Goal: Task Accomplishment & Management: Manage account settings

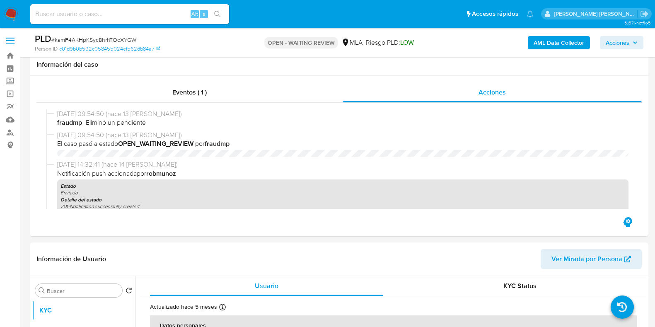
select select "10"
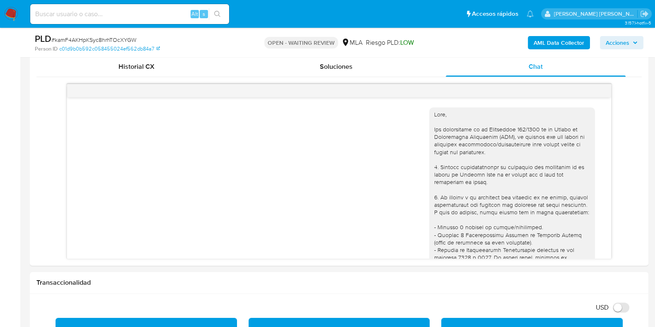
scroll to position [416, 0]
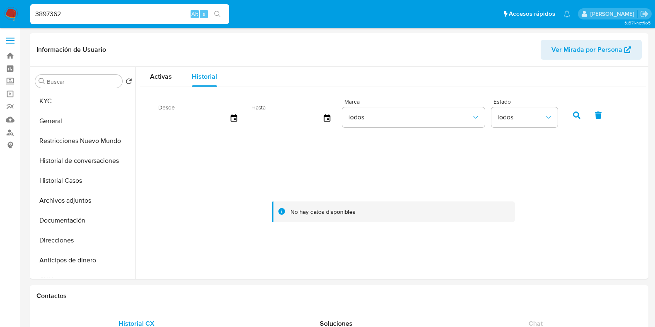
select select "10"
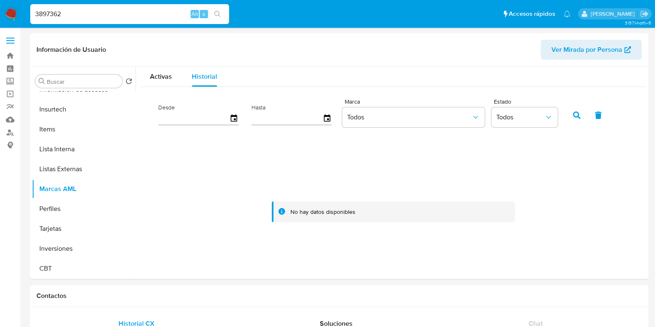
drag, startPoint x: 0, startPoint y: 0, endPoint x: 19, endPoint y: 15, distance: 24.1
click at [19, 15] on nav "Pausado Ver notificaciones 3897362 Alt s Accesos rápidos Presiona las siguiente…" at bounding box center [327, 14] width 655 height 28
paste input "101530654"
type input "101530654"
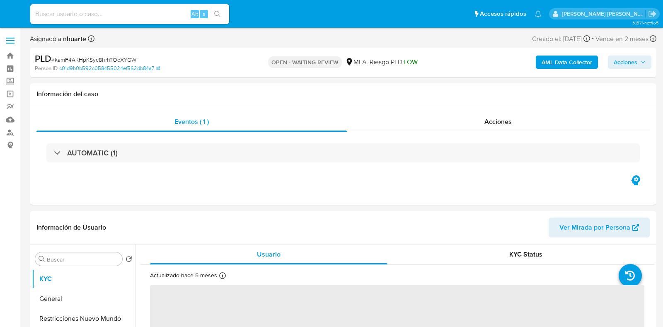
select select "10"
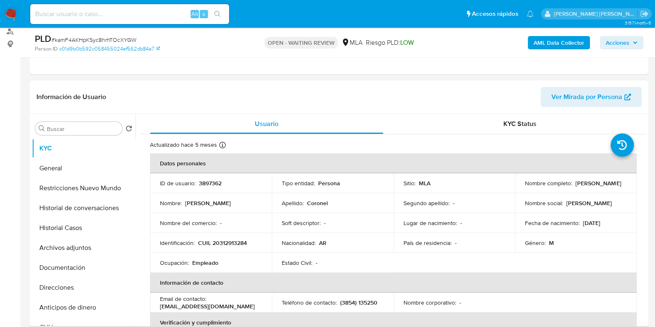
scroll to position [103, 0]
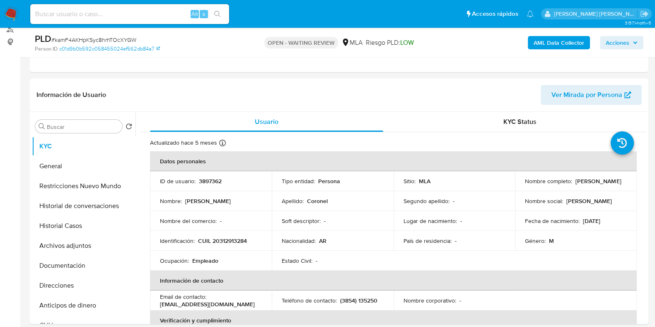
click at [96, 37] on span "# kamF4AKHpKSyc8hrhTOcXYGW" at bounding box center [93, 40] width 85 height 8
copy span "kamF4AKHpKSyc8hrhTOcXYGW"
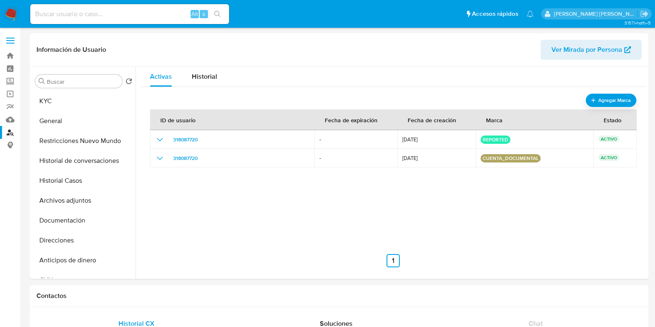
select select "10"
click at [12, 52] on link "Bandeja" at bounding box center [49, 55] width 99 height 13
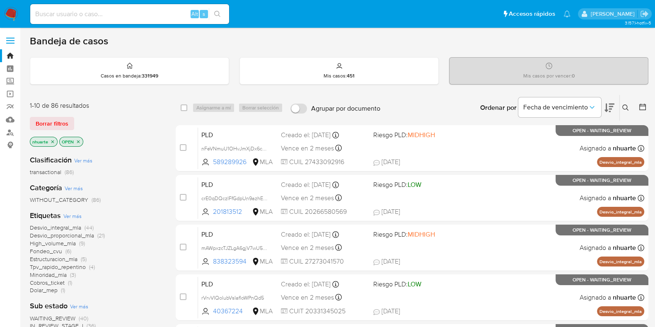
click at [623, 105] on icon at bounding box center [625, 107] width 7 height 7
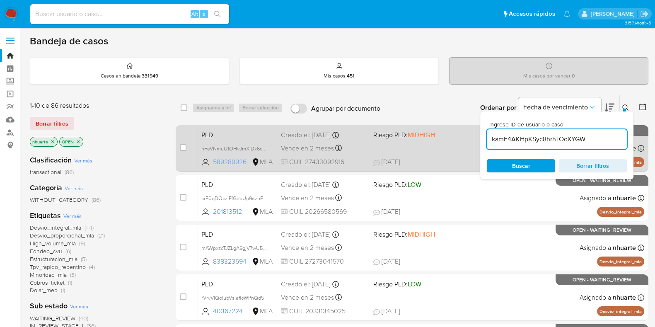
type input "kamF4AKHpKSyc8hrhTOcXYGW"
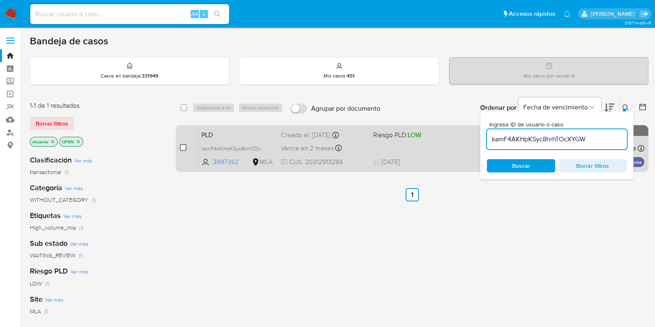
click at [182, 148] on input "checkbox" at bounding box center [183, 147] width 7 height 7
checkbox input "true"
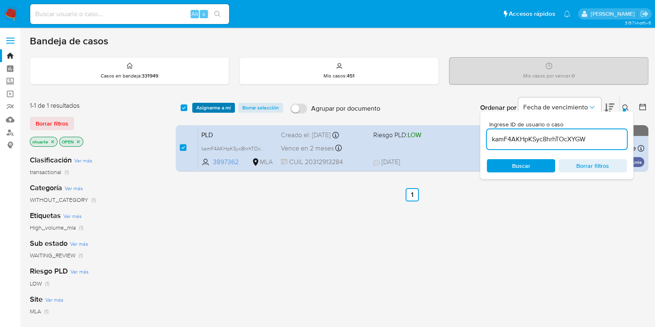
click at [215, 108] on span "Asignarme a mí" at bounding box center [213, 108] width 34 height 8
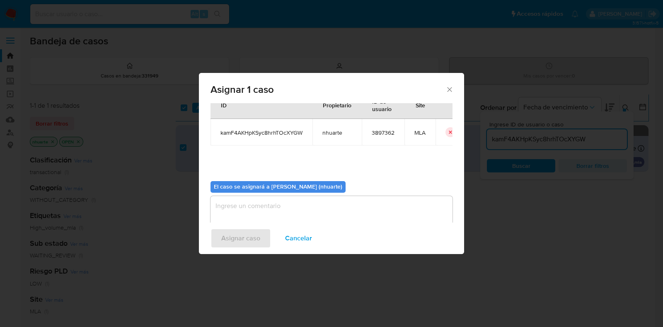
scroll to position [43, 0]
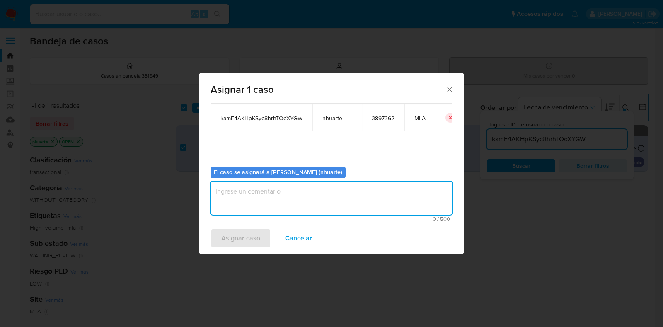
click at [289, 187] on textarea "assign-modal" at bounding box center [331, 197] width 242 height 33
type textarea "Asignación"
click at [262, 234] on button "Asignar caso" at bounding box center [240, 238] width 60 height 20
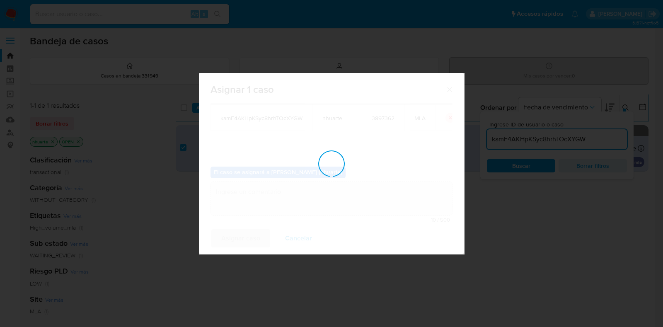
checkbox input "false"
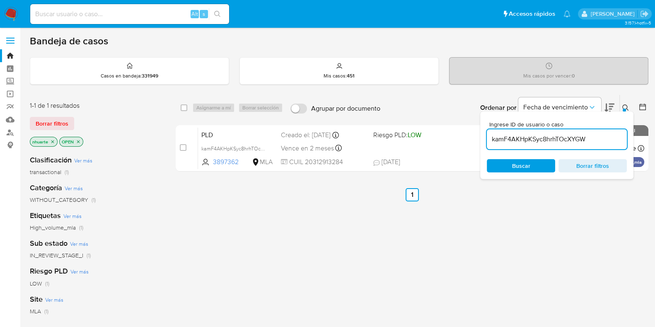
drag, startPoint x: 595, startPoint y: 138, endPoint x: 492, endPoint y: 140, distance: 104.0
click at [492, 140] on input "kamF4AKHpKSyc8hrhTOcXYGW" at bounding box center [557, 139] width 140 height 11
paste input "0fAfjVMhfBzyk9NZqrUJ1MOz"
type input "0fAfjVMhfBzyk9NZqrUJ1MOz"
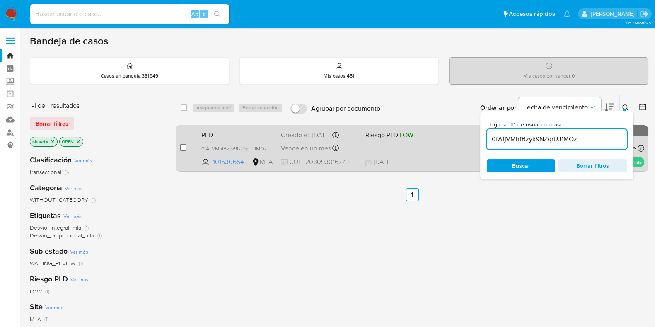
click at [181, 148] on input "checkbox" at bounding box center [183, 147] width 7 height 7
checkbox input "true"
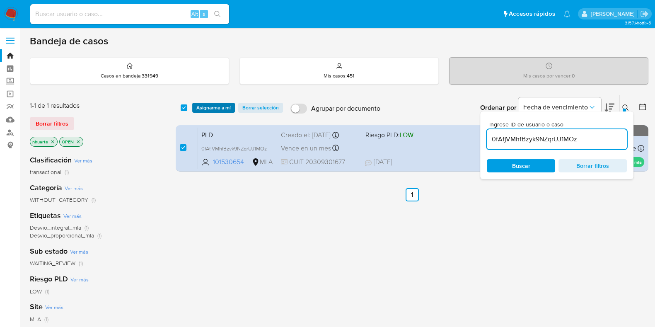
click at [212, 104] on span "Asignarme a mí" at bounding box center [213, 108] width 34 height 8
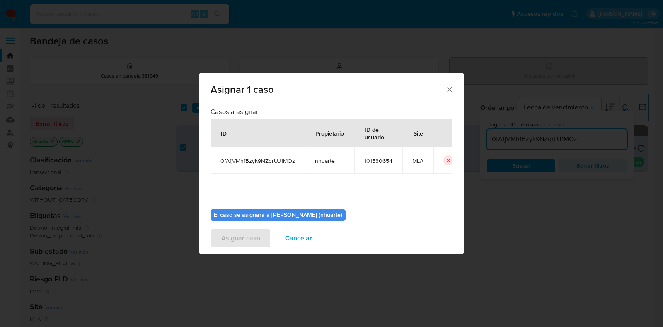
scroll to position [43, 0]
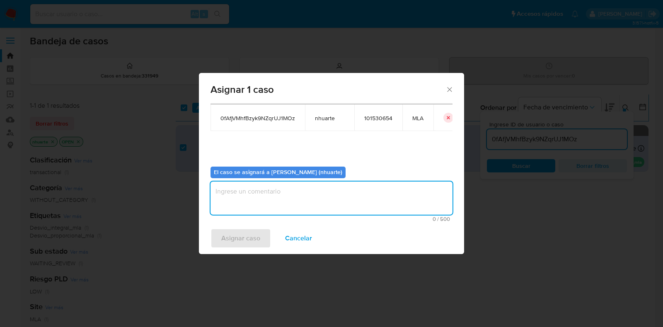
click at [333, 200] on textarea "assign-modal" at bounding box center [331, 197] width 242 height 33
type textarea "Asignación"
click at [240, 235] on span "Asignar caso" at bounding box center [240, 238] width 39 height 18
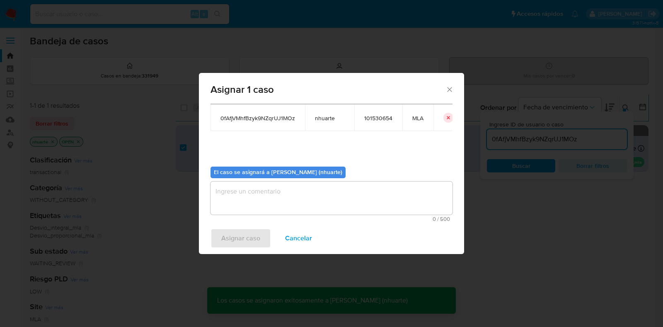
checkbox input "false"
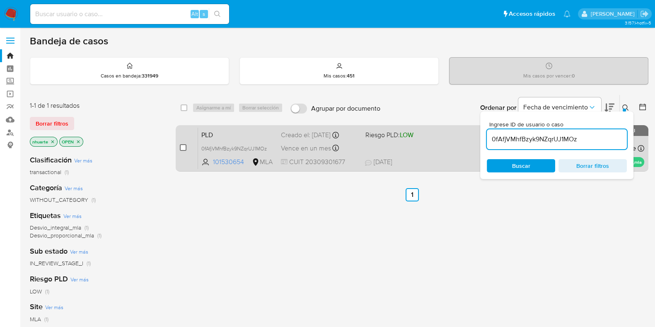
click at [182, 149] on input "checkbox" at bounding box center [183, 147] width 7 height 7
checkbox input "true"
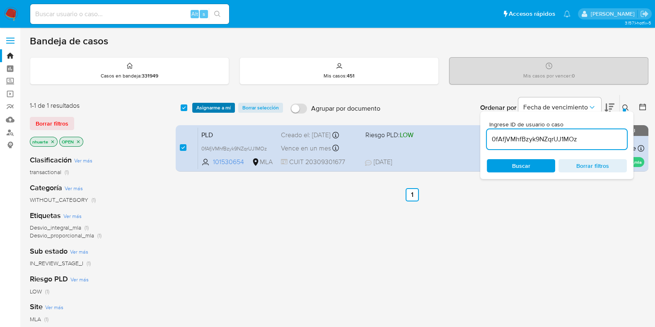
click at [204, 105] on span "Asignarme a mí" at bounding box center [213, 108] width 34 height 8
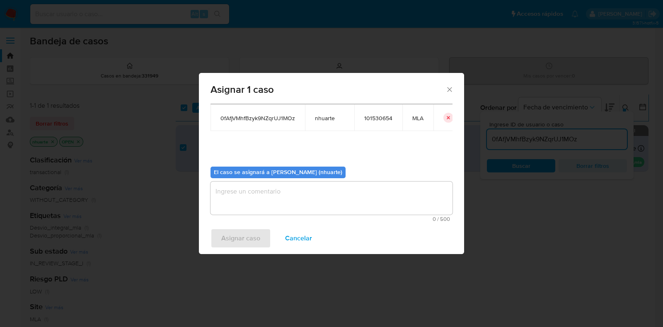
drag, startPoint x: 288, startPoint y: 239, endPoint x: 282, endPoint y: 239, distance: 6.6
click at [289, 239] on span "Cancelar" at bounding box center [298, 238] width 27 height 18
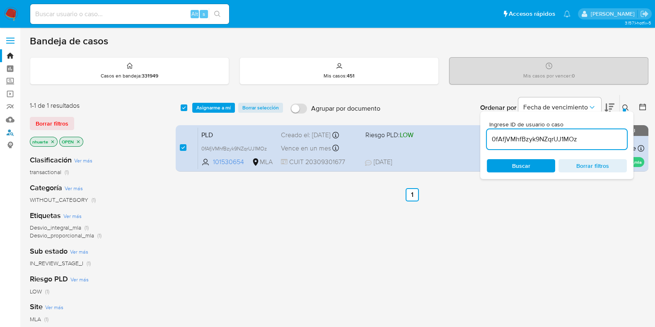
drag, startPoint x: 9, startPoint y: 132, endPoint x: 92, endPoint y: 132, distance: 82.4
click at [9, 132] on link "Buscador de personas" at bounding box center [49, 132] width 99 height 13
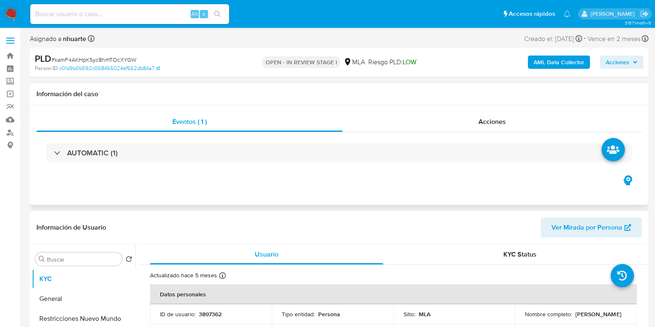
select select "10"
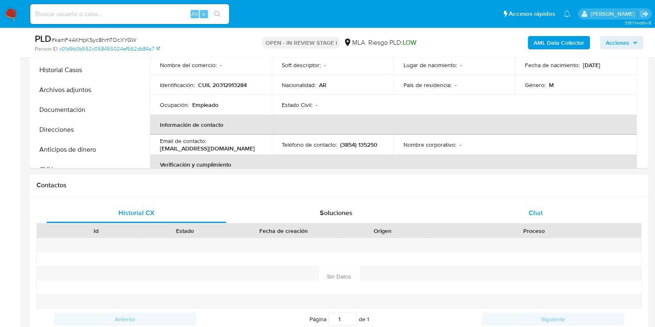
click at [532, 210] on span "Chat" at bounding box center [535, 213] width 14 height 10
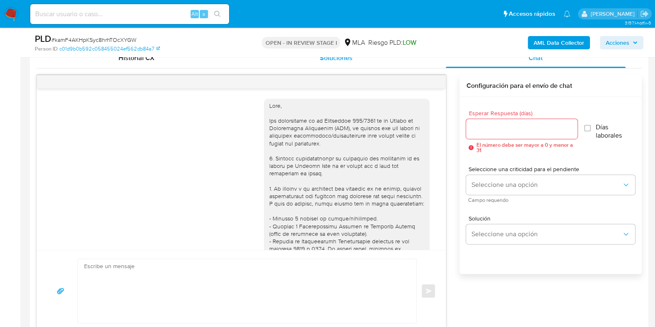
scroll to position [416, 0]
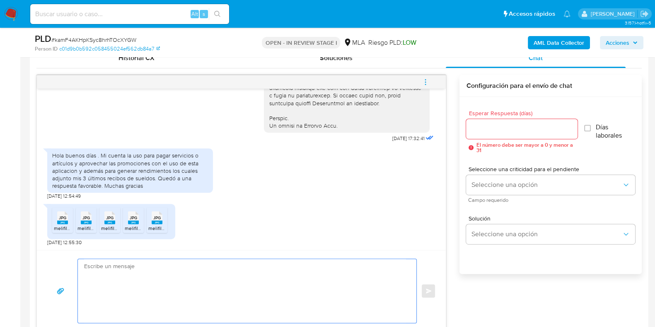
paste textarea "Hola, ¡Muchas gracias por tu respuesta! Confirmamos la recepción de la document…"
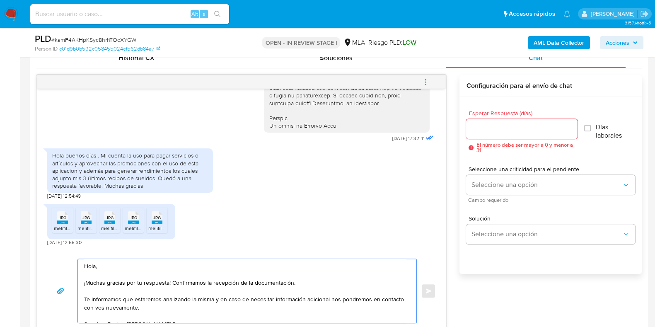
scroll to position [422, 0]
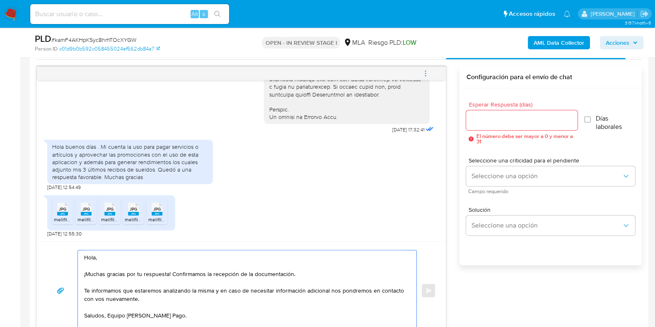
type textarea "Hola, ¡Muchas gracias por tu respuesta! Confirmamos la recepción de la document…"
click at [489, 119] on input "Esperar Respuesta (días)" at bounding box center [521, 120] width 111 height 11
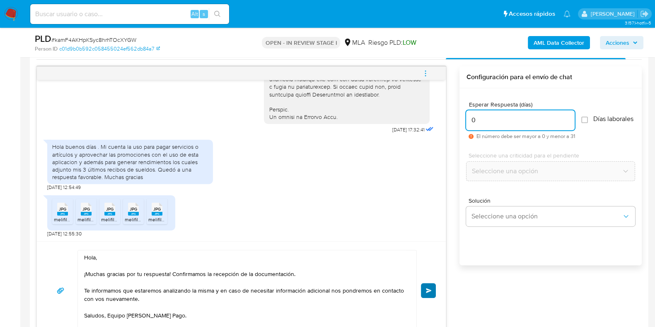
type input "0"
click at [429, 289] on span "Enviar" at bounding box center [429, 290] width 6 height 5
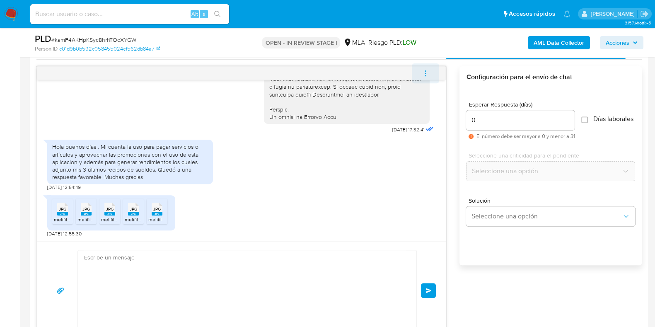
scroll to position [516, 0]
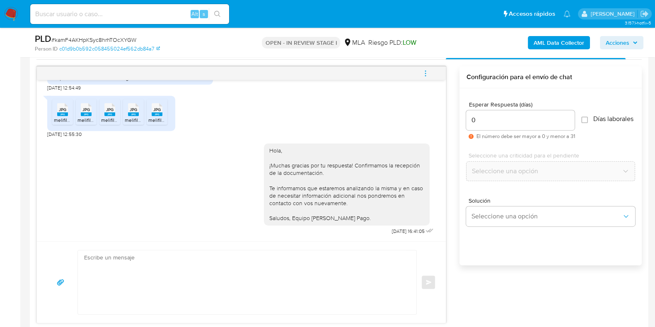
click at [424, 72] on icon "menu-action" at bounding box center [425, 73] width 7 height 7
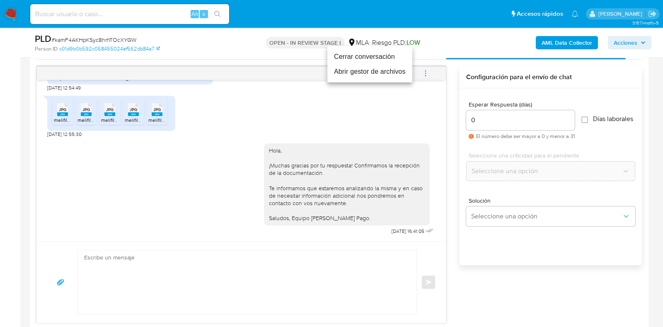
click at [376, 61] on li "Cerrar conversación" at bounding box center [369, 56] width 85 height 15
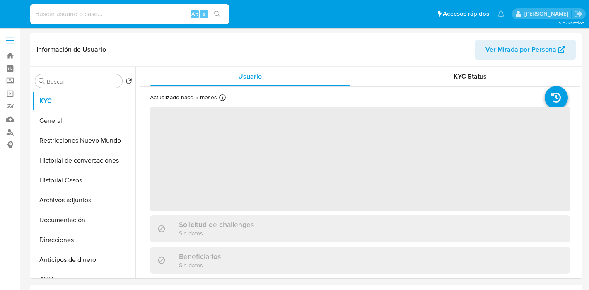
select select "10"
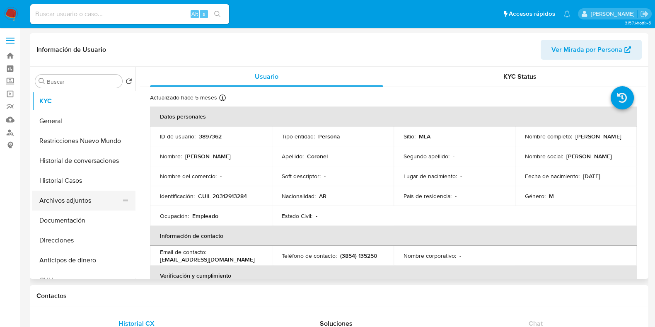
click at [66, 204] on button "Archivos adjuntos" at bounding box center [80, 200] width 97 height 20
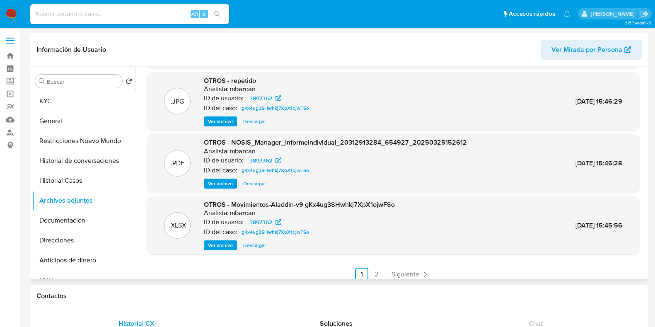
scroll to position [70, 0]
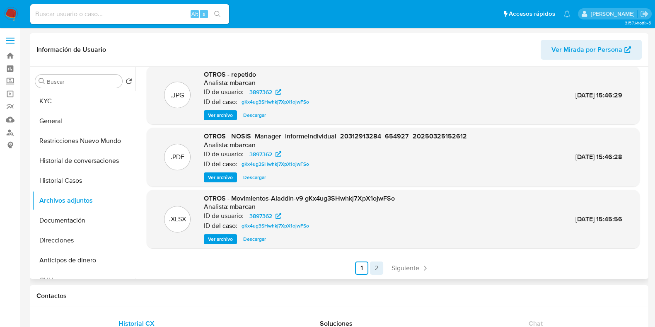
click at [376, 270] on link "2" at bounding box center [376, 267] width 13 height 13
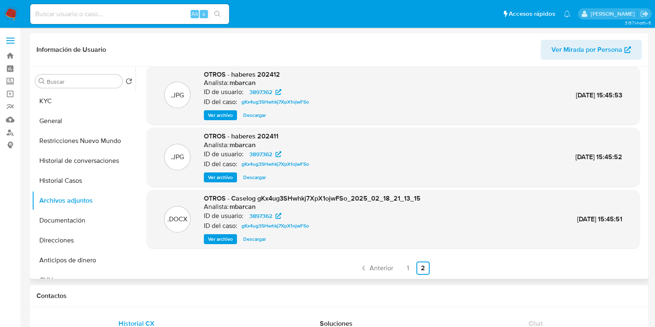
click at [226, 238] on span "Ver archivo" at bounding box center [220, 239] width 25 height 8
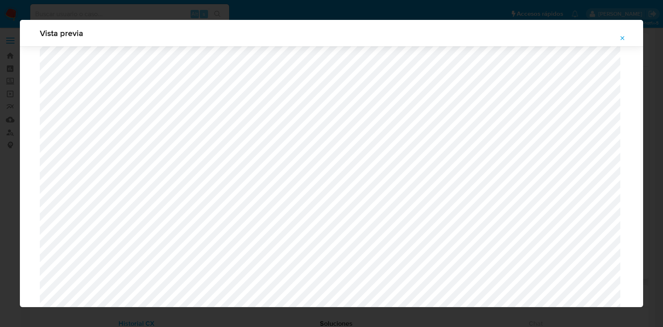
scroll to position [656, 0]
click at [588, 36] on icon "Attachment preview" at bounding box center [622, 38] width 7 height 7
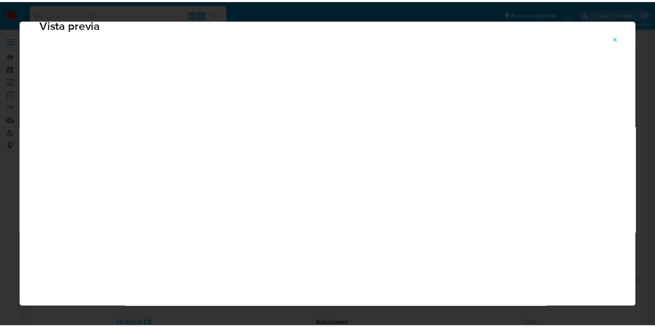
scroll to position [21, 0]
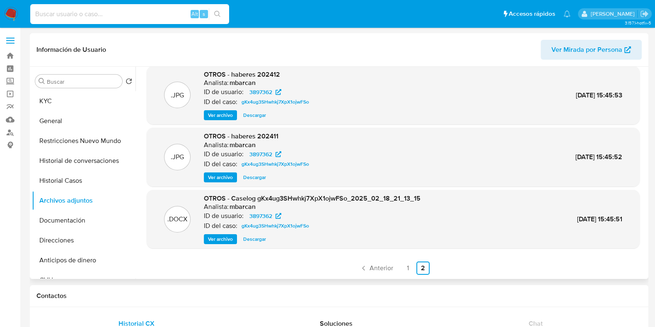
click at [60, 10] on input at bounding box center [129, 14] width 199 height 11
paste input "101530654"
type input "101530654"
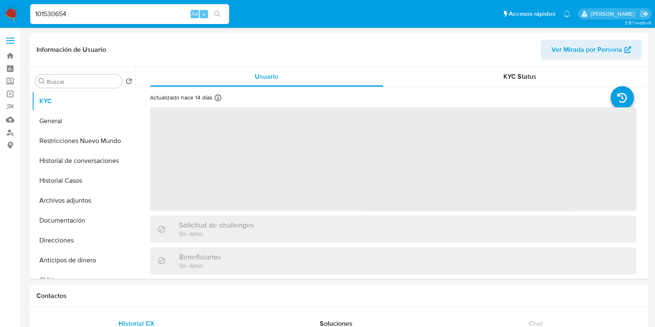
select select "10"
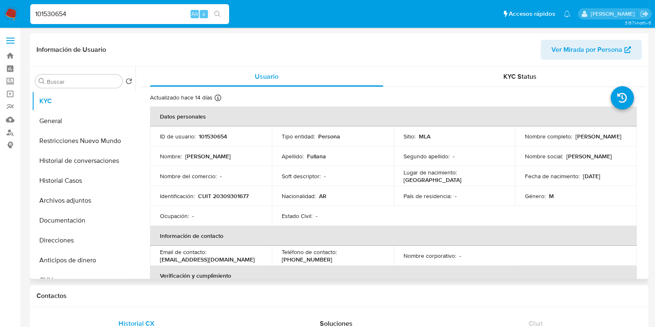
click at [222, 137] on p "101530654" at bounding box center [213, 136] width 28 height 7
copy p "101530654"
drag, startPoint x: 68, startPoint y: 180, endPoint x: 174, endPoint y: 179, distance: 105.6
click at [68, 180] on button "Historial Casos" at bounding box center [84, 181] width 104 height 20
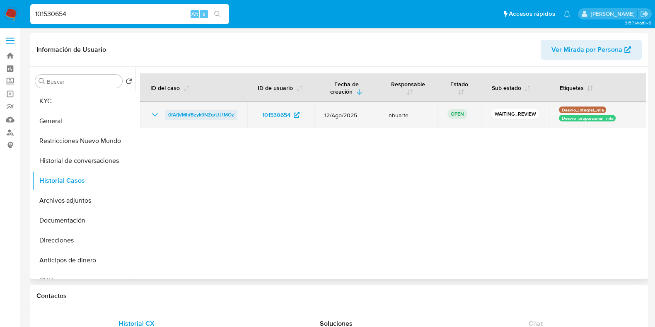
click at [207, 110] on span "0fAfjVMhfBzyk9NZqrUJ1MOz" at bounding box center [201, 115] width 66 height 10
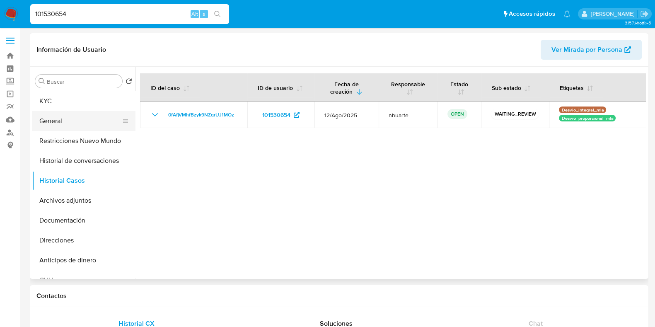
drag, startPoint x: 93, startPoint y: 123, endPoint x: 111, endPoint y: 119, distance: 17.9
click at [93, 123] on button "General" at bounding box center [80, 121] width 97 height 20
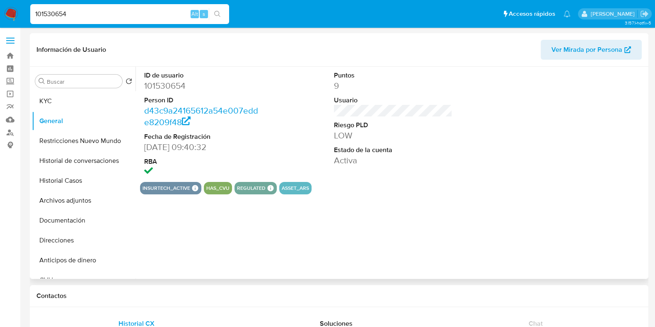
click at [169, 84] on dd "101530654" at bounding box center [203, 86] width 118 height 12
copy dd "101530654"
click at [62, 218] on button "Documentación" at bounding box center [80, 220] width 97 height 20
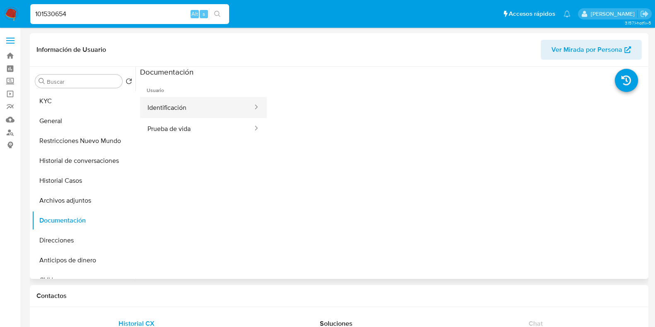
click at [169, 110] on button "Identificación" at bounding box center [196, 107] width 113 height 21
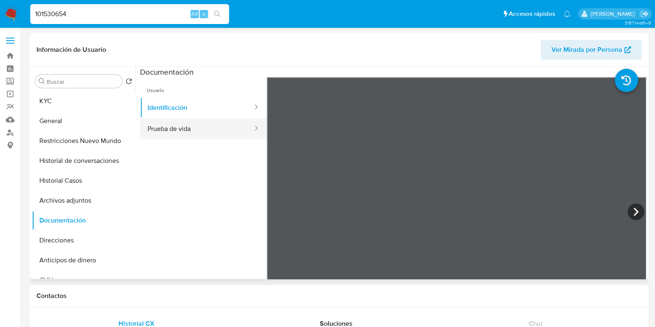
click at [173, 122] on button "Prueba de vida" at bounding box center [196, 128] width 113 height 21
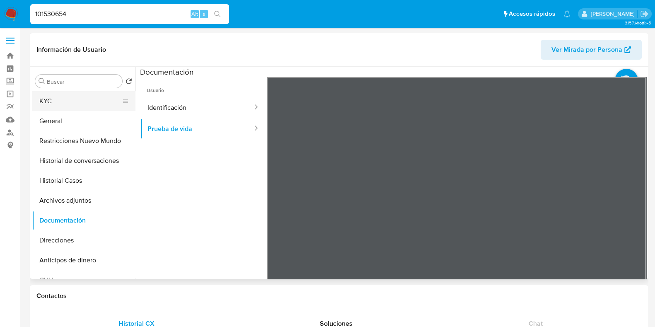
click at [80, 102] on button "KYC" at bounding box center [80, 101] width 97 height 20
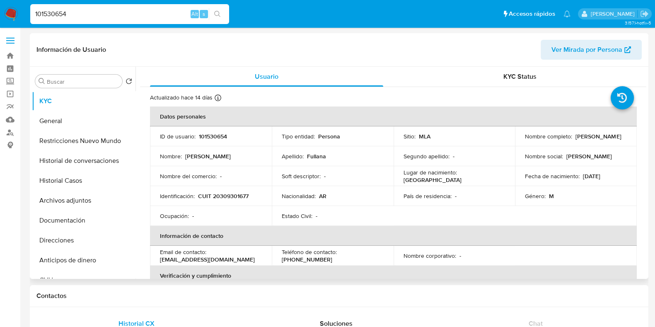
click at [229, 196] on p "CUIT 20309301677" at bounding box center [223, 195] width 51 height 7
copy p "20309301677"
drag, startPoint x: 84, startPoint y: 13, endPoint x: 4, endPoint y: 6, distance: 81.1
click at [4, 6] on nav "Pausado Ver notificaciones 101530654 Alt s Accesos rápidos Presiona las siguien…" at bounding box center [327, 14] width 655 height 28
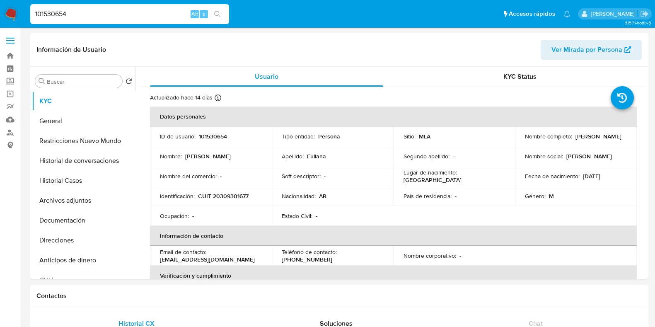
paste input "59006050"
type input "59006050"
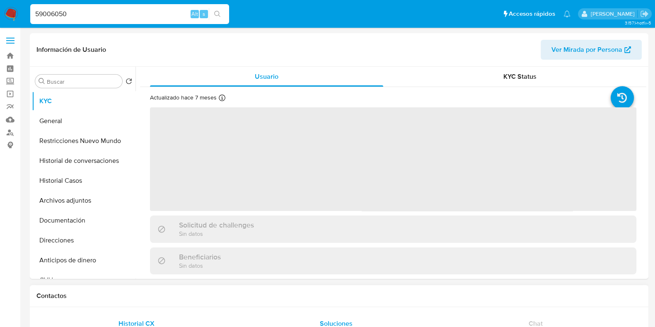
select select "10"
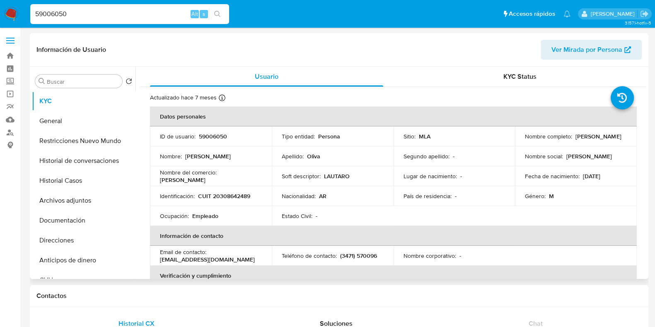
click at [212, 136] on p "59006050" at bounding box center [213, 136] width 28 height 7
copy p "59006050"
click at [74, 191] on button "Archivos adjuntos" at bounding box center [80, 200] width 97 height 20
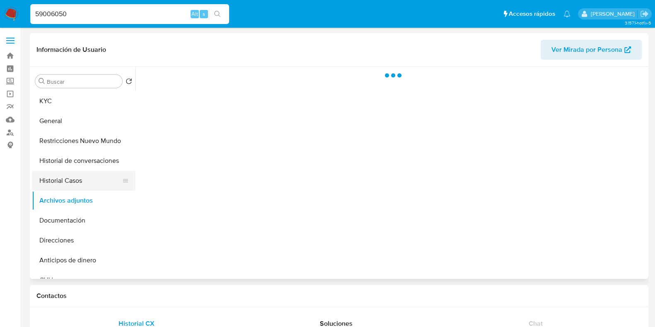
click at [72, 180] on button "Historial Casos" at bounding box center [80, 181] width 97 height 20
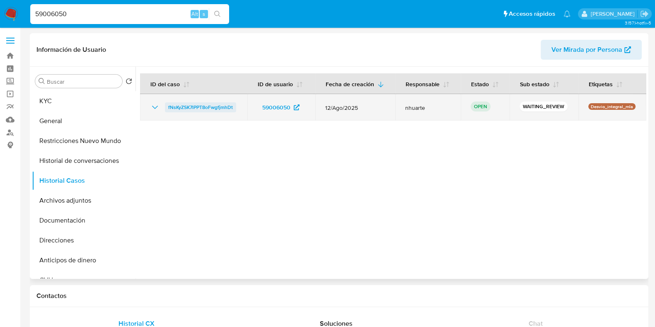
click at [215, 109] on span "fNsKyZSK7lPPT8oFwgfjmhDt" at bounding box center [200, 107] width 65 height 10
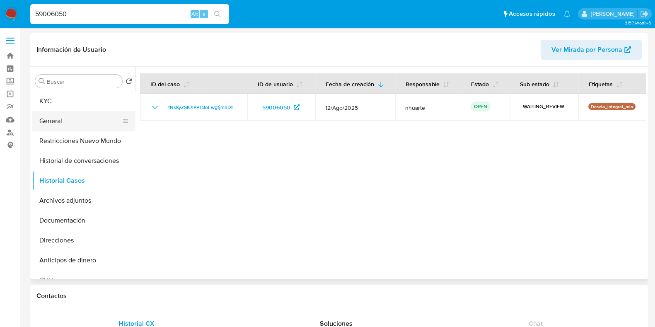
click at [73, 121] on button "General" at bounding box center [80, 121] width 97 height 20
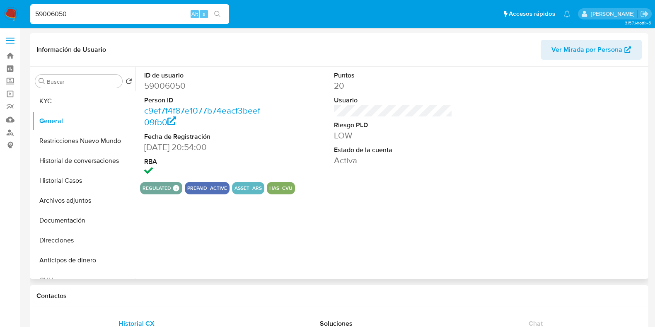
click at [161, 82] on dd "59006050" at bounding box center [203, 86] width 118 height 12
copy dd "59006050"
click at [67, 100] on button "KYC" at bounding box center [80, 101] width 97 height 20
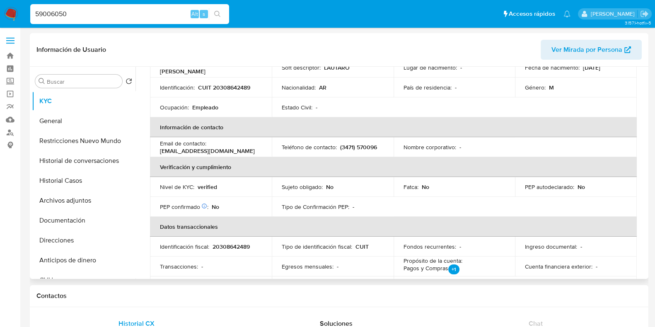
scroll to position [103, 0]
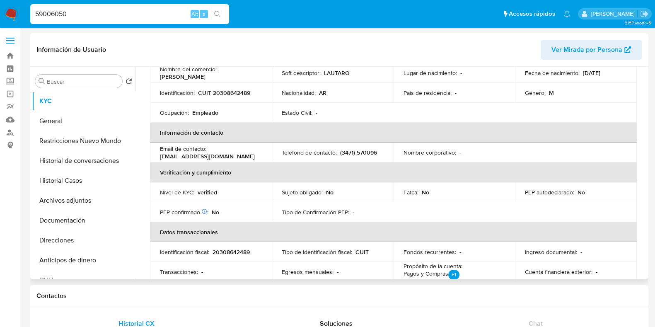
click at [228, 92] on p "CUIT 20308642489" at bounding box center [224, 92] width 52 height 7
copy p "20308642489"
drag, startPoint x: 70, startPoint y: 15, endPoint x: 20, endPoint y: 13, distance: 49.3
click at [20, 13] on nav "Pausado Ver notificaciones 59006050 Alt s Accesos rápidos Presiona las siguient…" at bounding box center [327, 14] width 655 height 28
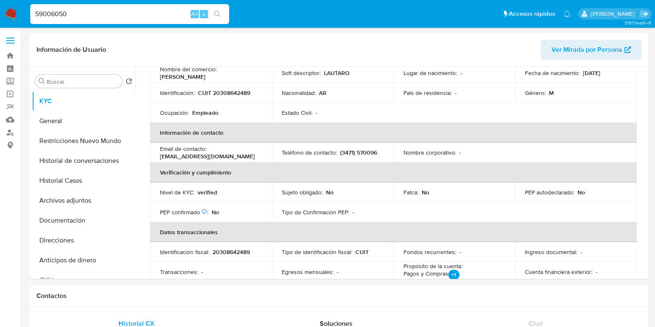
paste input "480415076"
type input "480415076"
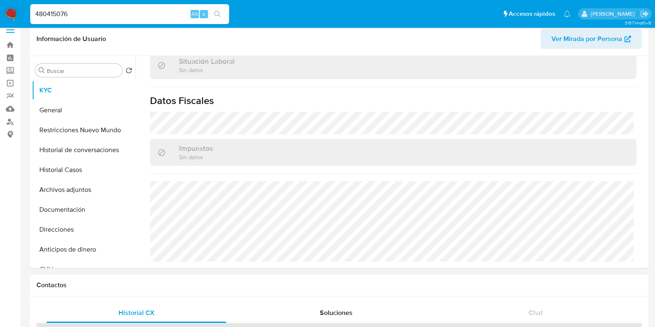
scroll to position [435, 0]
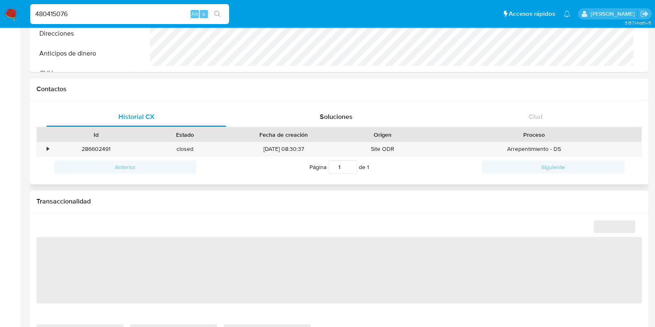
select select "10"
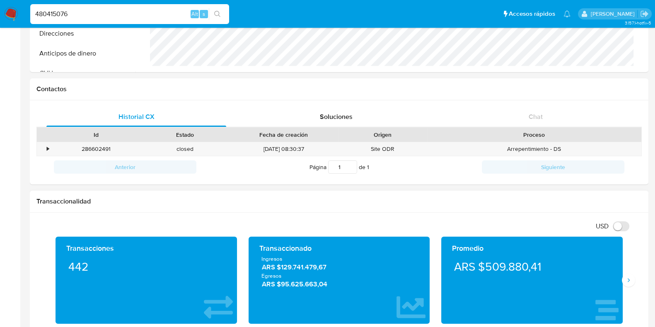
scroll to position [311, 0]
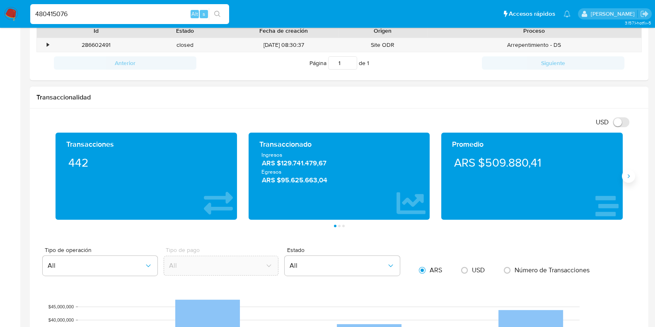
click at [588, 180] on button "Siguiente" at bounding box center [628, 175] width 13 height 13
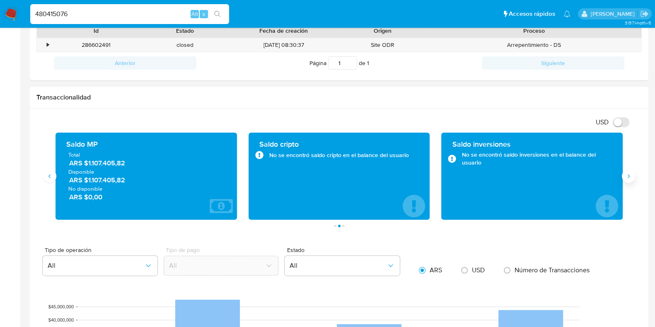
click at [588, 180] on button "Siguiente" at bounding box center [628, 175] width 13 height 13
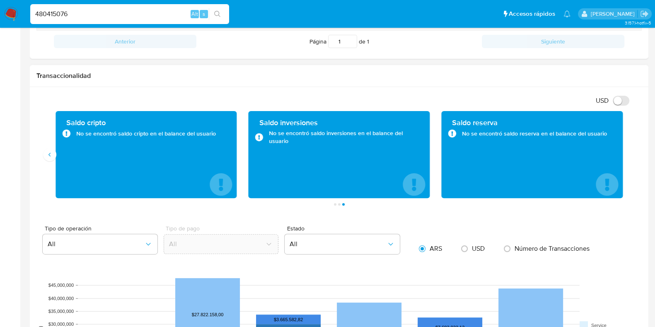
scroll to position [313, 0]
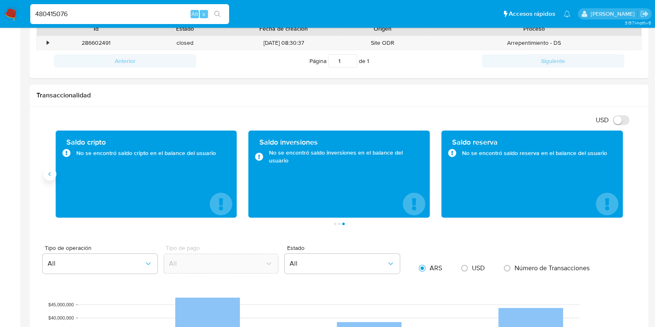
click at [48, 178] on button "Anterior" at bounding box center [49, 173] width 13 height 13
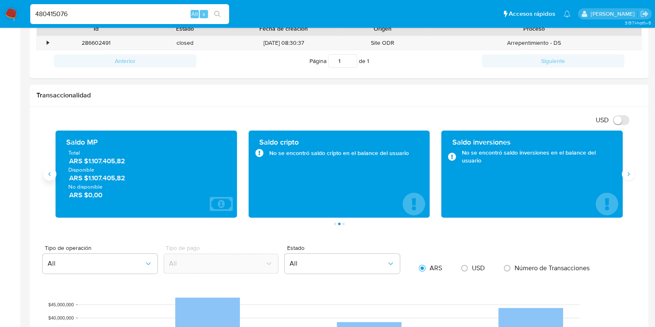
click at [48, 178] on button "Anterior" at bounding box center [49, 173] width 13 height 13
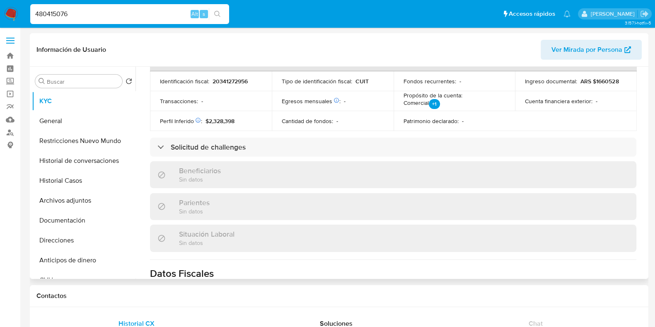
scroll to position [176, 0]
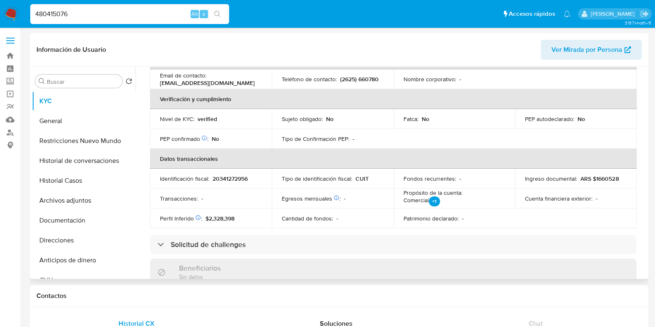
click at [82, 183] on button "Historial Casos" at bounding box center [84, 181] width 104 height 20
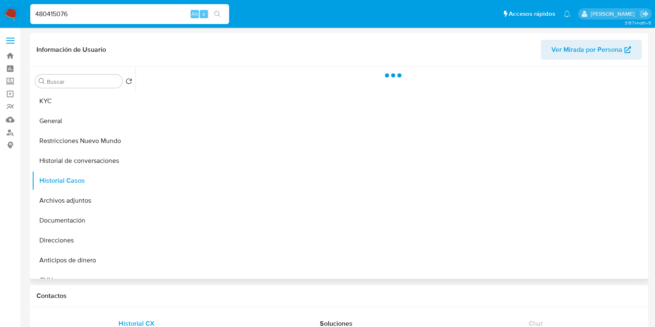
scroll to position [0, 0]
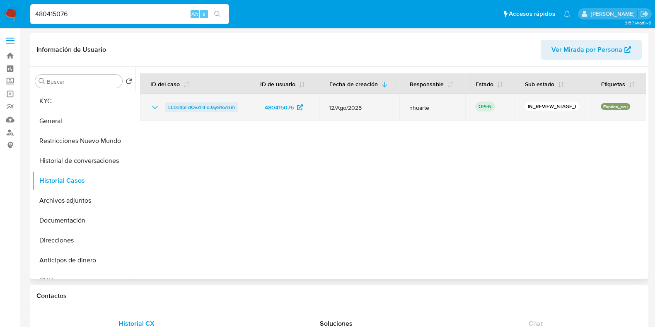
click at [205, 107] on span "LE0otIpFdOvZHFdJayS1oAzm" at bounding box center [201, 107] width 67 height 10
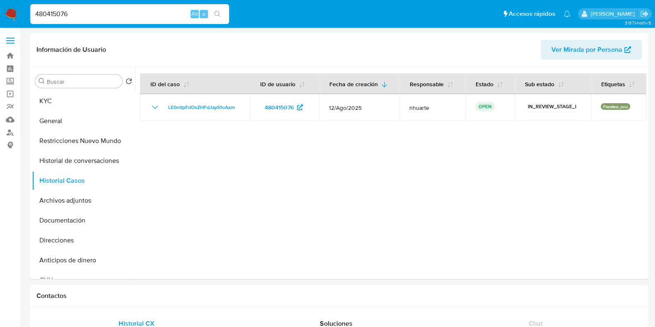
drag, startPoint x: 57, startPoint y: 14, endPoint x: 19, endPoint y: 8, distance: 38.9
click at [19, 8] on nav "Pausado Ver notificaciones 480415076 Alt s Accesos rápidos Presiona las siguien…" at bounding box center [327, 14] width 655 height 28
paste input "59006050"
type input "59006050"
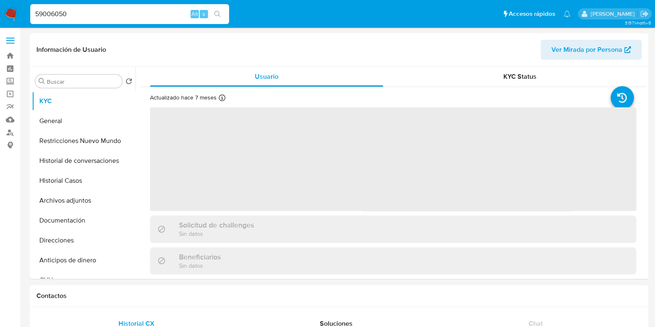
select select "10"
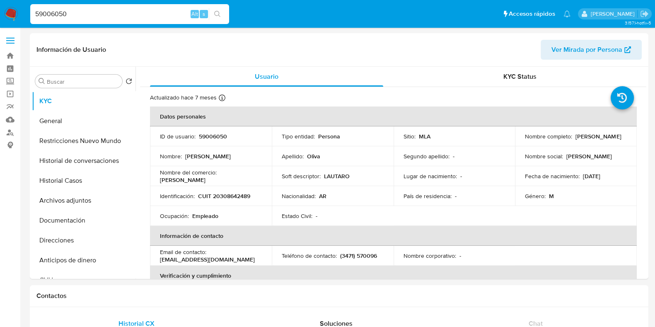
drag, startPoint x: 77, startPoint y: 15, endPoint x: 14, endPoint y: 7, distance: 63.4
click at [14, 7] on nav "Pausado Ver notificaciones 59006050 Alt s Accesos rápidos Presiona las siguient…" at bounding box center [327, 14] width 655 height 28
paste input "152603243"
type input "152603243"
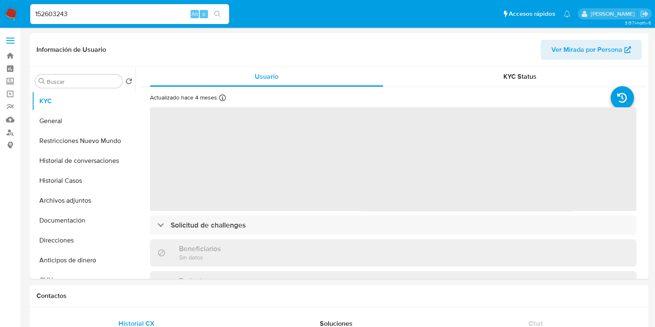
select select "10"
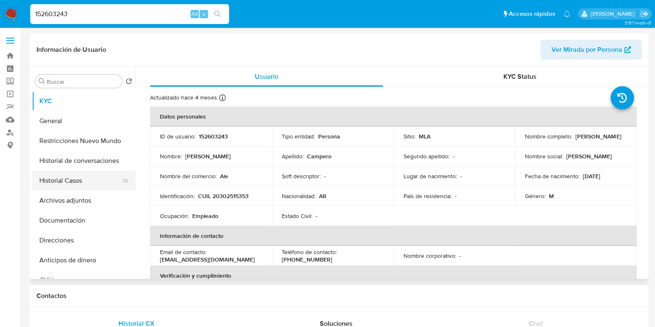
click at [81, 185] on button "Historial Casos" at bounding box center [80, 181] width 97 height 20
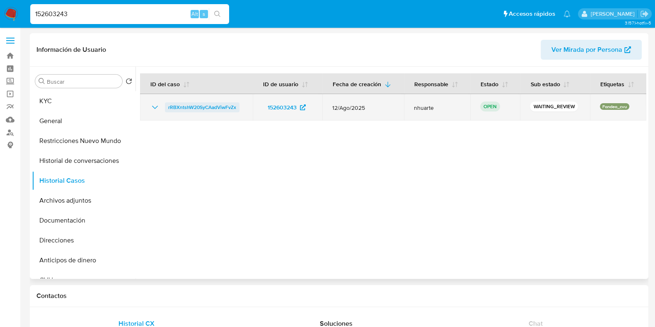
click at [218, 108] on span "rRBXntshW20SyCAadViwFvZx" at bounding box center [202, 107] width 68 height 10
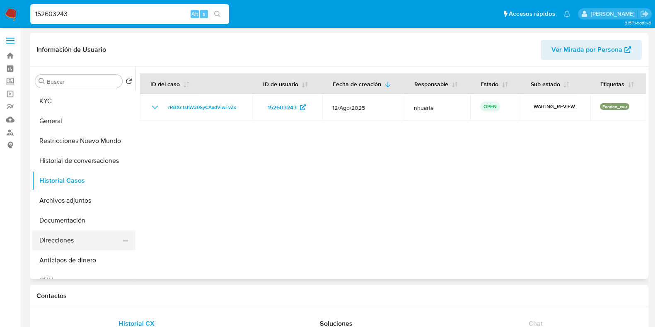
click at [58, 243] on button "Direcciones" at bounding box center [80, 240] width 97 height 20
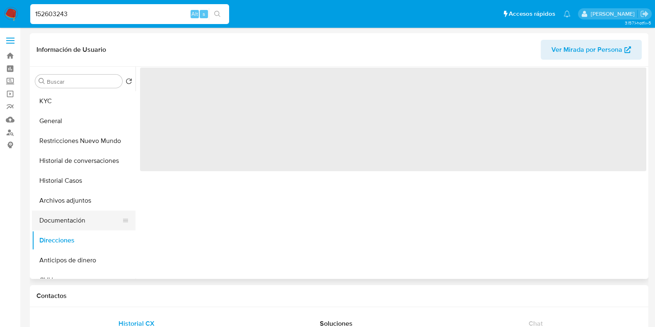
click at [67, 218] on button "Documentación" at bounding box center [80, 220] width 97 height 20
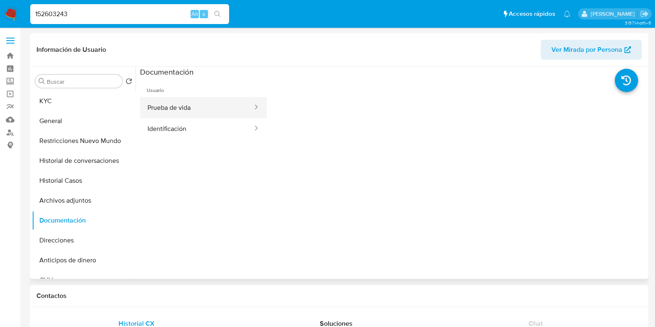
click at [171, 108] on button "Prueba de vida" at bounding box center [196, 107] width 113 height 21
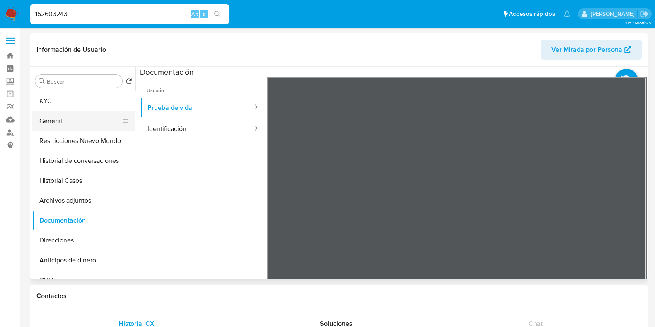
click at [82, 122] on button "General" at bounding box center [80, 121] width 97 height 20
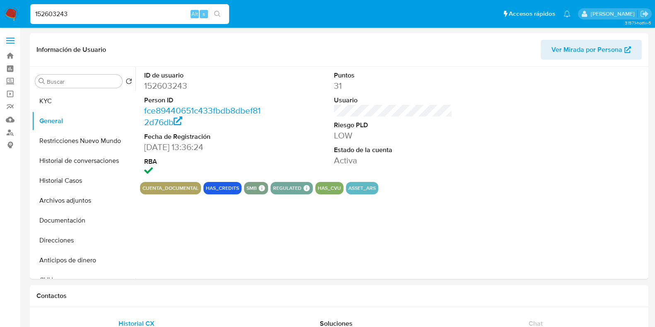
click at [179, 85] on dd "152603243" at bounding box center [203, 86] width 118 height 12
copy dd "152603243"
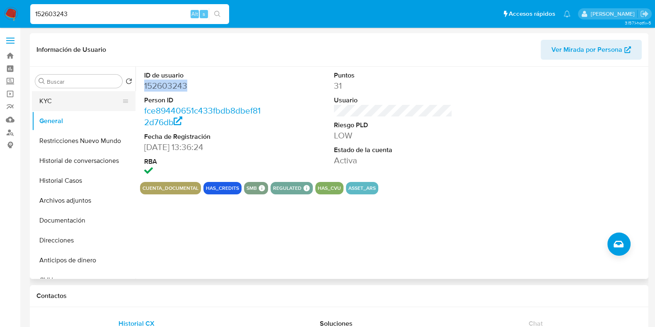
click at [65, 104] on button "KYC" at bounding box center [80, 101] width 97 height 20
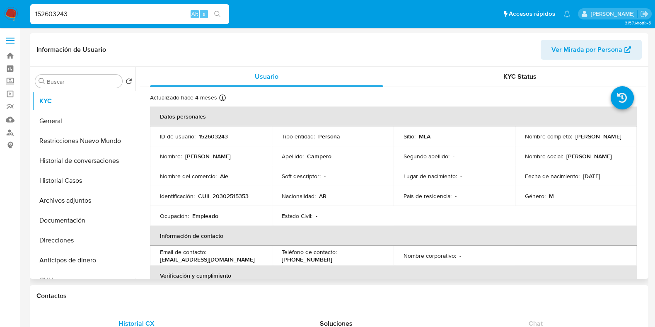
click at [229, 194] on p "CUIL 20302515353" at bounding box center [223, 195] width 51 height 7
copy p "20302515353"
drag, startPoint x: 75, startPoint y: 13, endPoint x: 27, endPoint y: 5, distance: 48.3
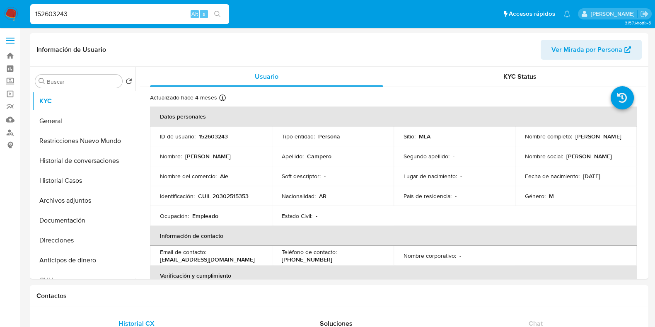
click at [27, 5] on ul "Pausado Ver notificaciones 152603243 Alt s Accesos rápidos Presiona las siguien…" at bounding box center [300, 13] width 548 height 21
paste input "79856670"
type input "179856670"
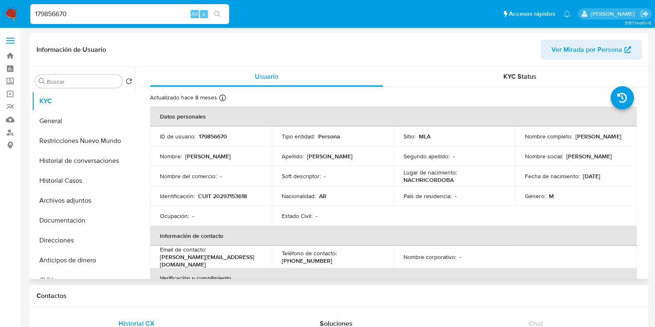
select select "10"
click at [89, 179] on button "Historial Casos" at bounding box center [80, 181] width 97 height 20
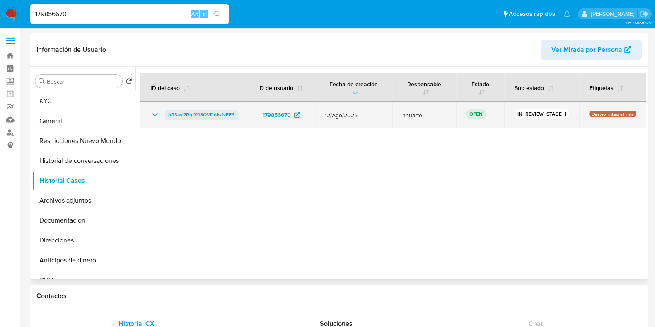
click at [181, 116] on span "bR3asi7RrgX08QVDoksfvFF6" at bounding box center [201, 115] width 66 height 10
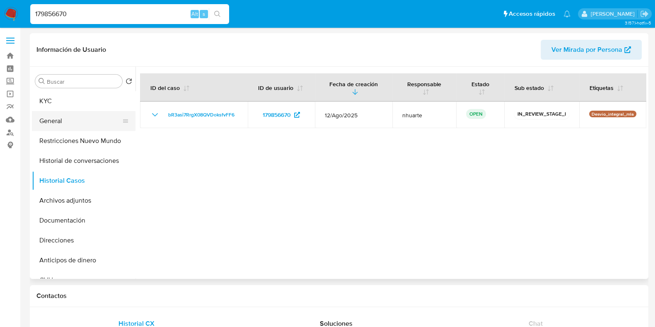
click at [80, 123] on button "General" at bounding box center [80, 121] width 97 height 20
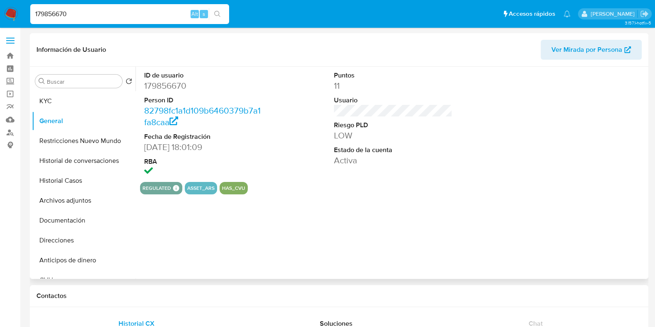
click at [157, 85] on dd "179856670" at bounding box center [203, 86] width 118 height 12
copy dd "179856670"
click at [53, 100] on button "KYC" at bounding box center [80, 101] width 97 height 20
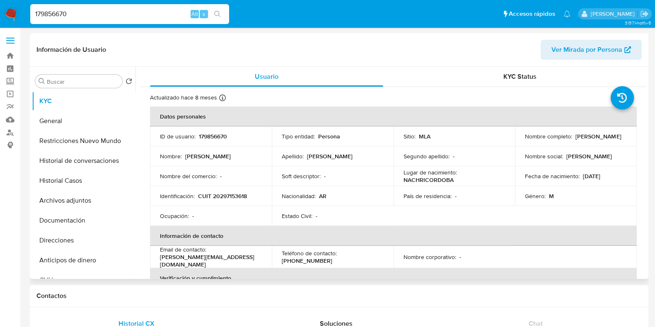
click at [244, 194] on p "CUIT 20297153618" at bounding box center [222, 195] width 49 height 7
click at [63, 227] on button "Documentación" at bounding box center [80, 220] width 97 height 20
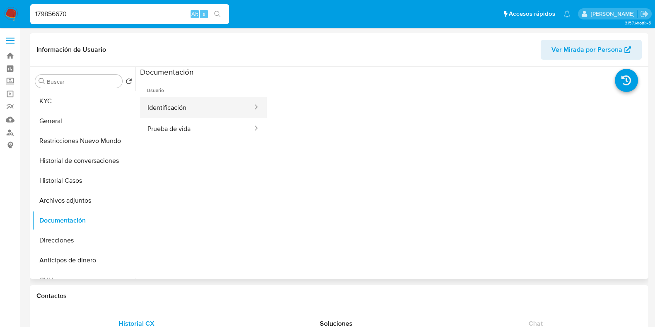
click at [192, 116] on button "Identificación" at bounding box center [196, 107] width 113 height 21
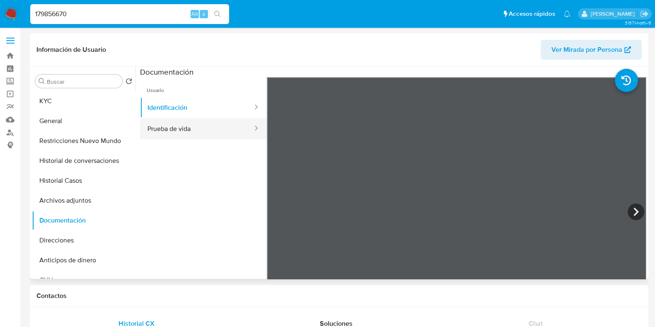
drag, startPoint x: 180, startPoint y: 129, endPoint x: 253, endPoint y: 138, distance: 73.0
click at [180, 129] on button "Prueba de vida" at bounding box center [196, 128] width 113 height 21
drag, startPoint x: 81, startPoint y: 13, endPoint x: 0, endPoint y: 5, distance: 81.5
click at [0, 6] on nav "Pausado Ver notificaciones 179856670 Alt s Accesos rápidos Presiona las siguien…" at bounding box center [327, 14] width 655 height 28
paste input "512274255"
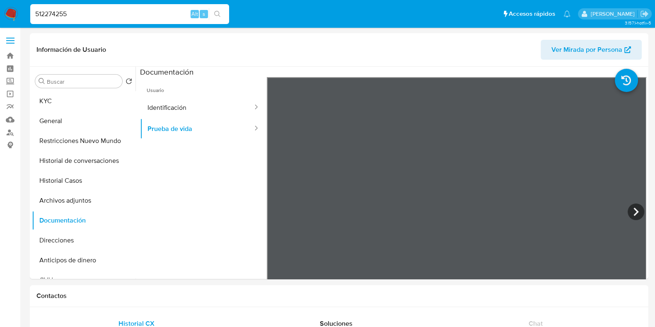
type input "512274255"
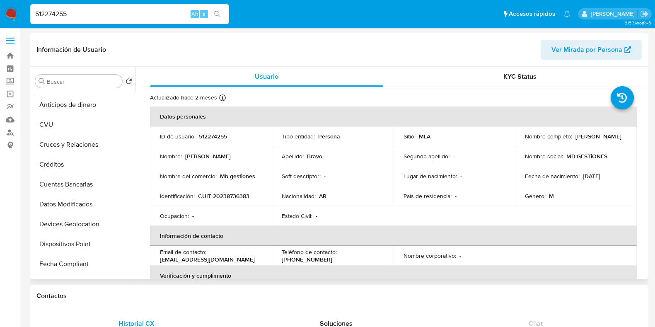
select select "10"
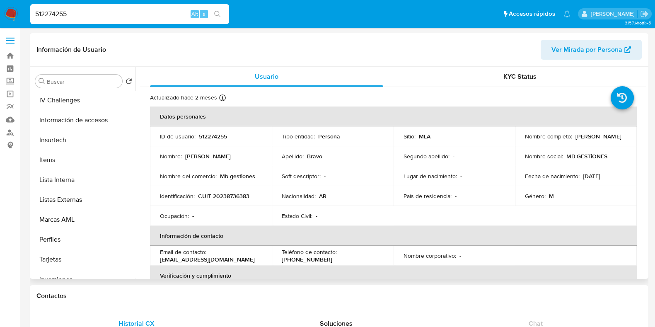
scroll to position [362, 0]
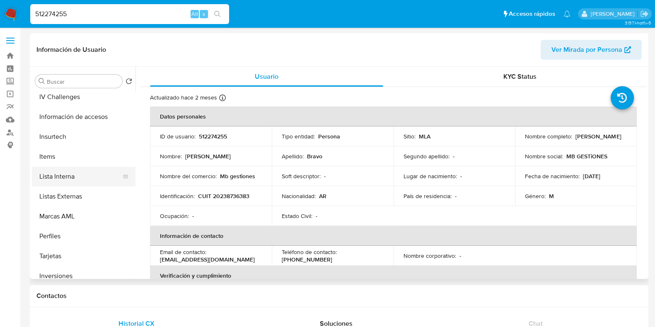
drag, startPoint x: 68, startPoint y: 178, endPoint x: 93, endPoint y: 177, distance: 24.4
click at [68, 177] on button "Lista Interna" at bounding box center [80, 176] width 97 height 20
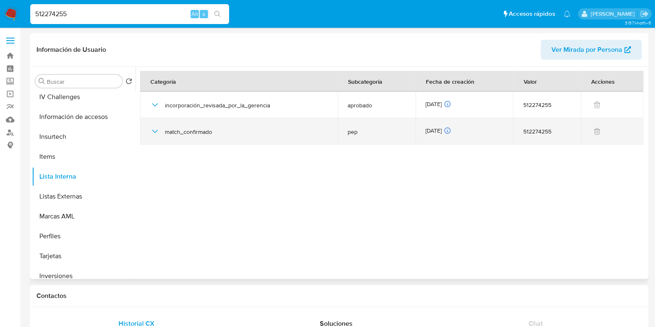
click at [156, 131] on icon "button" at bounding box center [155, 131] width 6 height 3
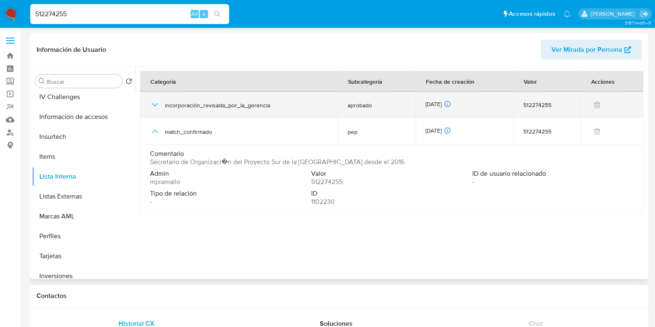
click at [153, 107] on icon "button" at bounding box center [155, 105] width 10 height 10
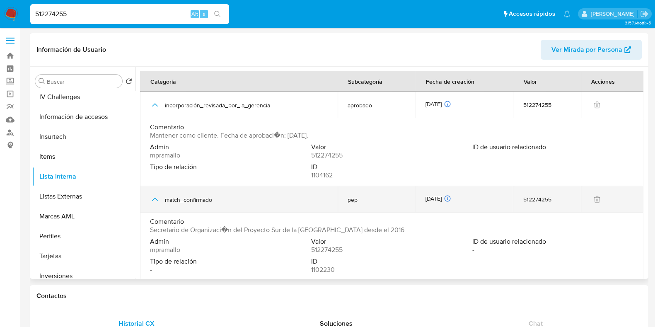
scroll to position [6, 0]
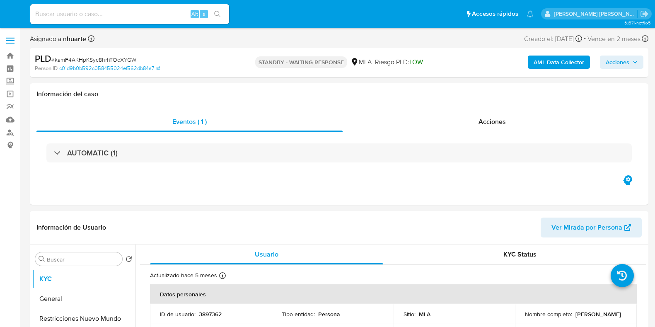
select select "10"
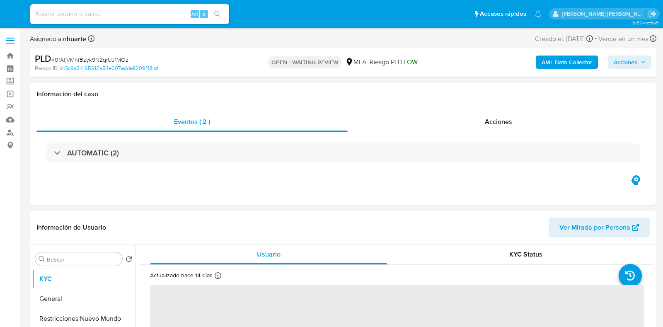
select select "10"
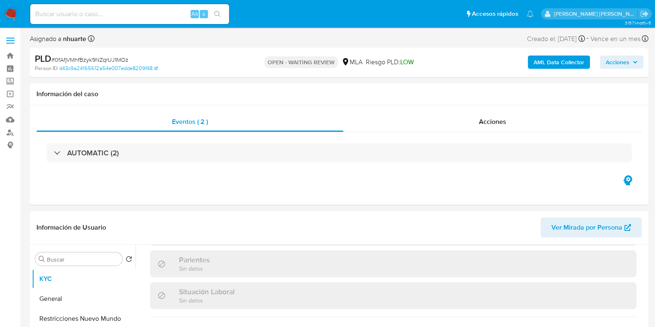
scroll to position [443, 0]
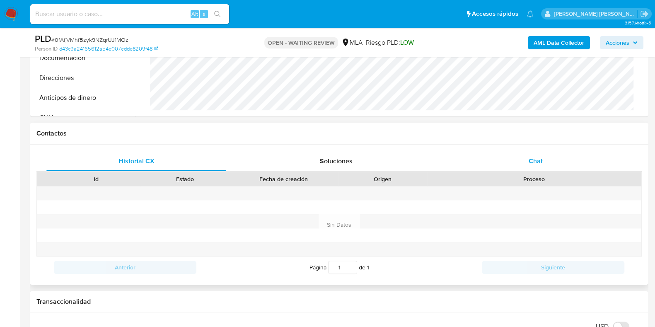
click at [523, 160] on div "Chat" at bounding box center [536, 161] width 180 height 20
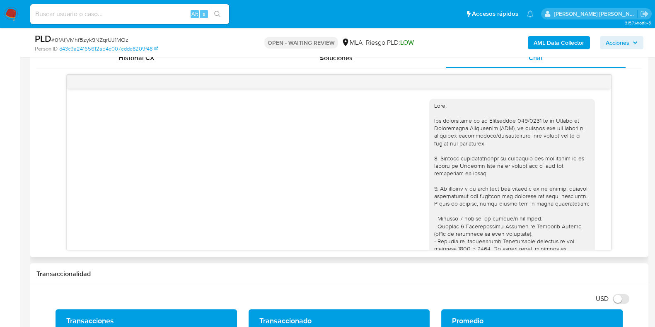
scroll to position [463, 0]
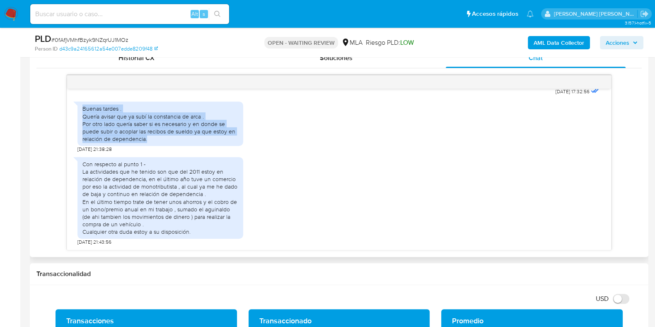
drag, startPoint x: 83, startPoint y: 111, endPoint x: 164, endPoint y: 140, distance: 86.4
click at [164, 140] on div "Buenas tardes . Quería avisar que ya subí la constancia de arca . Por otro lado…" at bounding box center [160, 124] width 156 height 38
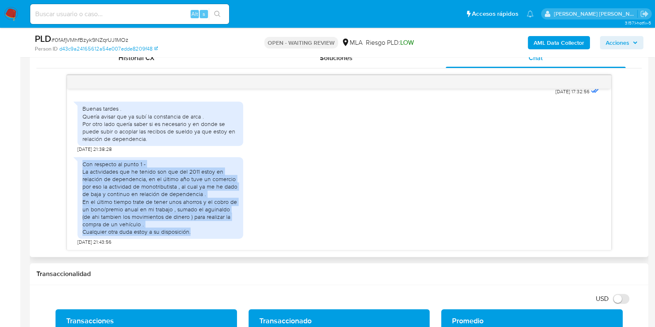
drag, startPoint x: 83, startPoint y: 164, endPoint x: 193, endPoint y: 232, distance: 129.7
click at [193, 232] on div "Con respecto al punto 1 - La actividades que he tenido son que del 2011 estoy e…" at bounding box center [160, 197] width 156 height 75
copy div "Con respecto al punto 1 - La actividades que he tenido son que del 2011 estoy e…"
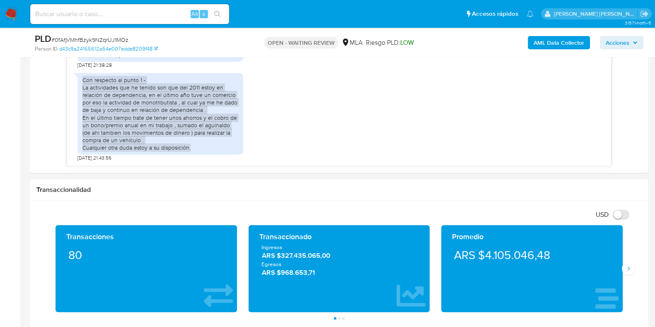
scroll to position [569, 0]
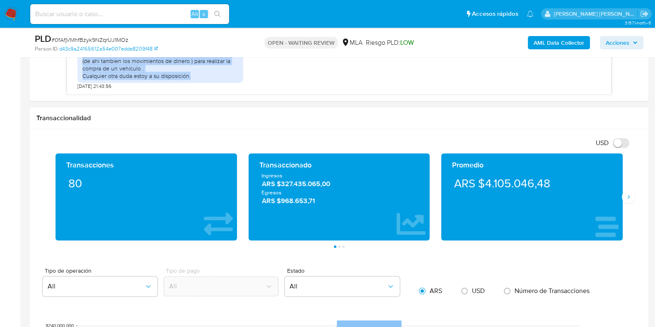
click at [97, 41] on span "# 0fAfjVMhfBzyk9NZqrUJ1MOz" at bounding box center [89, 40] width 77 height 8
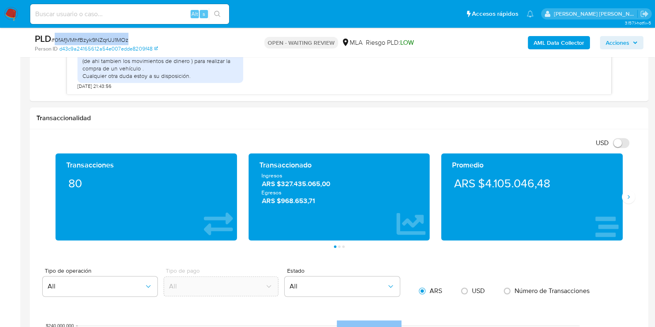
click at [97, 41] on span "# 0fAfjVMhfBzyk9NZqrUJ1MOz" at bounding box center [89, 40] width 77 height 8
copy span "0fAfjVMhfBzyk9NZqrUJ1MOz"
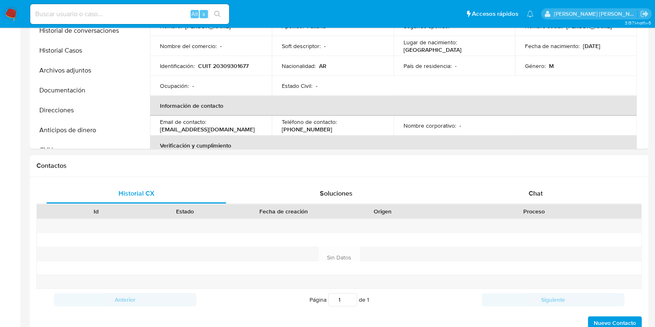
select select "10"
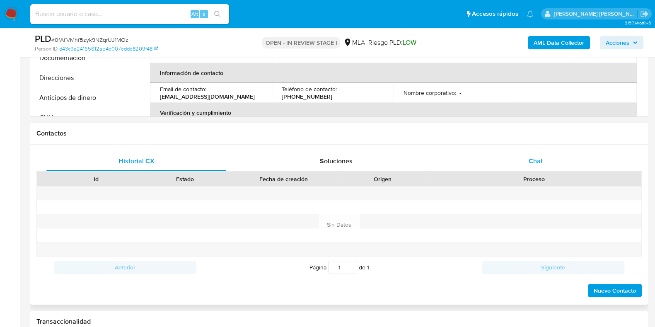
click at [534, 156] on span "Chat" at bounding box center [535, 161] width 14 height 10
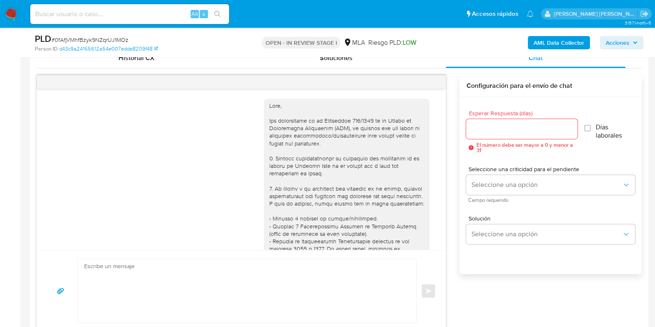
scroll to position [463, 0]
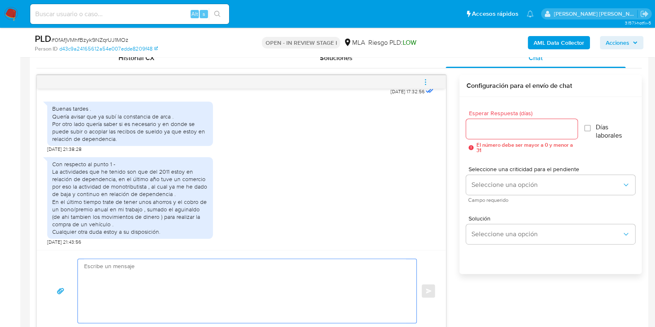
paste textarea "Hola, ¡Muchas gracias por tu respuesta! Confirmamos la recepción de la document…"
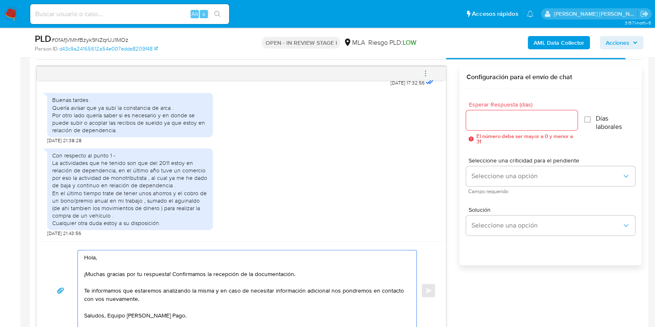
scroll to position [474, 0]
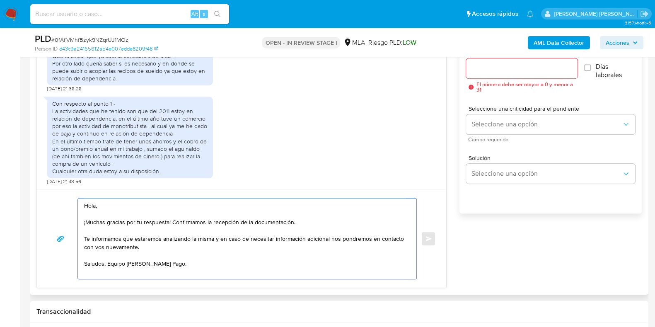
drag, startPoint x: 172, startPoint y: 220, endPoint x: 317, endPoint y: 226, distance: 145.1
click at [313, 226] on textarea "Hola, ¡Muchas gracias por tu respuesta! Confirmamos la recepción de la document…" at bounding box center [245, 238] width 322 height 80
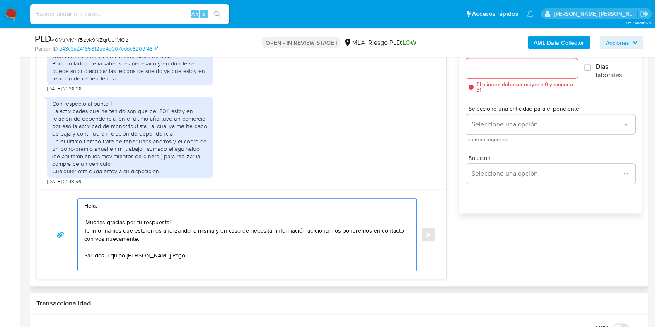
type textarea "Hola, ¡Muchas gracias por tu respuesta! Te informamos que estaremos analizando …"
click at [492, 59] on div at bounding box center [521, 68] width 111 height 20
click at [488, 65] on input "Esperar Respuesta (días)" at bounding box center [521, 68] width 111 height 11
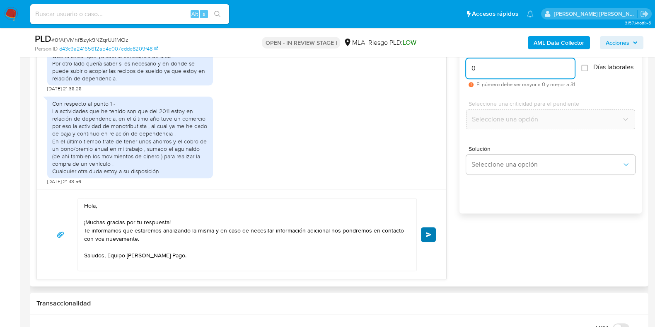
type input "0"
click at [429, 235] on span "Enviar" at bounding box center [429, 234] width 6 height 5
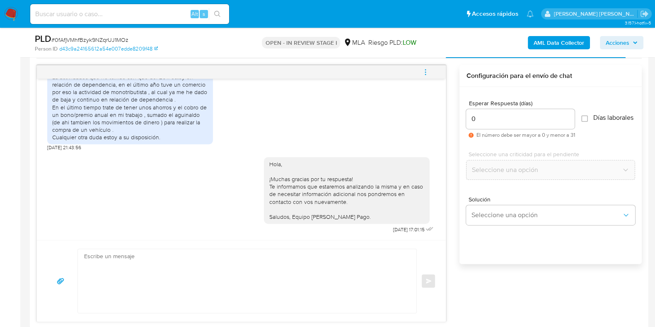
scroll to position [422, 0]
click at [425, 75] on icon "menu-action" at bounding box center [425, 75] width 1 height 1
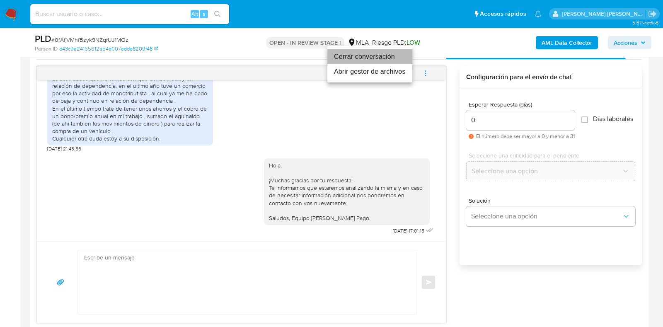
click at [379, 60] on li "Cerrar conversación" at bounding box center [369, 56] width 85 height 15
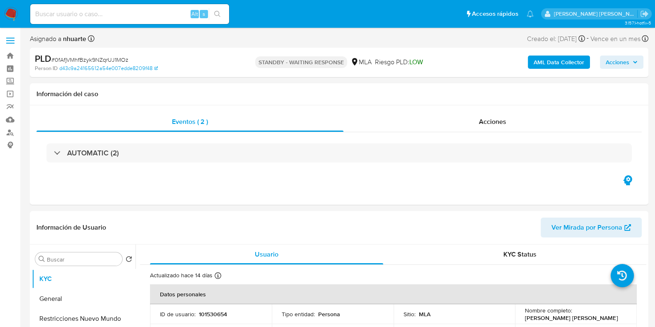
select select "10"
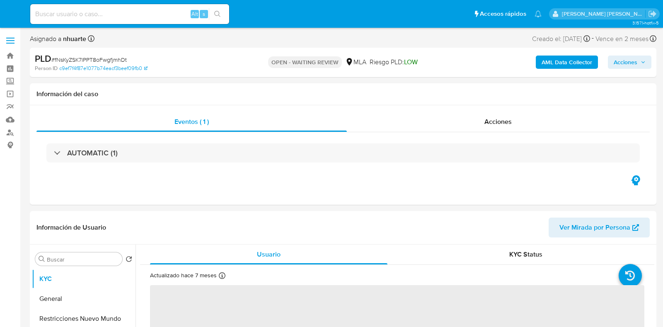
select select "10"
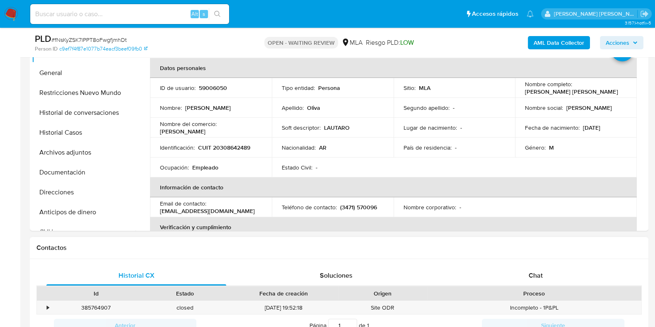
scroll to position [311, 0]
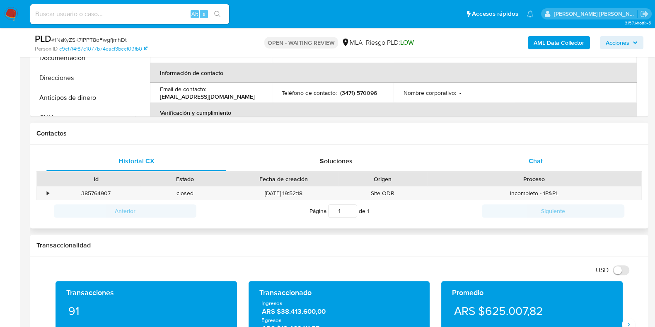
click at [528, 161] on span "Chat" at bounding box center [535, 161] width 14 height 10
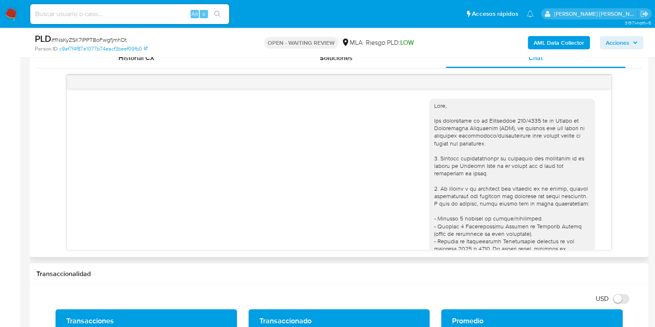
scroll to position [361, 0]
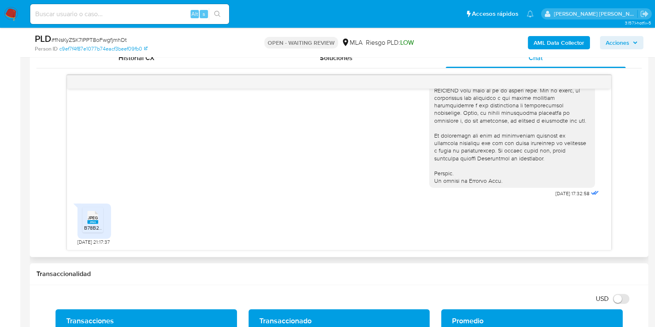
click at [90, 218] on span "JPEG" at bounding box center [93, 217] width 10 height 5
click at [100, 37] on span "# fNsKyZSK7lPPT8oFwgfjmhDt" at bounding box center [88, 40] width 75 height 8
copy span "fNsKyZSK7lPPT8oFwgfjmhDt"
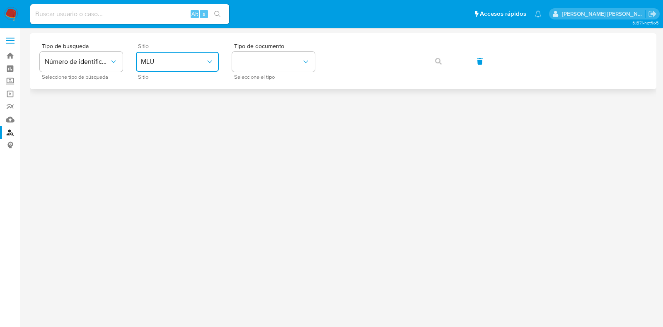
click at [168, 58] on span "MLU" at bounding box center [173, 62] width 65 height 8
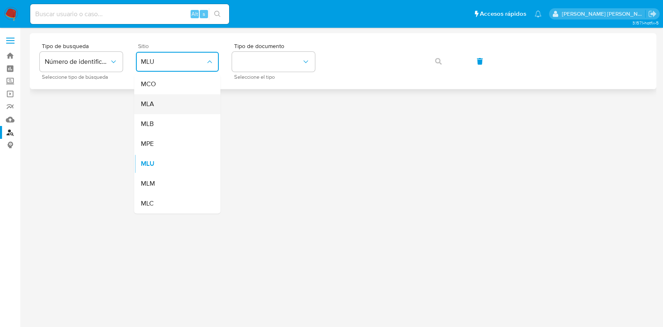
click at [165, 105] on div "MLA" at bounding box center [175, 104] width 68 height 20
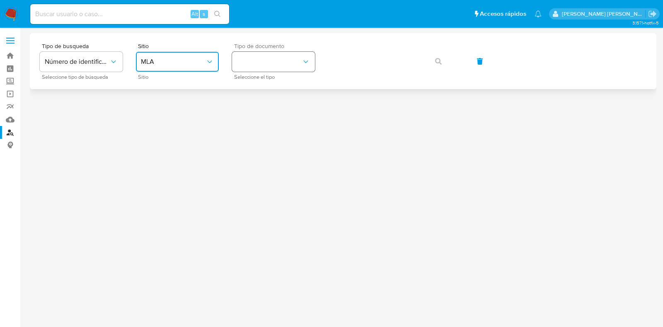
click at [273, 58] on button "identificationType" at bounding box center [273, 62] width 83 height 20
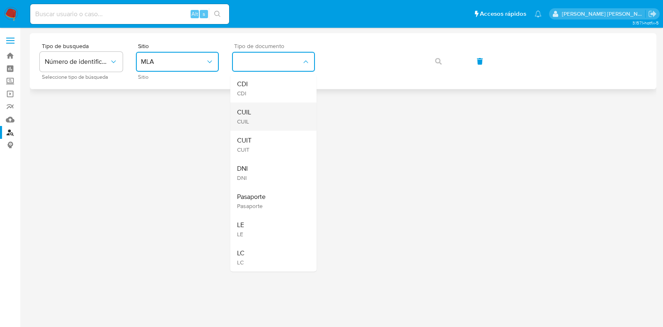
click at [255, 123] on div "CUIL CUIL" at bounding box center [271, 116] width 68 height 28
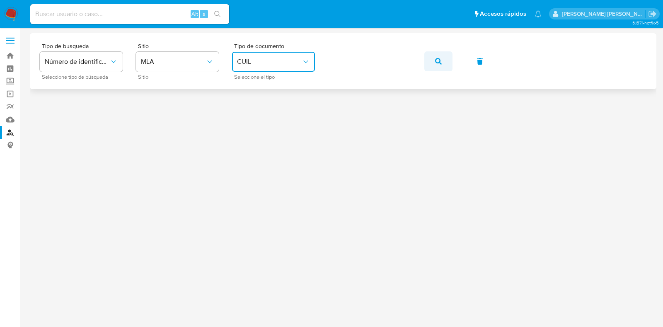
click at [439, 60] on icon "button" at bounding box center [438, 61] width 7 height 7
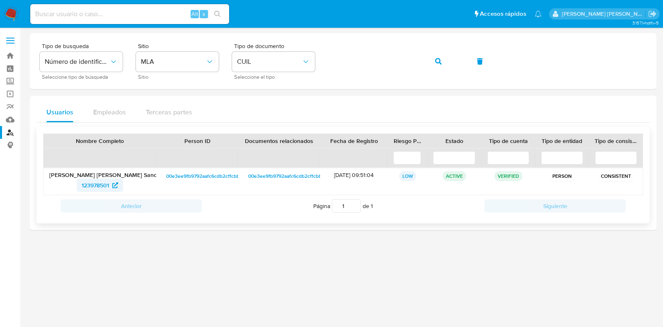
click at [104, 182] on span "123978501" at bounding box center [95, 184] width 27 height 13
click at [10, 57] on link "Bandeja" at bounding box center [49, 55] width 99 height 13
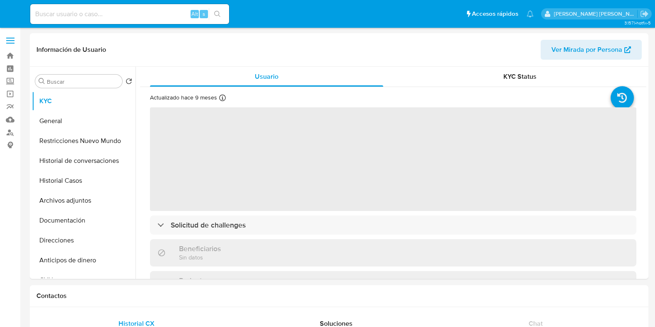
select select "10"
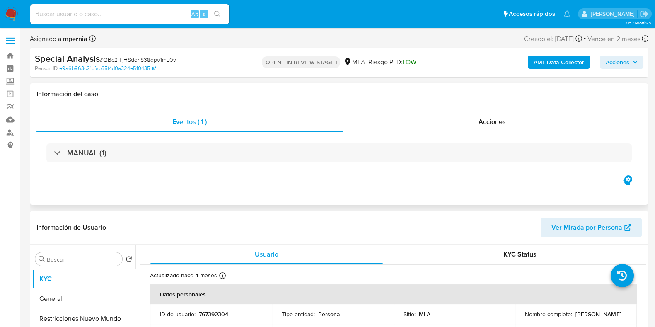
select select "10"
click at [490, 108] on div "Eventos ( 1 ) Acciones MANUAL (1)" at bounding box center [339, 154] width 618 height 99
click at [491, 122] on span "Acciones" at bounding box center [491, 122] width 27 height 10
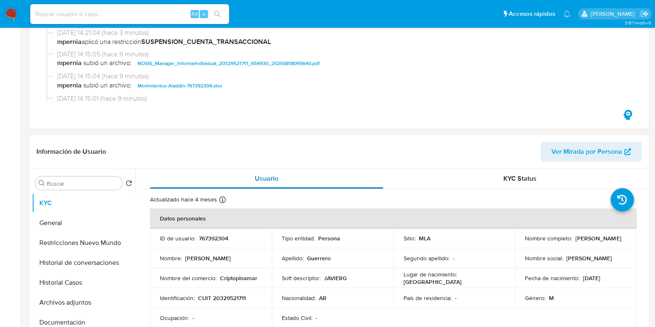
scroll to position [155, 0]
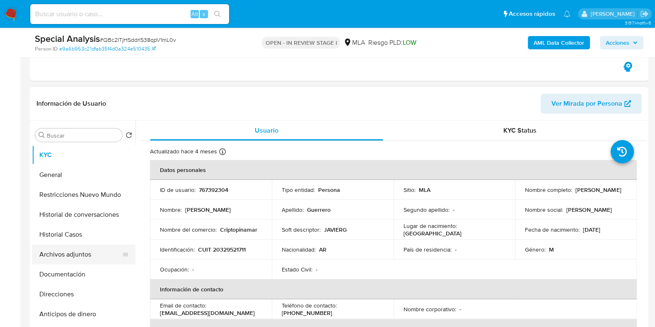
click at [77, 252] on button "Archivos adjuntos" at bounding box center [80, 254] width 97 height 20
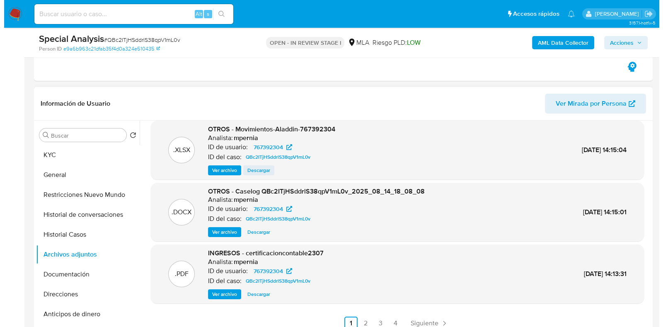
scroll to position [70, 0]
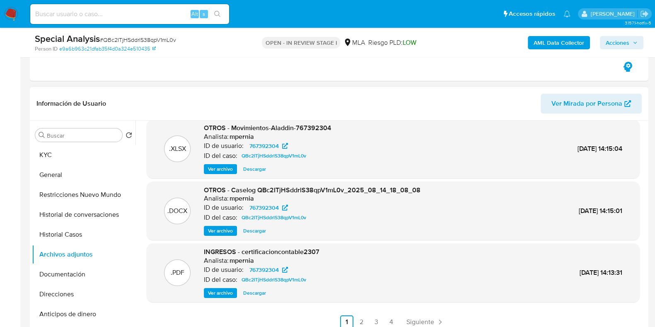
click at [231, 231] on span "Ver archivo" at bounding box center [220, 230] width 25 height 8
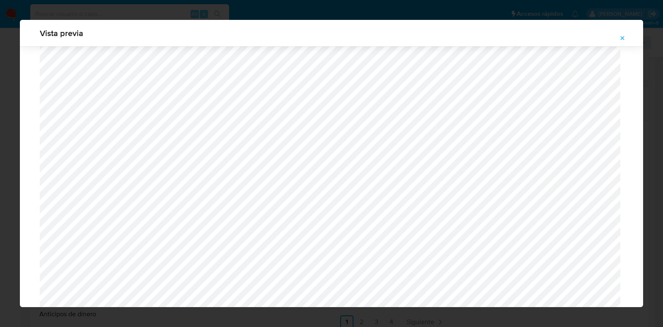
scroll to position [1122, 0]
click at [624, 38] on icon "Attachment preview" at bounding box center [622, 38] width 7 height 7
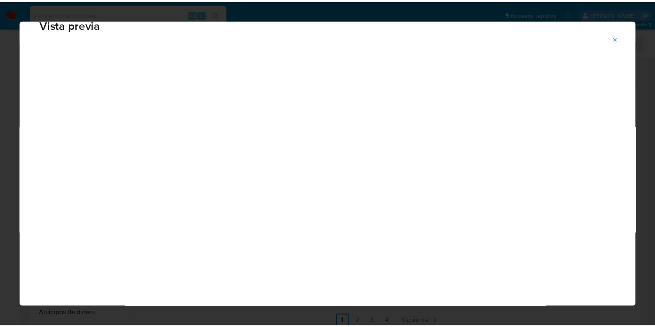
scroll to position [21, 0]
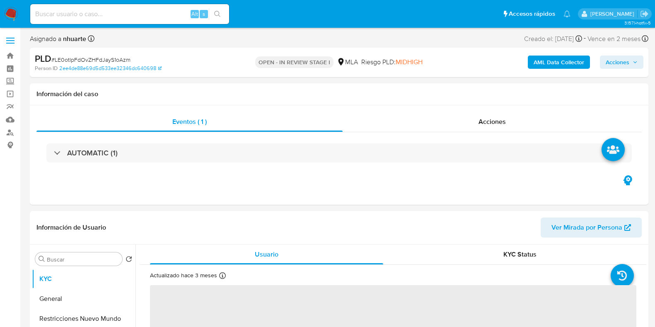
select select "10"
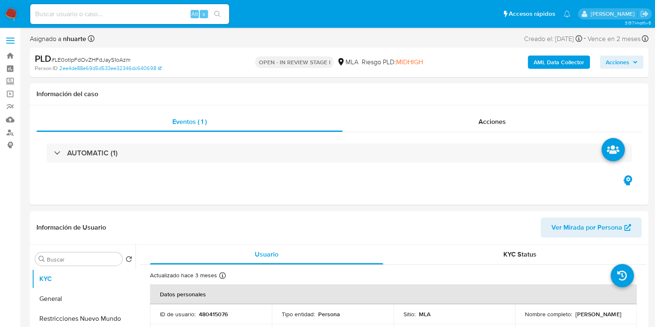
click at [555, 60] on b "AML Data Collector" at bounding box center [558, 61] width 51 height 13
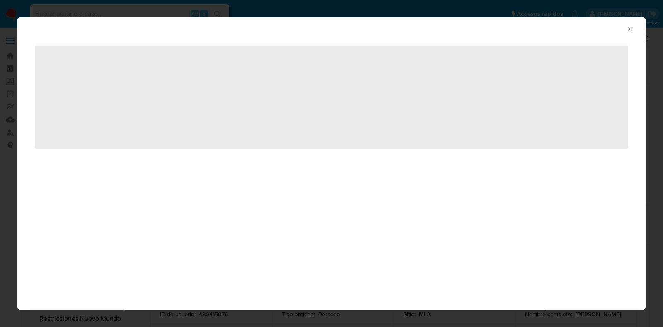
click at [630, 27] on icon "Cerrar ventana" at bounding box center [630, 29] width 8 height 8
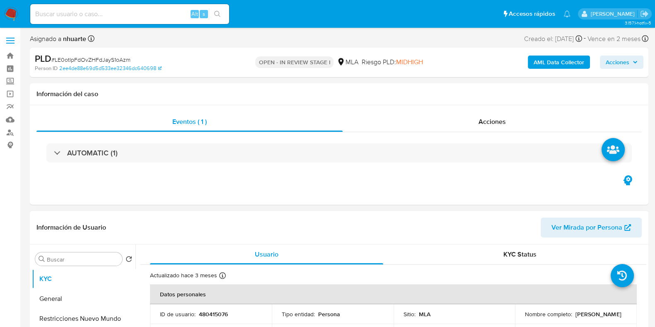
click at [589, 224] on span "Ver Mirada por Persona" at bounding box center [586, 227] width 71 height 20
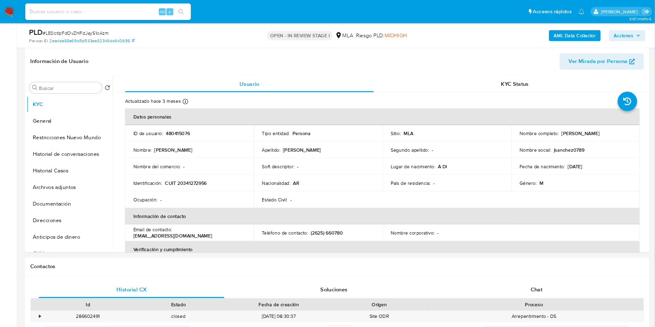
scroll to position [124, 0]
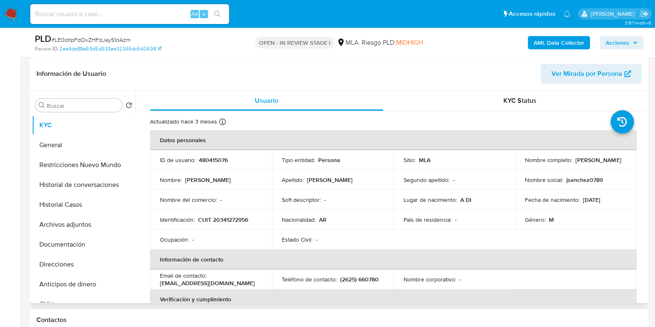
drag, startPoint x: 759, startPoint y: 1, endPoint x: 290, endPoint y: 80, distance: 474.9
click at [290, 80] on header "Información de Usuario Ver Mirada por Persona" at bounding box center [338, 74] width 605 height 20
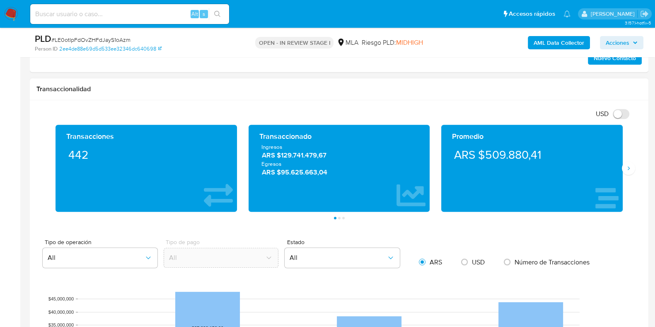
scroll to position [383, 0]
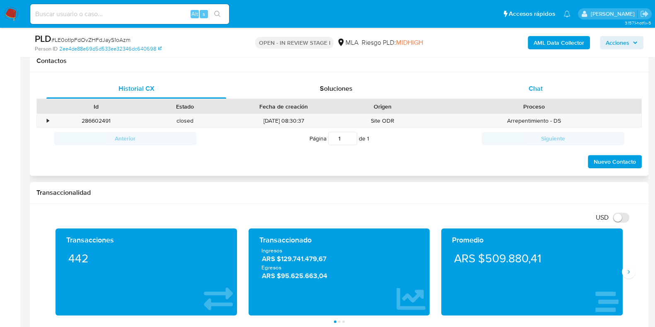
click at [538, 81] on div "Chat" at bounding box center [536, 89] width 180 height 20
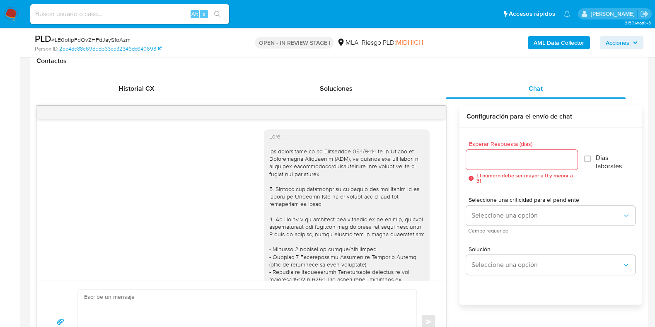
scroll to position [361, 0]
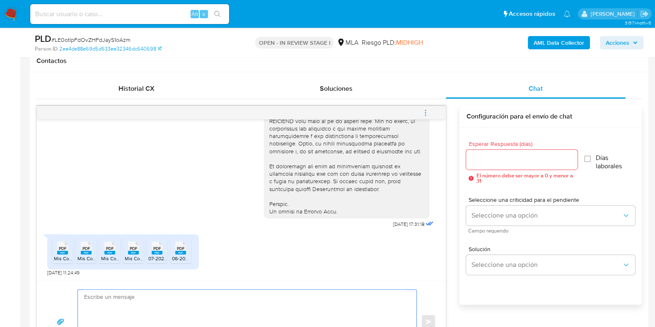
paste textarea "Hola, Muchas gracias por la respuesta. Analizamos tu caso y notamos que la info…"
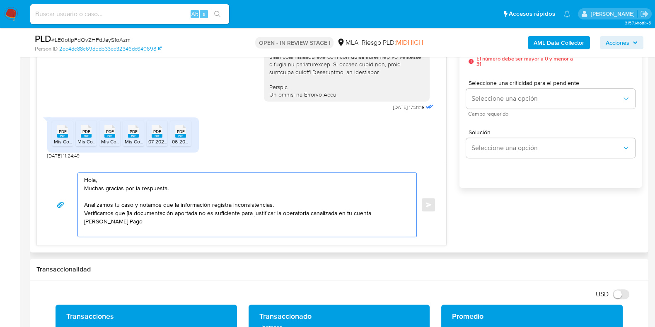
scroll to position [501, 0]
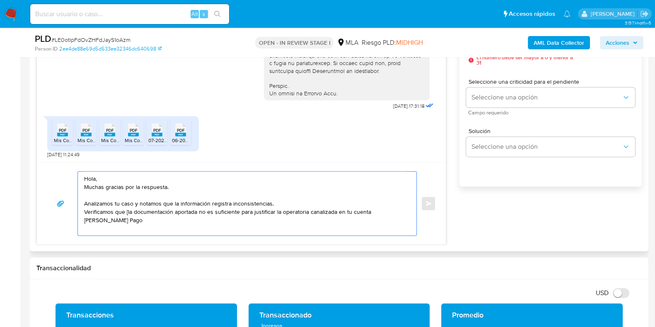
click at [126, 211] on textarea "Hola, Muchas gracias por la respuesta. Analizamos tu caso y notamos que la info…" at bounding box center [245, 203] width 322 height 64
click at [131, 226] on textarea "Hola, Muchas gracias por la respuesta. Analizamos tu caso y notamos que la info…" at bounding box center [245, 203] width 322 height 64
paste textarea "la operatoria canalizada en su cuenta superó los límites de facturación estable…"
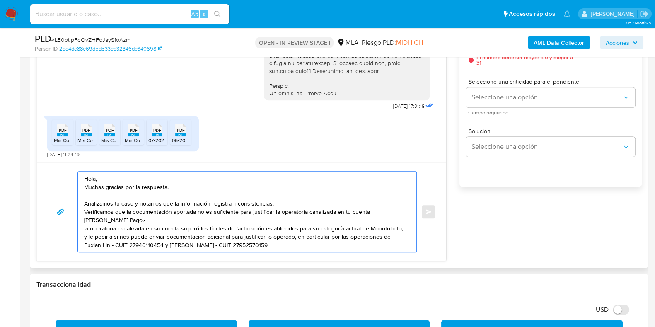
click at [85, 226] on textarea "Hola, Muchas gracias por la respuesta. Analizamos tu caso y notamos que la info…" at bounding box center [245, 211] width 322 height 80
drag, startPoint x: 126, startPoint y: 235, endPoint x: 155, endPoint y: 235, distance: 29.0
click at [155, 235] on textarea "Hola, Muchas gracias por la respuesta. Analizamos tu caso y notamos que la info…" at bounding box center [245, 211] width 322 height 80
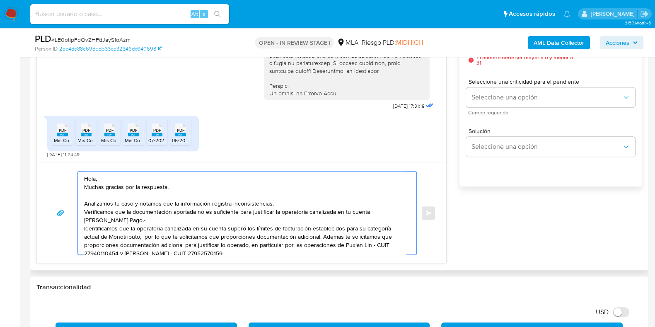
scroll to position [6, 0]
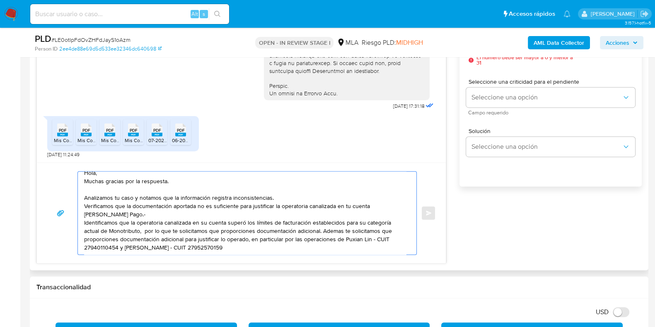
drag, startPoint x: 321, startPoint y: 235, endPoint x: 183, endPoint y: 238, distance: 137.5
click at [183, 238] on textarea "Hola, Muchas gracias por la respuesta. Analizamos tu caso y notamos que la info…" at bounding box center [245, 212] width 322 height 83
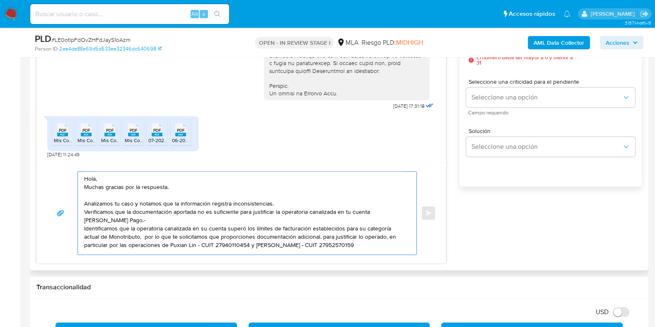
scroll to position [0, 0]
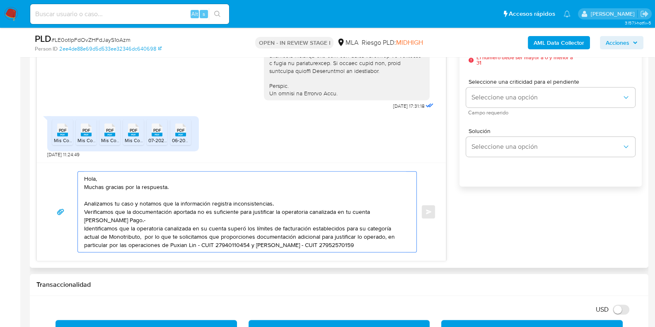
click at [320, 245] on textarea "Hola, Muchas gracias por la respuesta. Analizamos tu caso y notamos que la info…" at bounding box center [245, 211] width 322 height 80
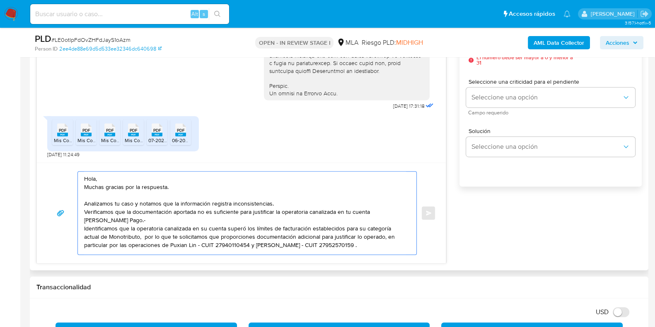
scroll to position [11, 0]
paste textarea "Es importante que sepas que, en caso de no responder a lo solicitado o si lo pr…"
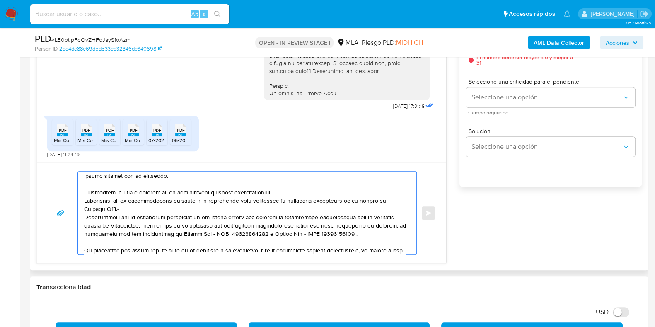
scroll to position [0, 0]
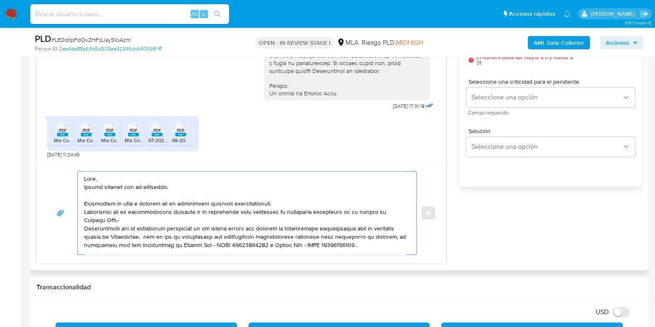
click at [289, 202] on textarea at bounding box center [245, 212] width 322 height 83
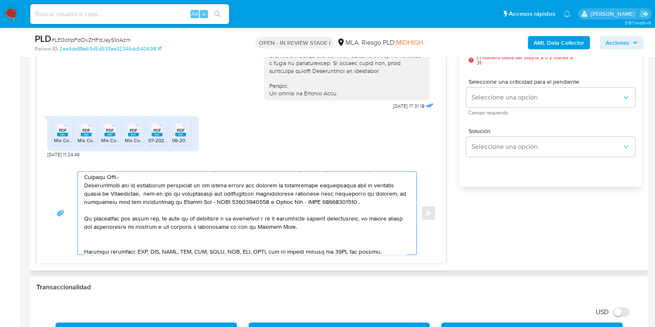
scroll to position [103, 0]
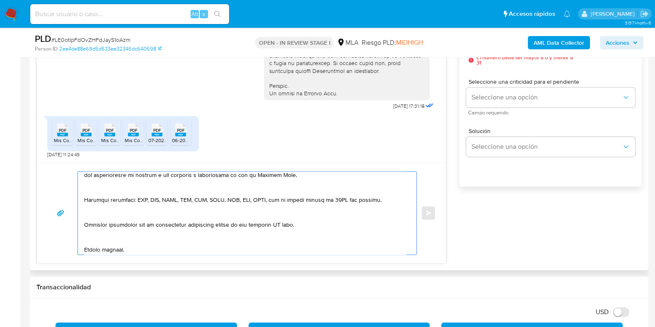
click at [285, 222] on textarea at bounding box center [245, 212] width 322 height 83
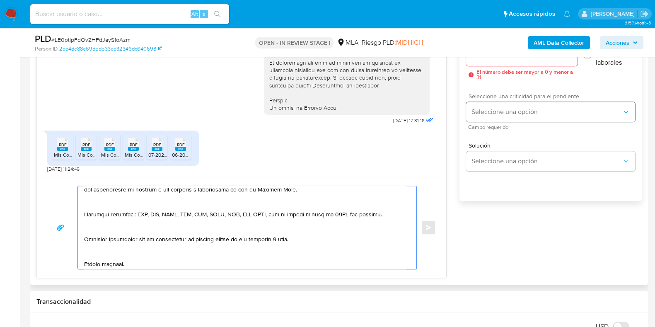
scroll to position [449, 0]
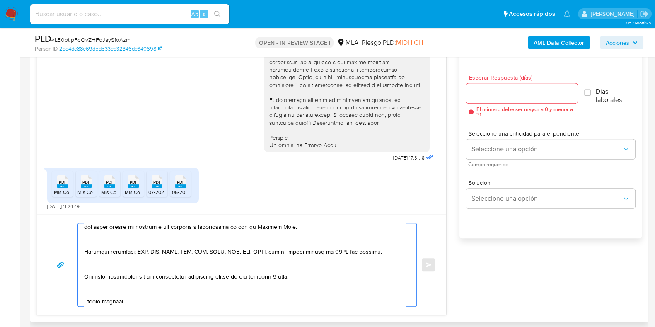
type textarea "Hola, Muchas gracias por la respuesta. Analizamos tu caso y notamos que la info…"
click at [487, 95] on input "Esperar Respuesta (días)" at bounding box center [521, 93] width 111 height 11
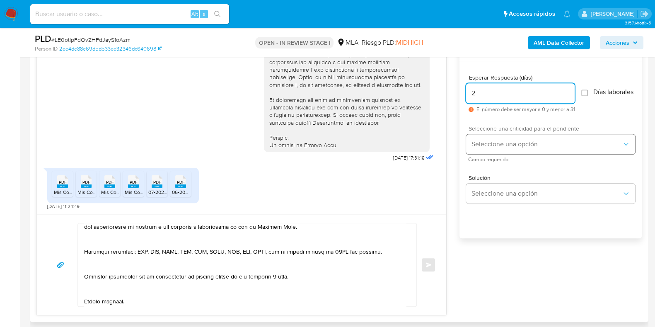
type input "2"
click at [484, 146] on span "Seleccione una opción" at bounding box center [546, 144] width 151 height 8
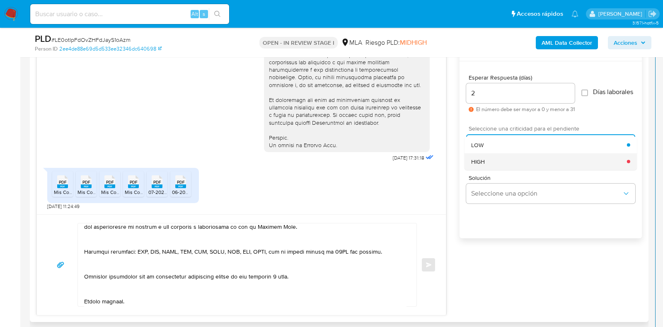
click at [484, 164] on span "HIGH" at bounding box center [478, 160] width 14 height 7
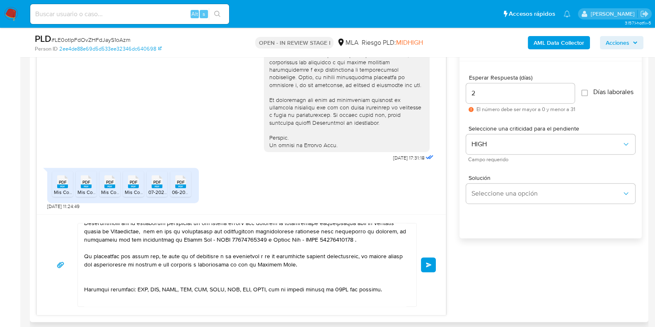
scroll to position [51, 0]
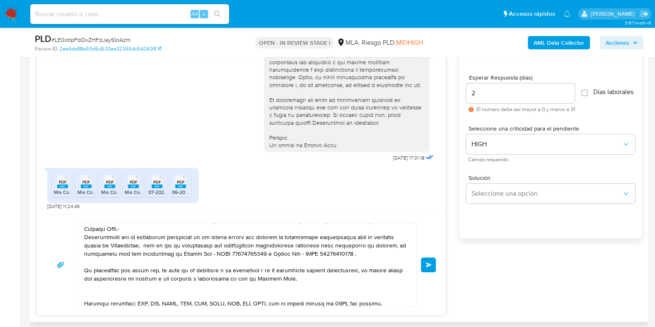
click at [341, 253] on textarea at bounding box center [245, 264] width 322 height 83
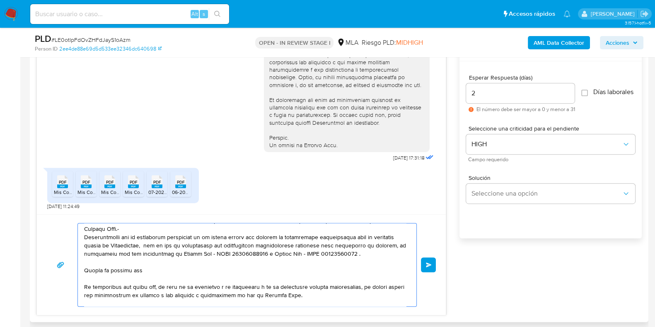
paste textarea "Detalla la actividad que realizas a través de tu cuenta. De corresponder a una …"
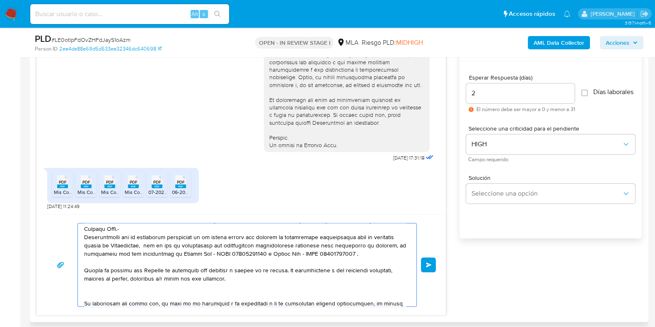
drag, startPoint x: 147, startPoint y: 268, endPoint x: 166, endPoint y: 270, distance: 18.3
click at [166, 270] on textarea at bounding box center [245, 264] width 322 height 83
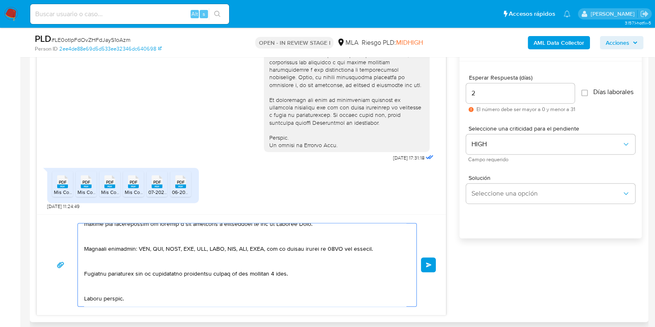
scroll to position [155, 0]
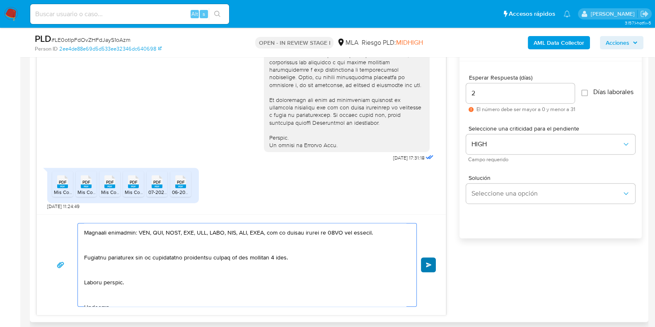
type textarea "Hola, Muchas gracias por la respuesta. Analizamos tu caso y notamos que la info…"
click at [434, 262] on button "Enviar" at bounding box center [428, 264] width 15 height 15
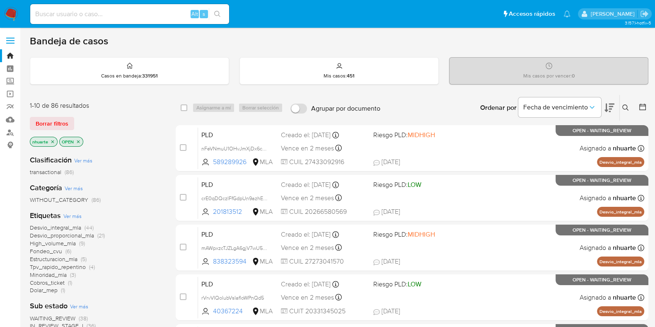
click at [625, 108] on icon at bounding box center [625, 107] width 7 height 7
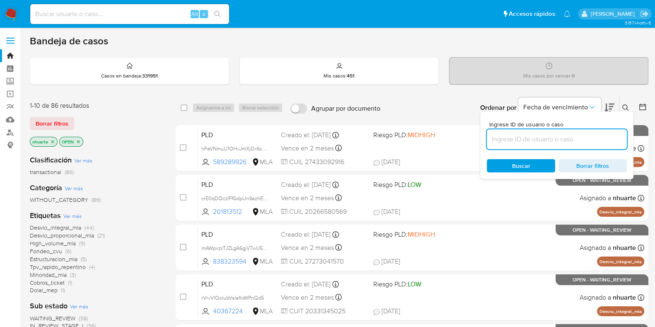
click at [571, 134] on input at bounding box center [557, 139] width 140 height 11
type input "fNsKyZSK7lPPT8oFwgfjmhDt"
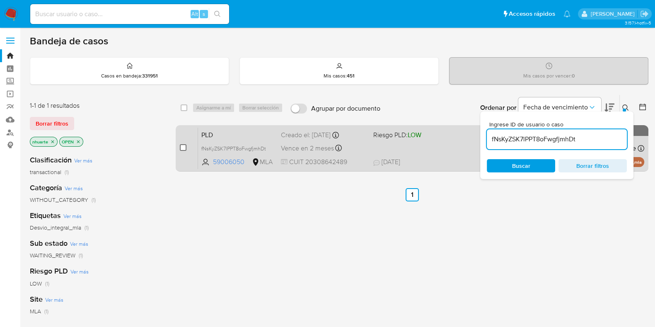
click at [181, 146] on input "checkbox" at bounding box center [183, 147] width 7 height 7
checkbox input "true"
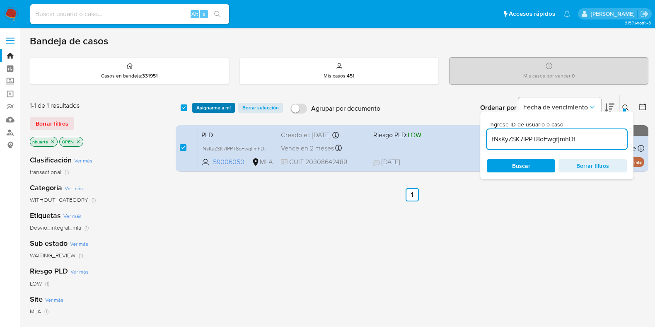
click at [228, 108] on span "Asignarme a mí" at bounding box center [213, 108] width 34 height 8
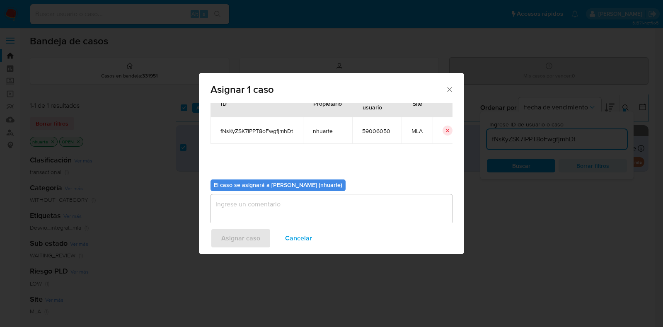
scroll to position [43, 0]
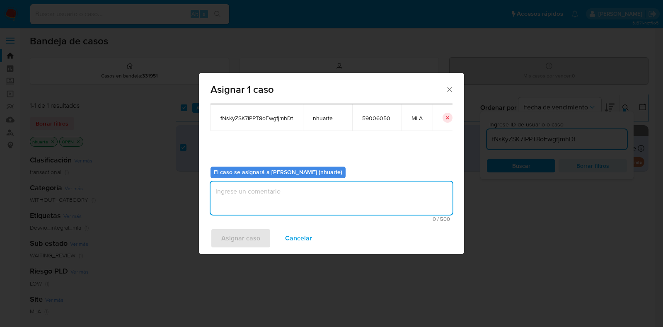
click at [277, 192] on textarea "assign-modal" at bounding box center [331, 197] width 242 height 33
type textarea "Asignación"
click at [264, 234] on button "Asignar caso" at bounding box center [240, 238] width 60 height 20
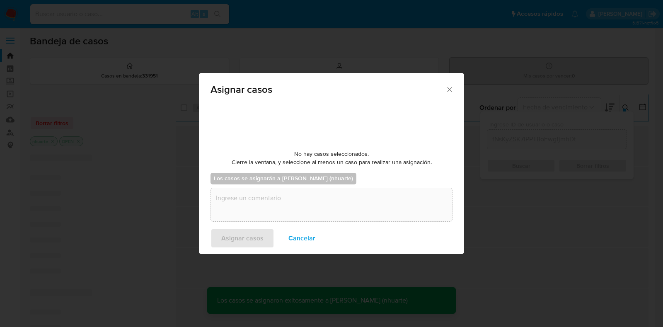
checkbox input "false"
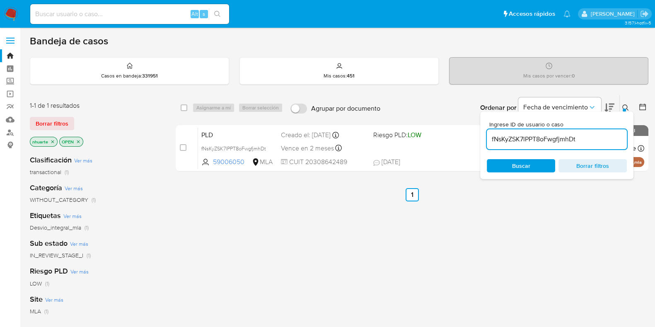
drag, startPoint x: 586, startPoint y: 140, endPoint x: 489, endPoint y: 141, distance: 96.9
click at [489, 141] on input "fNsKyZSK7lPPT8oFwgfjmhDt" at bounding box center [557, 139] width 140 height 11
paste input "rRBXntshW20SyCAadViwFvZx"
type input "rRBXntshW20SyCAadViwFvZx"
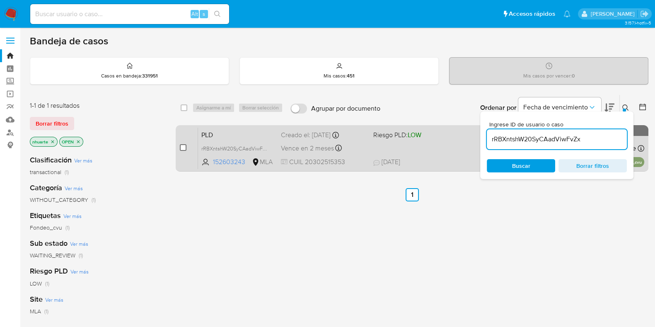
click at [183, 145] on input "checkbox" at bounding box center [183, 147] width 7 height 7
checkbox input "true"
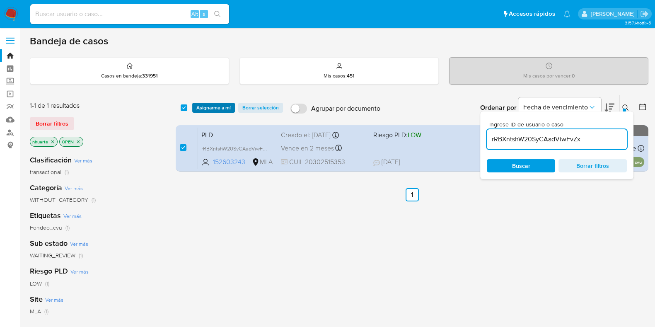
click at [220, 105] on span "Asignarme a mí" at bounding box center [213, 108] width 34 height 8
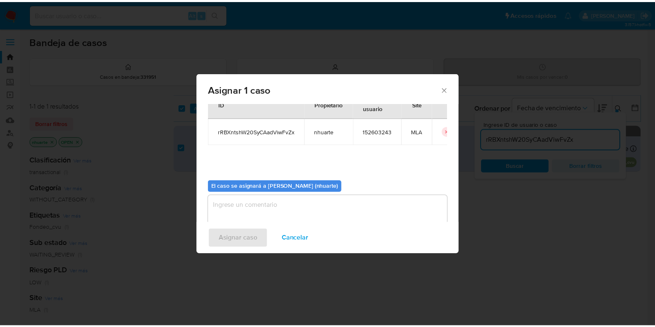
scroll to position [43, 0]
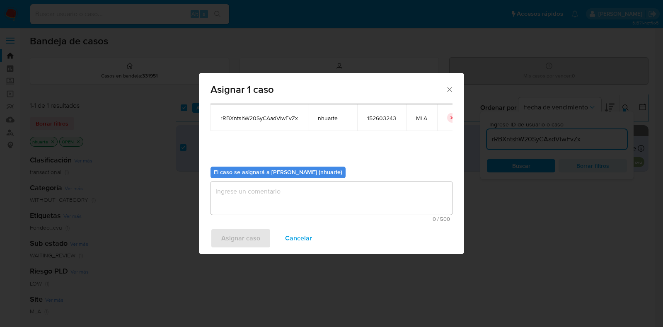
click at [318, 204] on textarea "assign-modal" at bounding box center [331, 197] width 242 height 33
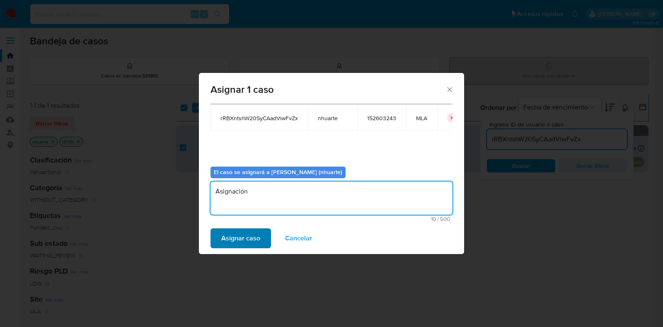
type textarea "Asignación"
click at [250, 236] on span "Asignar caso" at bounding box center [240, 238] width 39 height 18
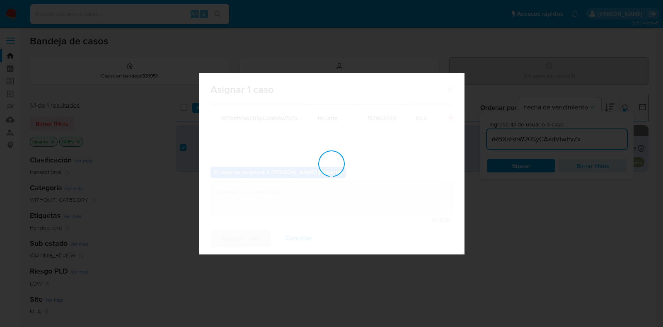
checkbox input "false"
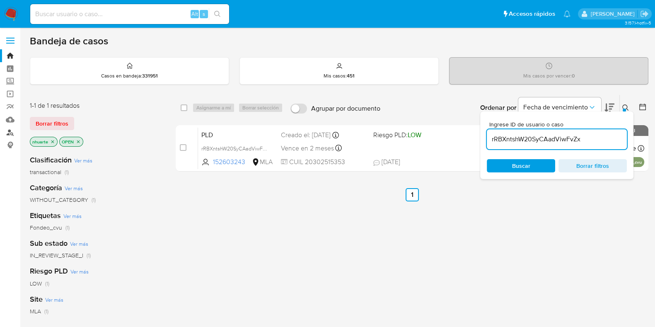
click at [8, 130] on link "Buscador de personas" at bounding box center [49, 132] width 99 height 13
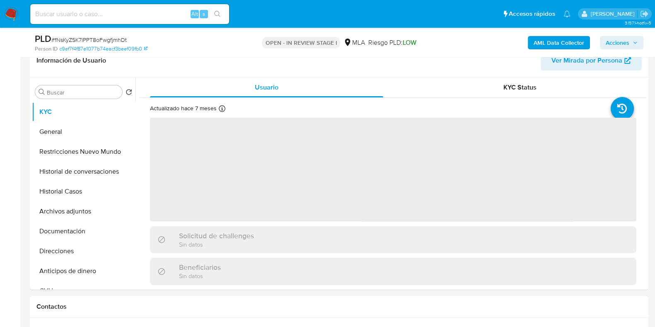
scroll to position [311, 0]
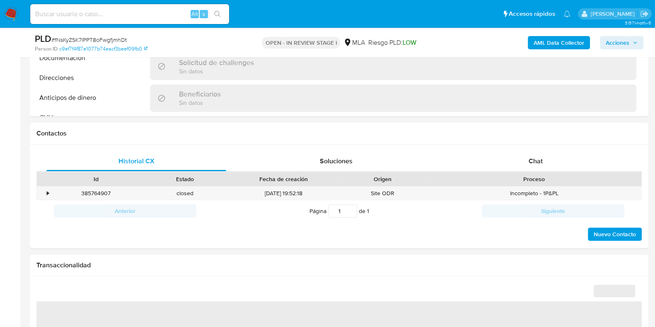
select select "10"
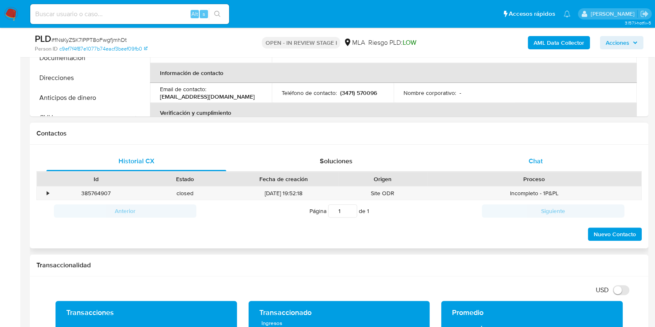
click at [542, 164] on div "Chat" at bounding box center [536, 161] width 180 height 20
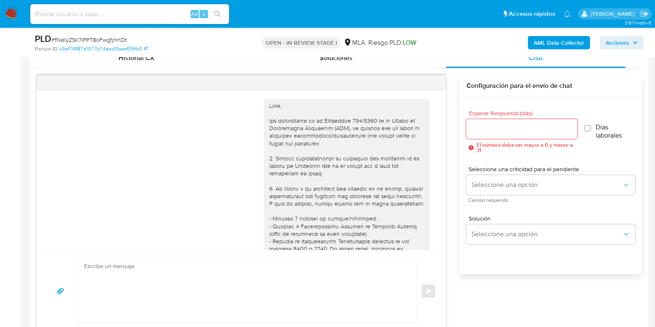
scroll to position [361, 0]
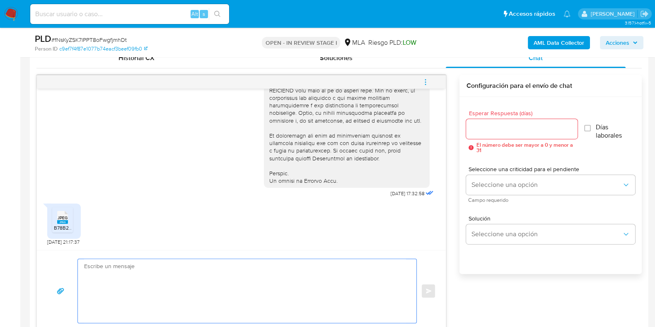
paste textarea "Hola, ¡Muchas gracias por tu respuesta! Confirmamos la recepción de la document…"
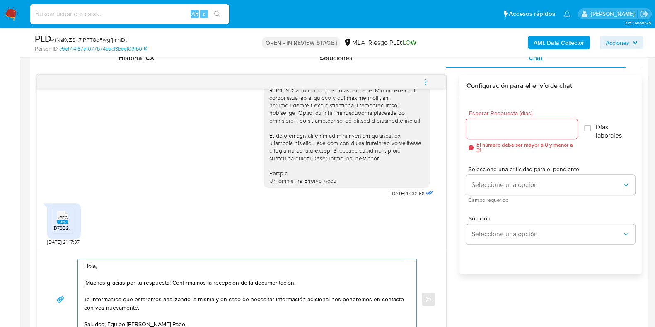
scroll to position [422, 0]
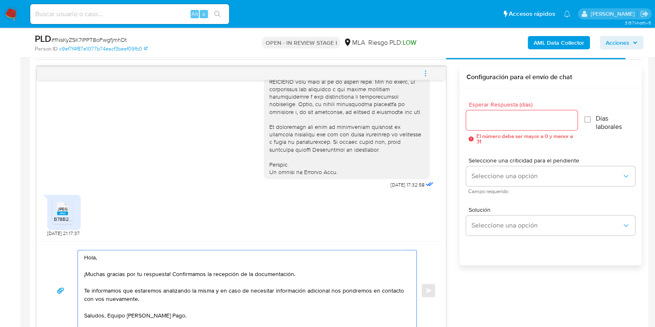
type textarea "Hola, ¡Muchas gracias por tu respuesta! Confirmamos la recepción de la document…"
click at [476, 123] on input "Esperar Respuesta (días)" at bounding box center [521, 120] width 111 height 11
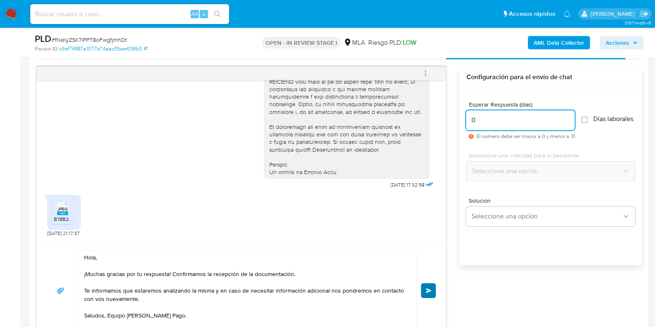
type input "0"
click at [427, 288] on span "Enviar" at bounding box center [429, 290] width 6 height 5
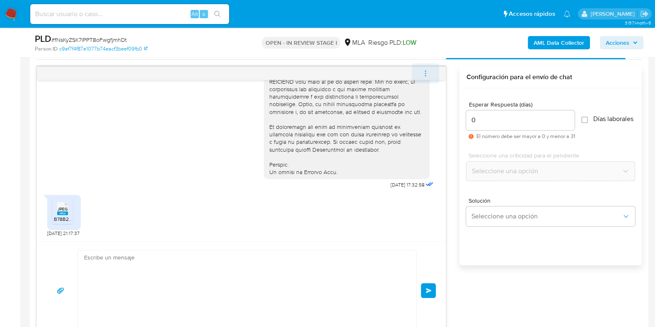
scroll to position [460, 0]
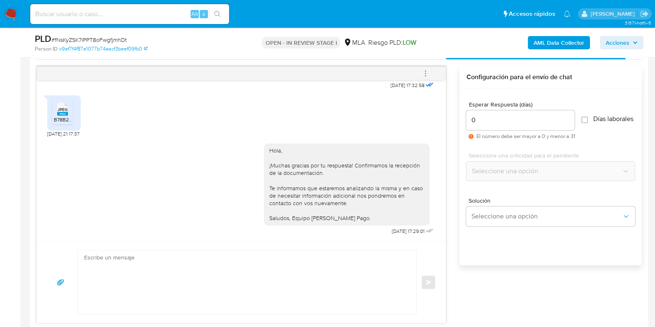
click at [424, 71] on icon "menu-action" at bounding box center [425, 73] width 7 height 7
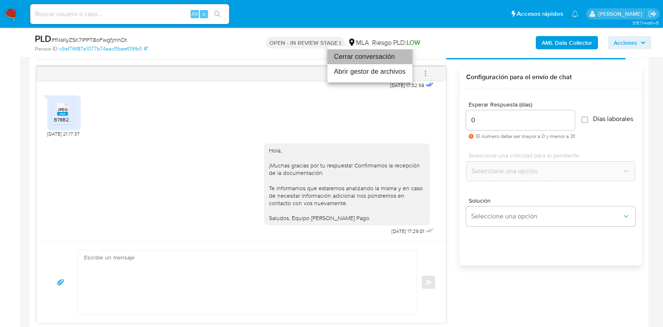
click at [362, 53] on li "Cerrar conversación" at bounding box center [369, 56] width 85 height 15
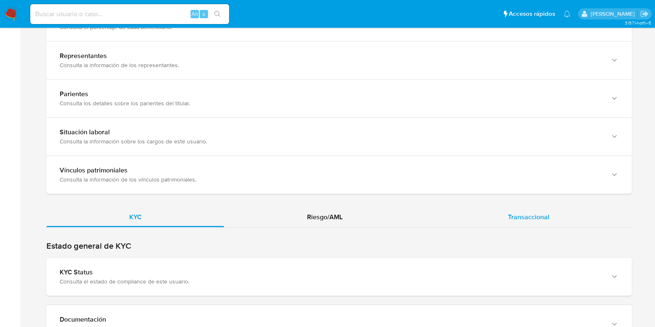
click at [542, 212] on span "Transaccional" at bounding box center [528, 217] width 41 height 10
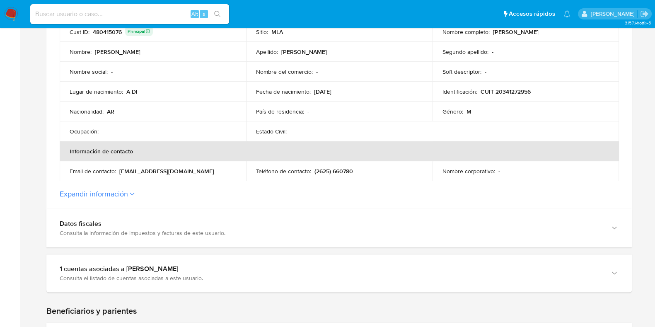
scroll to position [180, 0]
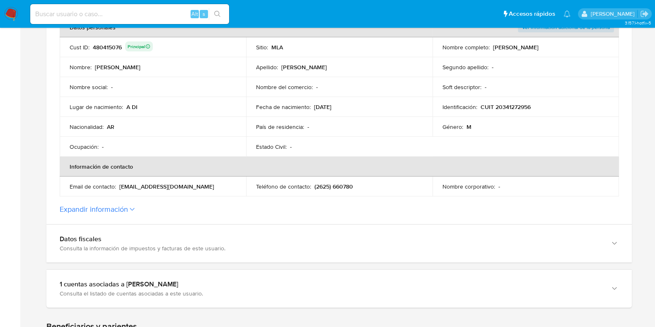
click at [108, 207] on button "Expandir información" at bounding box center [94, 209] width 68 height 9
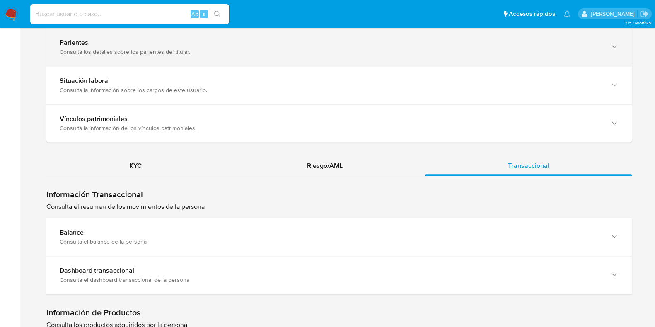
scroll to position [853, 0]
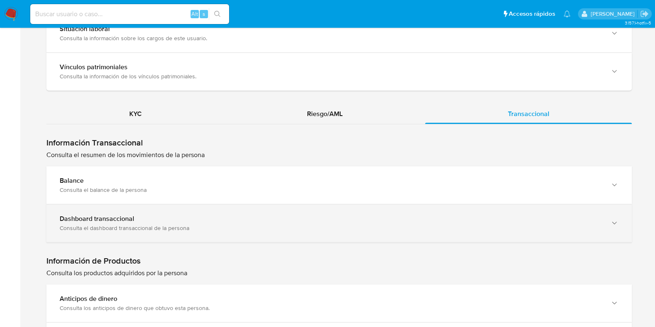
click at [150, 218] on div "Dashboard transaccional" at bounding box center [331, 218] width 542 height 8
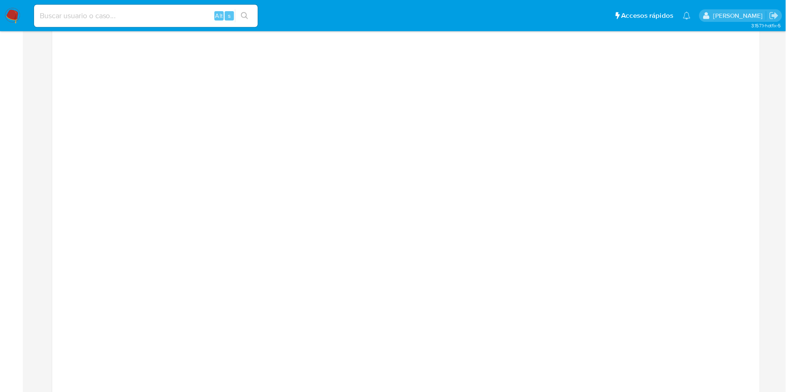
scroll to position [1060, 0]
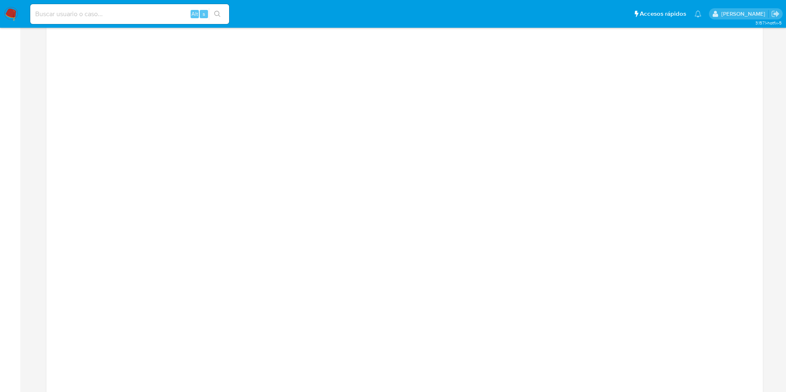
drag, startPoint x: 650, startPoint y: 3, endPoint x: 28, endPoint y: 206, distance: 654.2
click at [28, 206] on main "3.157.1-hotfix-5 Home Información de la persona Nivel de conocimiento Verificad…" at bounding box center [393, 3] width 786 height 2126
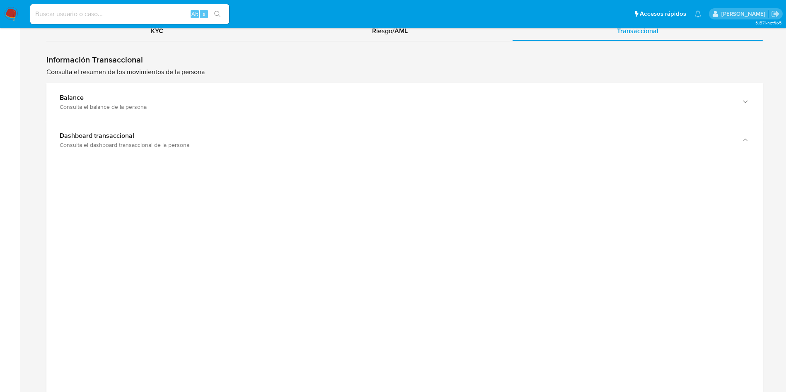
click at [94, 278] on div at bounding box center [404, 391] width 716 height 465
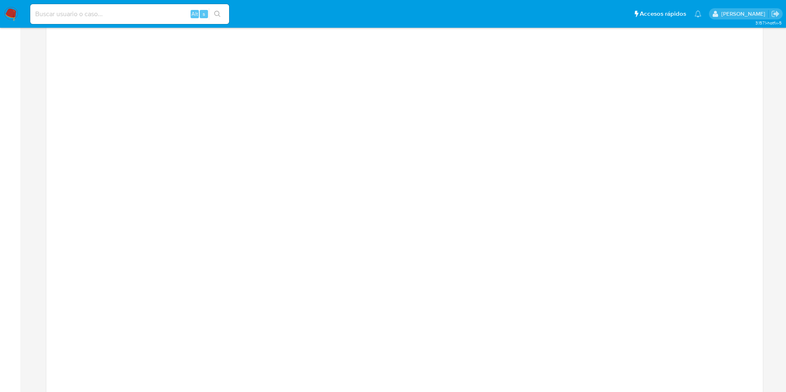
scroll to position [1060, 0]
click at [101, 145] on div at bounding box center [404, 267] width 716 height 465
click at [58, 167] on div at bounding box center [404, 267] width 716 height 465
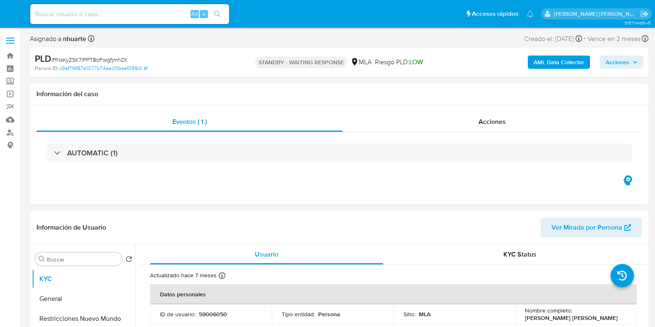
select select "10"
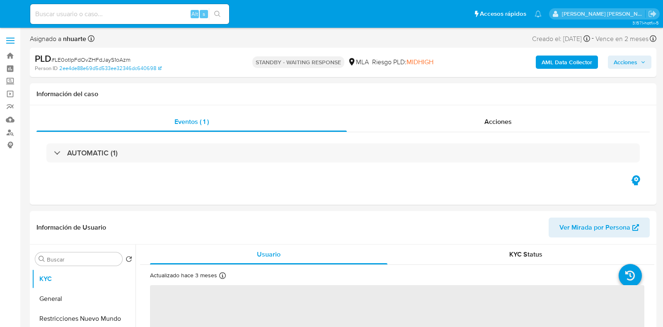
select select "10"
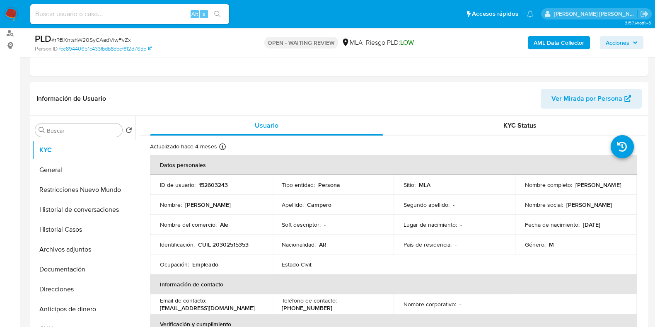
scroll to position [259, 0]
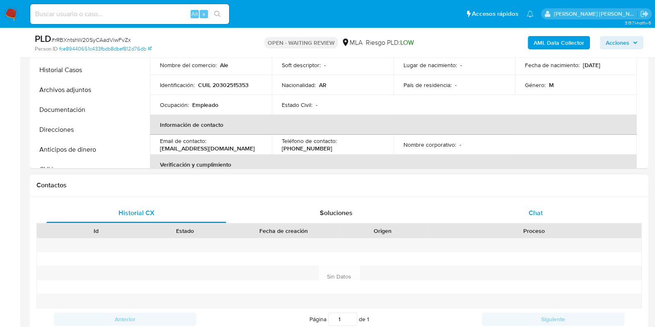
click at [540, 210] on span "Chat" at bounding box center [535, 213] width 14 height 10
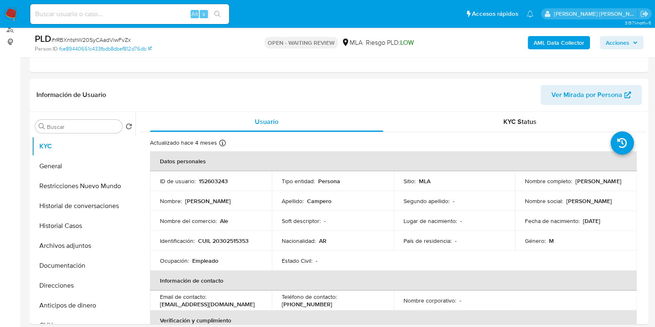
scroll to position [0, 0]
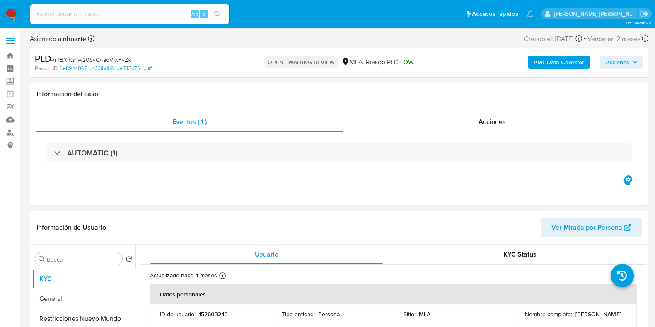
click at [594, 237] on div "Información de Usuario Ver Mirada por Persona" at bounding box center [339, 228] width 618 height 34
click at [592, 229] on span "Ver Mirada por Persona" at bounding box center [586, 227] width 71 height 20
click at [465, 125] on div "Acciones" at bounding box center [491, 122] width 299 height 20
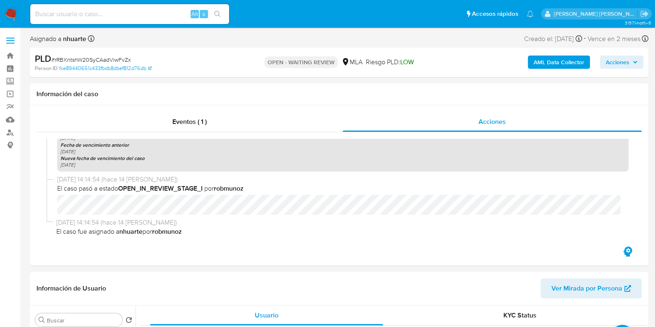
scroll to position [241, 0]
click at [130, 58] on span "# rRBXntshW20SyCAadViwFvZx" at bounding box center [91, 59] width 80 height 8
click at [126, 58] on span "# rRBXntshW20SyCAadViwFvZx" at bounding box center [91, 59] width 80 height 8
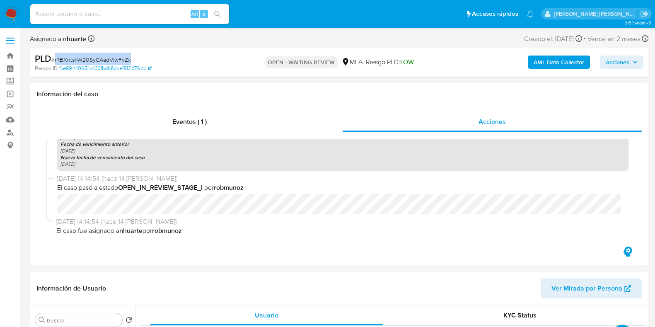
copy span "rRBXntshW20SyCAadViwFvZx"
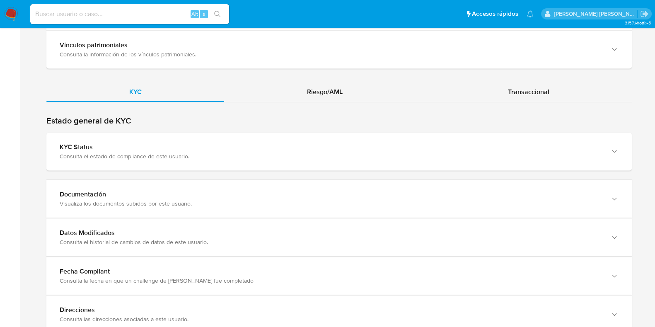
scroll to position [741, 0]
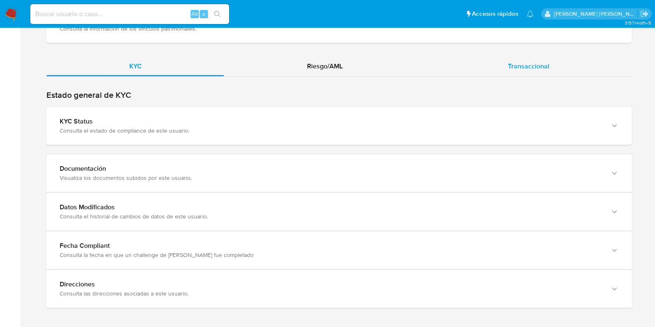
click at [500, 64] on div "Transaccional" at bounding box center [528, 66] width 207 height 20
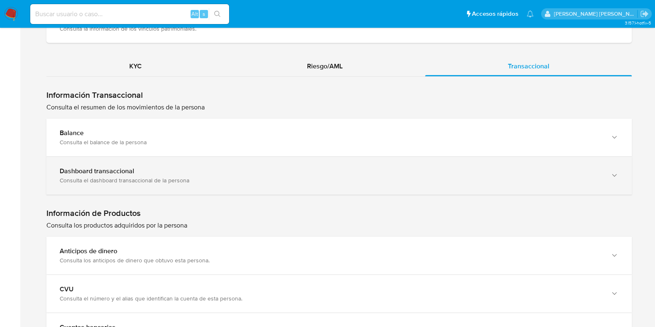
click at [219, 167] on div "Dashboard transaccional" at bounding box center [331, 171] width 542 height 8
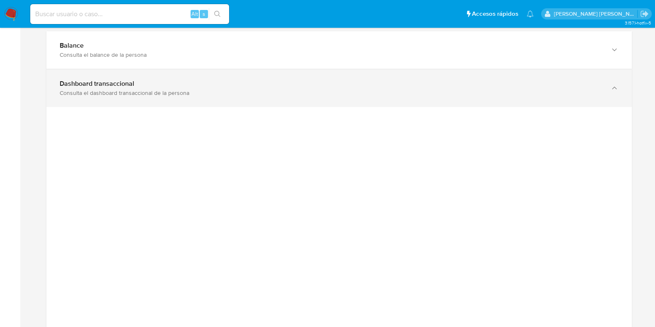
scroll to position [845, 0]
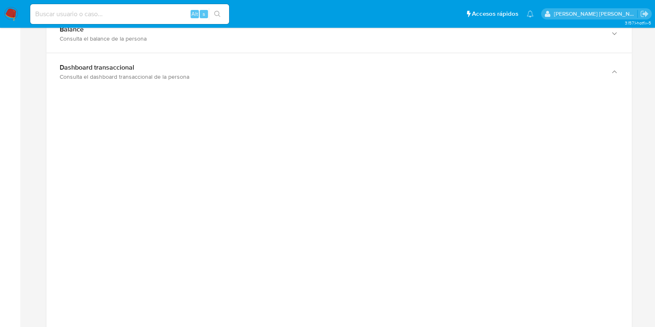
click at [14, 251] on aside "Bandeja Tablero Screening Búsqueda en Listas Watchlist Herramientas Operaciones…" at bounding box center [10, 138] width 20 height 1967
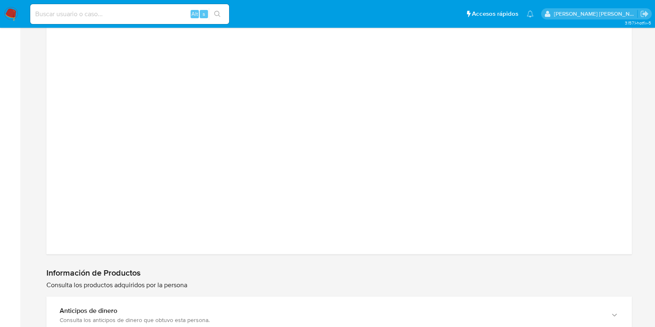
scroll to position [1155, 0]
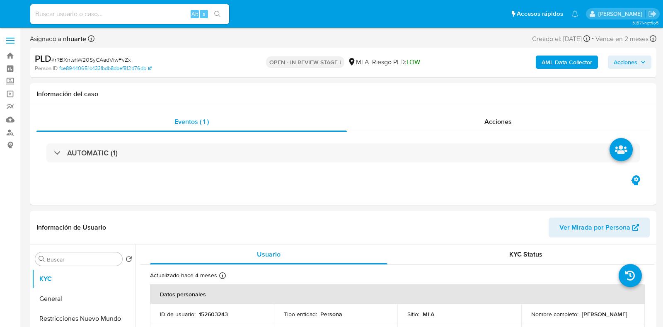
select select "10"
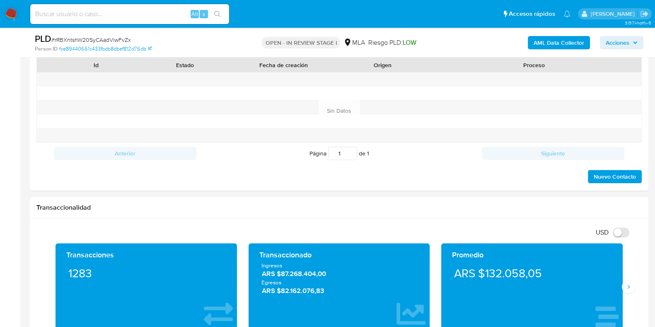
scroll to position [386, 0]
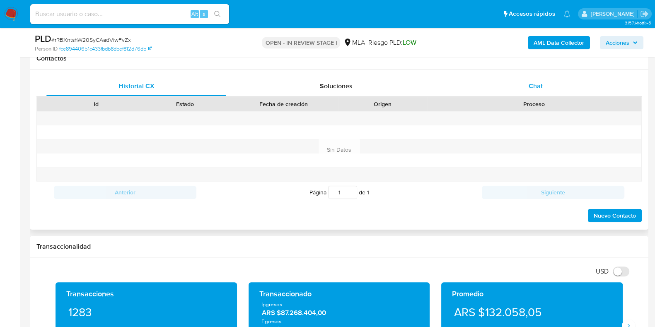
click at [537, 83] on span "Chat" at bounding box center [535, 86] width 14 height 10
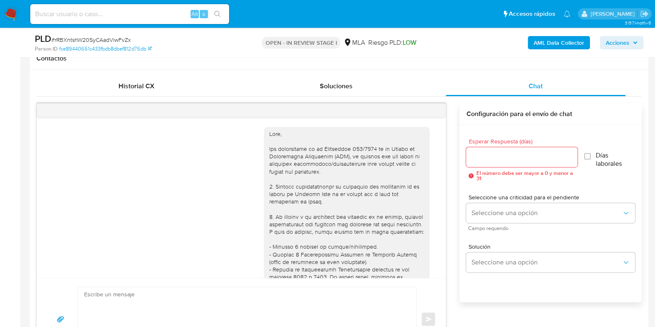
scroll to position [340, 0]
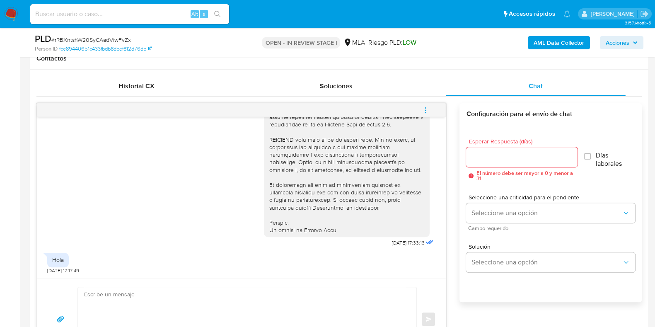
click at [428, 107] on icon "menu-action" at bounding box center [425, 109] width 7 height 7
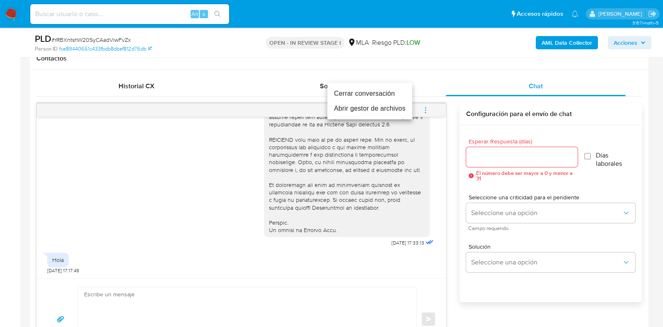
click at [388, 96] on li "Cerrar conversación" at bounding box center [369, 93] width 85 height 15
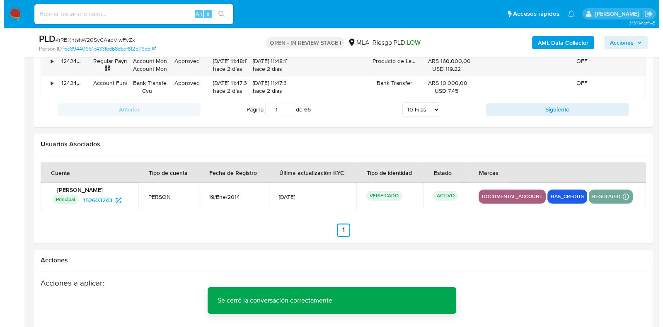
scroll to position [1454, 0]
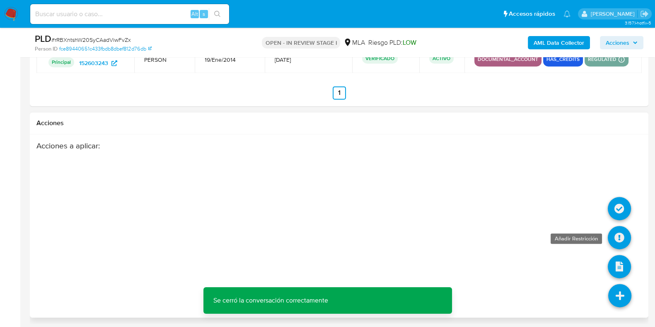
click at [625, 228] on icon at bounding box center [618, 237] width 23 height 23
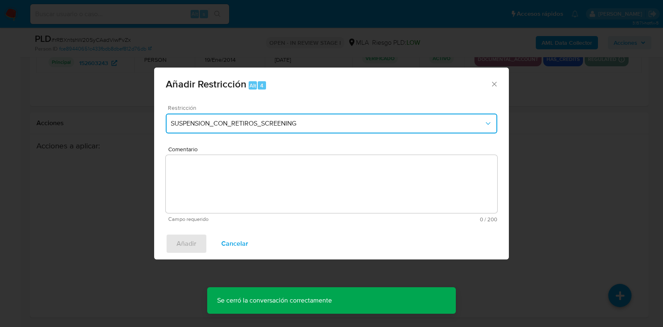
click at [239, 127] on span "SUSPENSION_CON_RETIROS_SCREENING" at bounding box center [327, 123] width 313 height 8
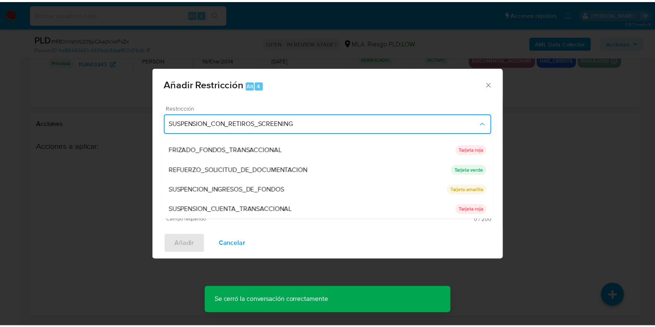
scroll to position [176, 0]
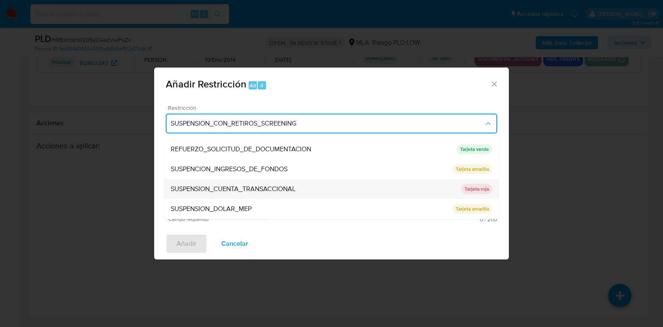
click at [224, 189] on span "SUSPENSION_CUENTA_TRANSACCIONAL" at bounding box center [233, 189] width 125 height 8
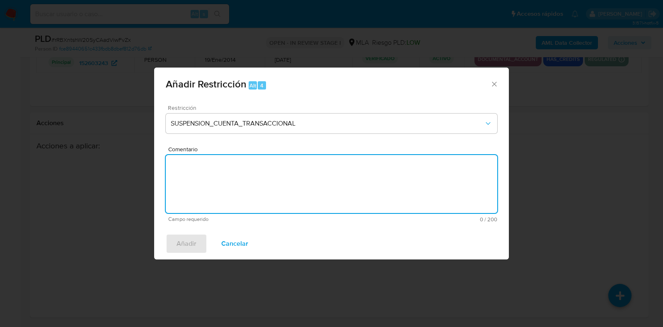
click at [224, 189] on textarea "Comentario" at bounding box center [331, 184] width 331 height 58
type textarea "AML"
click at [189, 250] on span "Añadir" at bounding box center [186, 243] width 20 height 18
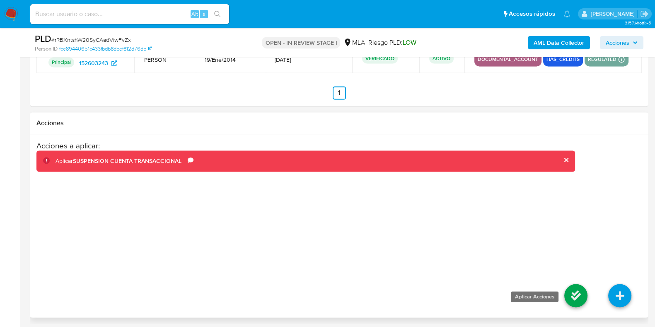
click at [572, 295] on icon at bounding box center [575, 295] width 23 height 23
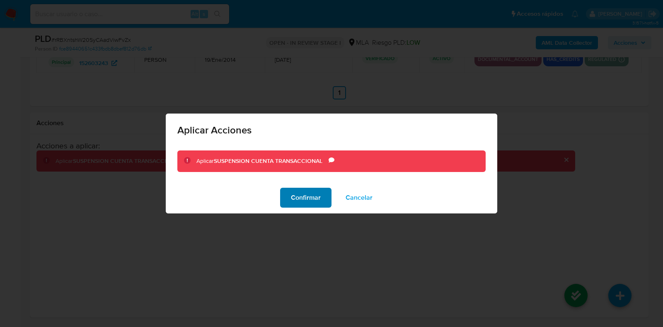
click at [321, 200] on button "Confirmar" at bounding box center [305, 198] width 51 height 20
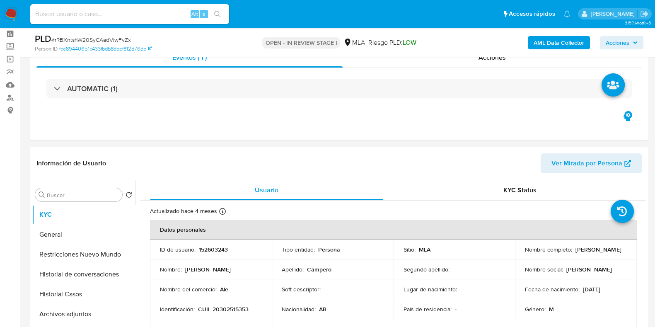
scroll to position [0, 0]
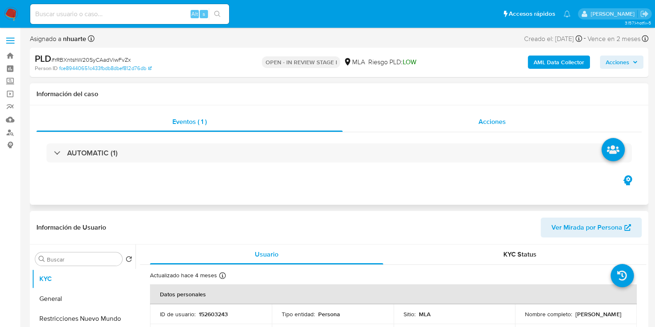
drag, startPoint x: 496, startPoint y: 115, endPoint x: 468, endPoint y: 128, distance: 30.7
click at [496, 115] on div "Acciones" at bounding box center [491, 122] width 299 height 20
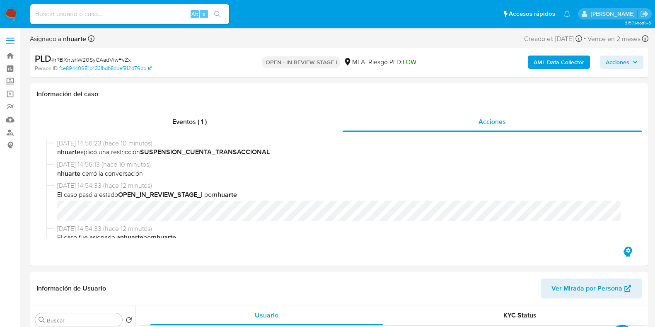
click at [549, 65] on b "AML Data Collector" at bounding box center [558, 61] width 51 height 13
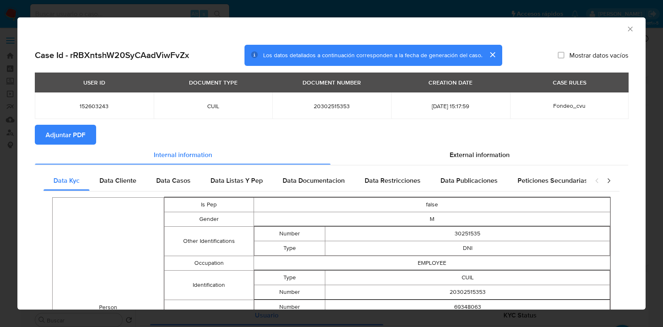
click at [74, 134] on span "Adjuntar PDF" at bounding box center [66, 134] width 40 height 18
click at [626, 28] on icon "Cerrar ventana" at bounding box center [630, 29] width 8 height 8
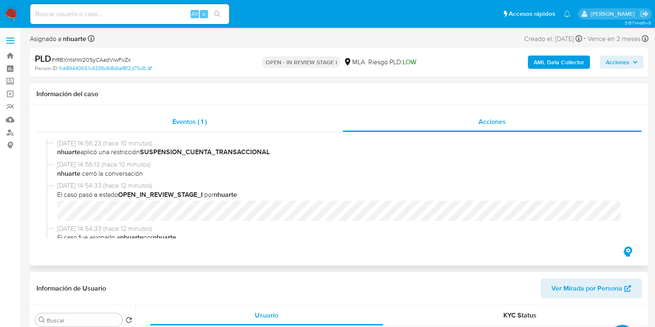
click at [178, 122] on span "Eventos ( 1 )" at bounding box center [189, 122] width 34 height 10
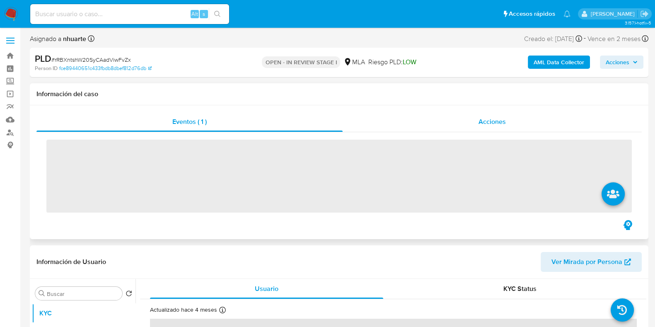
click at [506, 113] on div "Acciones" at bounding box center [491, 122] width 299 height 20
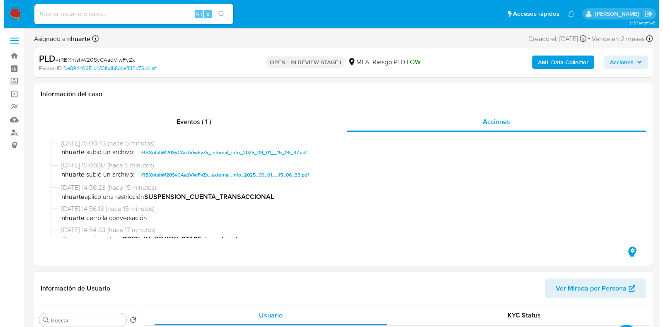
scroll to position [207, 0]
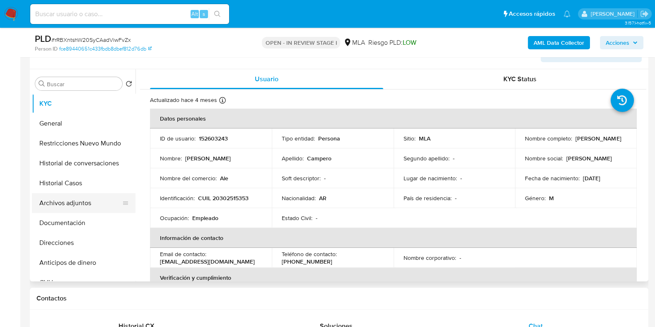
click at [99, 200] on button "Archivos adjuntos" at bounding box center [80, 203] width 97 height 20
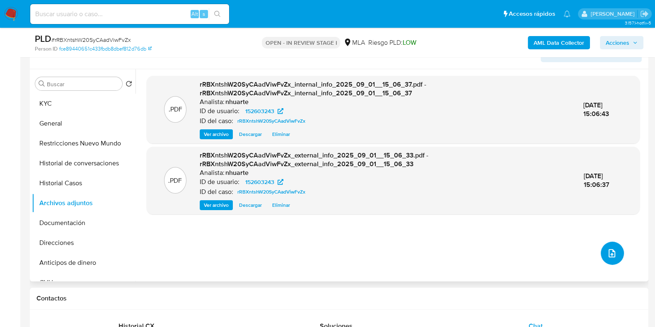
click at [611, 253] on icon "upload-file" at bounding box center [612, 253] width 10 height 10
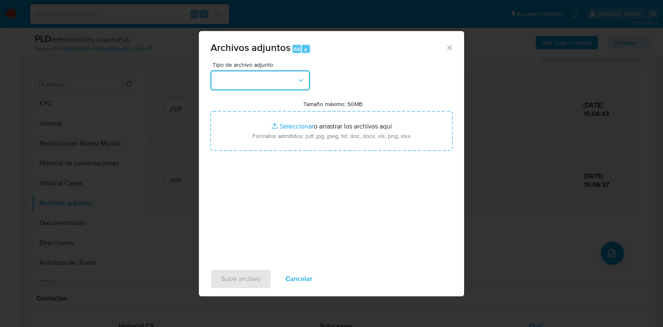
click at [305, 84] on button "button" at bounding box center [259, 80] width 99 height 20
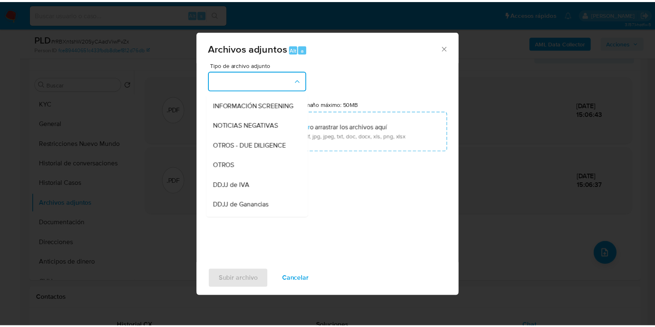
scroll to position [98, 0]
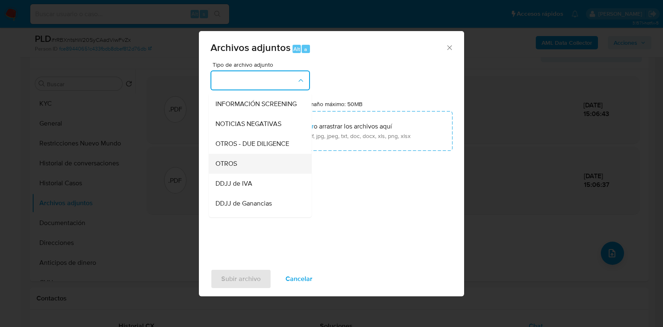
click at [263, 168] on div "OTROS" at bounding box center [257, 164] width 84 height 20
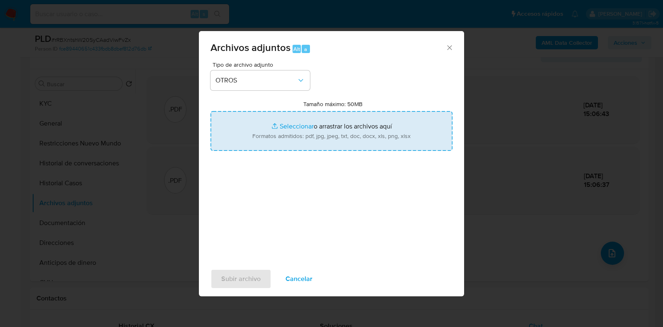
type input "C:\fakepath\Movimientos-152603243.xlsx"
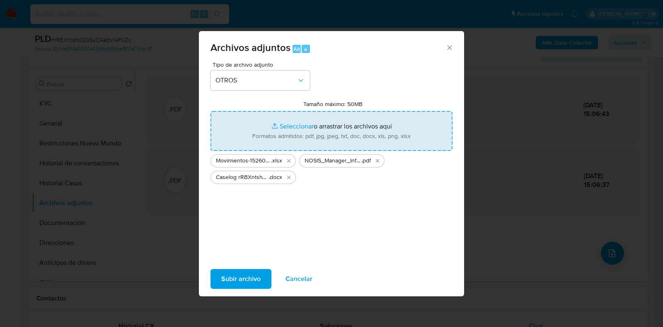
click at [258, 278] on span "Subir archivo" at bounding box center [240, 279] width 39 height 18
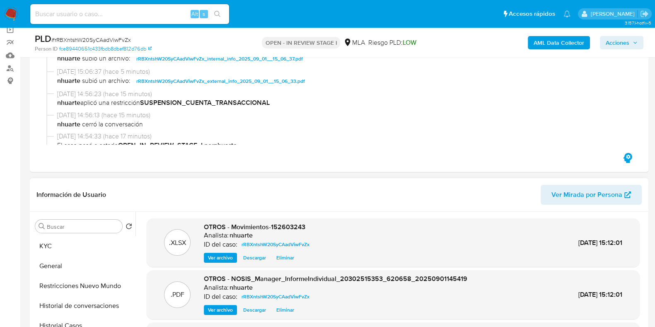
scroll to position [0, 0]
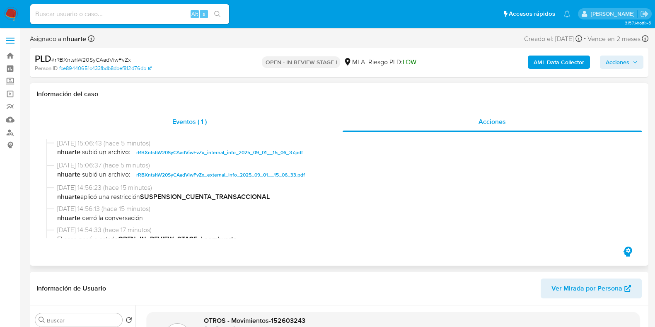
click at [193, 129] on div "Eventos ( 1 )" at bounding box center [189, 122] width 306 height 20
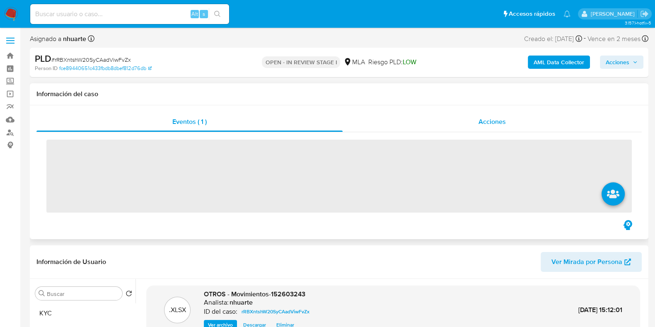
click at [495, 123] on span "Acciones" at bounding box center [491, 122] width 27 height 10
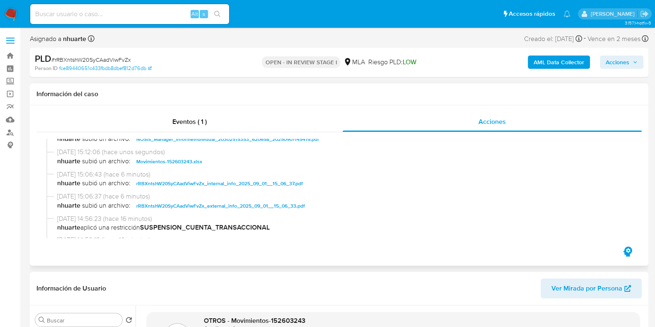
scroll to position [51, 0]
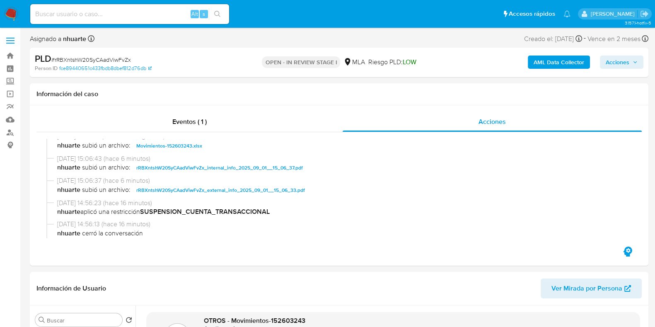
click at [618, 62] on span "Acciones" at bounding box center [617, 61] width 24 height 13
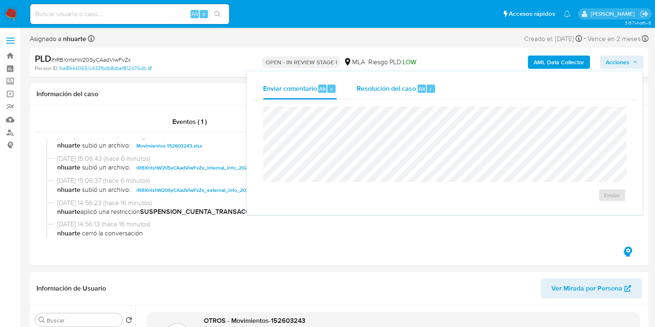
click at [427, 88] on div "r" at bounding box center [430, 88] width 8 height 8
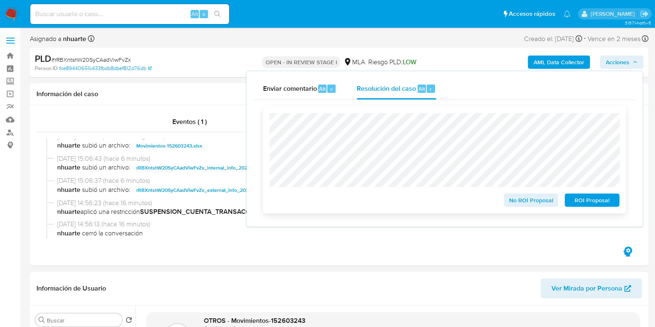
click at [608, 202] on span "ROI Proposal" at bounding box center [591, 200] width 43 height 12
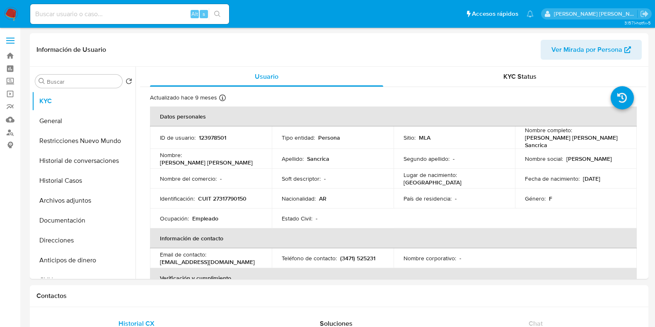
select select "10"
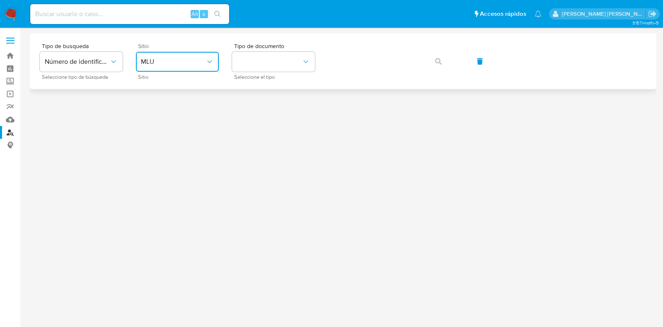
click at [176, 62] on span "MLU" at bounding box center [173, 62] width 65 height 8
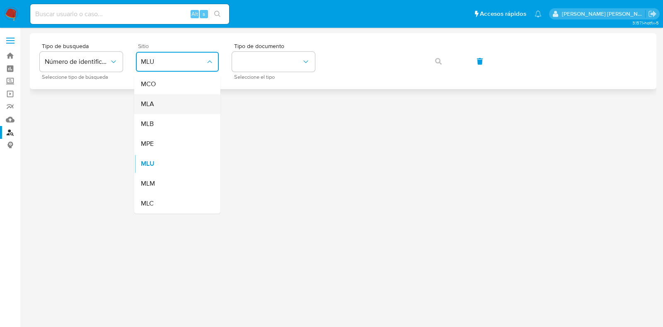
click at [170, 100] on div "MLA" at bounding box center [175, 104] width 68 height 20
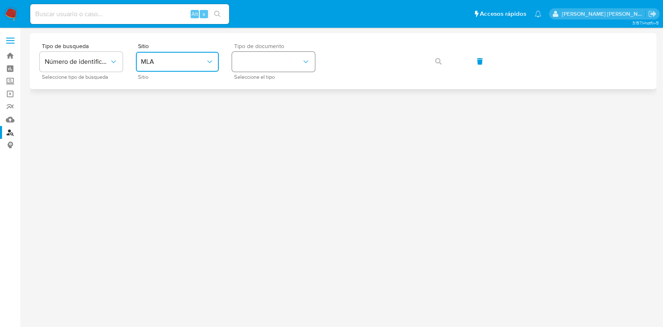
click at [276, 62] on button "identificationType" at bounding box center [273, 62] width 83 height 20
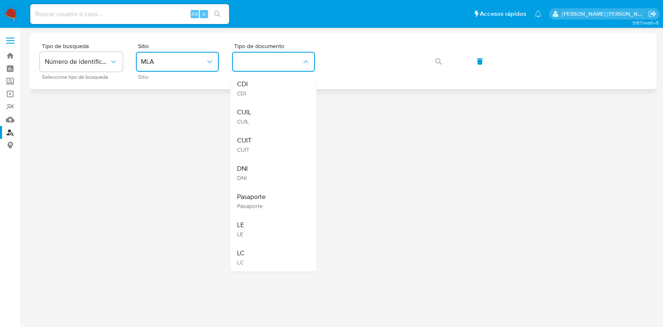
click at [270, 112] on div "CUIL CUIL" at bounding box center [271, 116] width 68 height 28
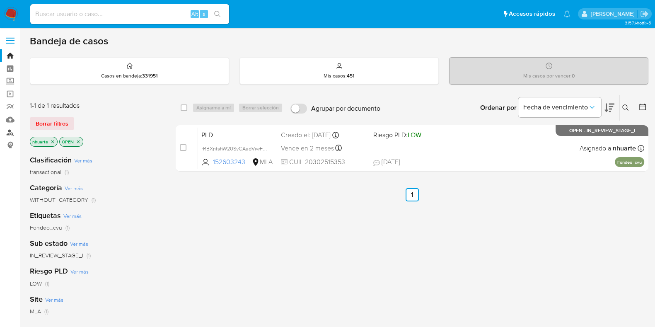
click at [10, 129] on link "Buscador de personas" at bounding box center [49, 132] width 99 height 13
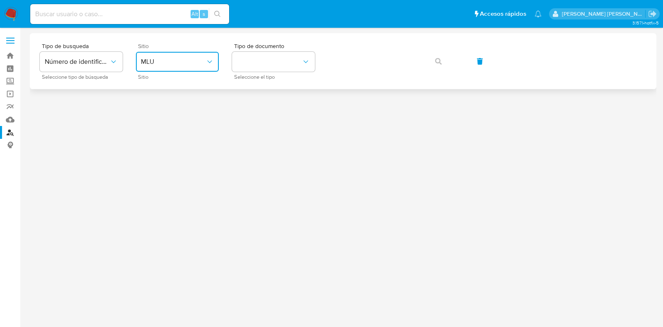
click at [212, 61] on icon "site_id" at bounding box center [209, 62] width 8 height 8
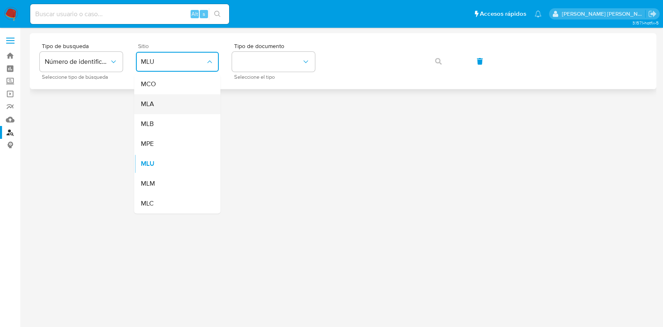
click at [147, 101] on span "MLA" at bounding box center [147, 104] width 13 height 8
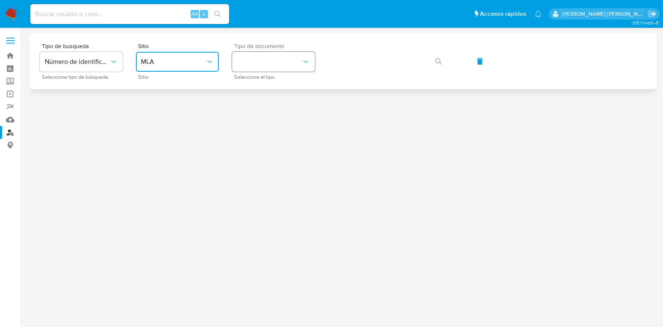
click at [267, 65] on button "identificationType" at bounding box center [273, 62] width 83 height 20
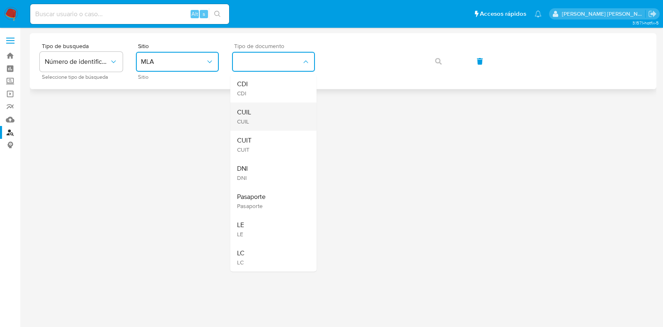
click at [259, 111] on div "CUIL CUIL" at bounding box center [271, 116] width 68 height 28
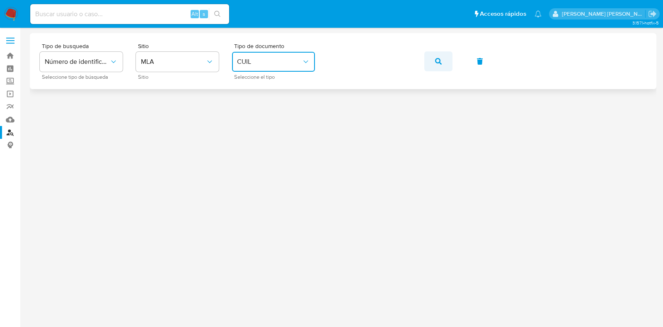
click at [433, 64] on button "button" at bounding box center [438, 61] width 28 height 20
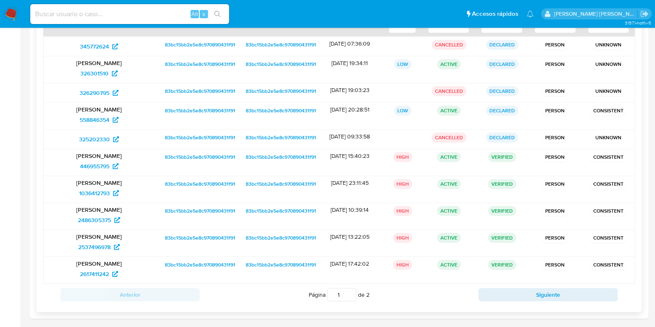
scroll to position [133, 0]
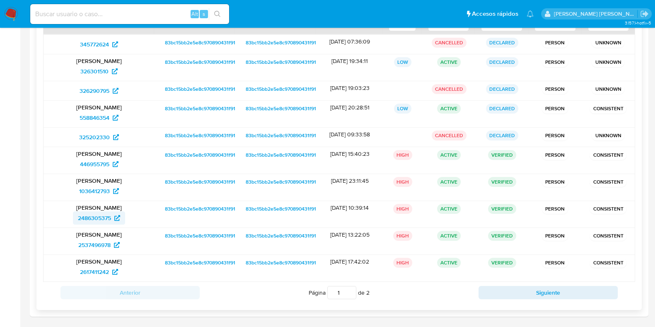
click at [94, 218] on span "2486305375" at bounding box center [94, 217] width 33 height 13
click at [126, 13] on input at bounding box center [129, 14] width 199 height 11
paste input "1020941016"
type input "1020941016"
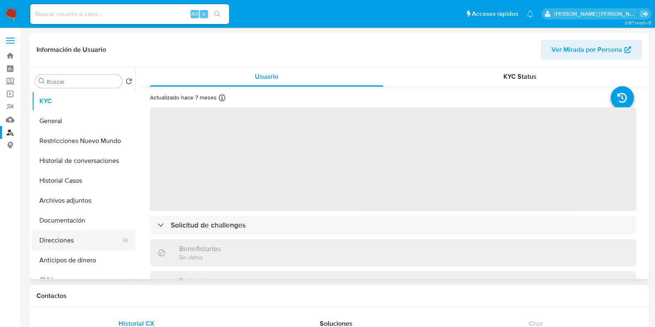
click at [82, 236] on button "Direcciones" at bounding box center [80, 240] width 97 height 20
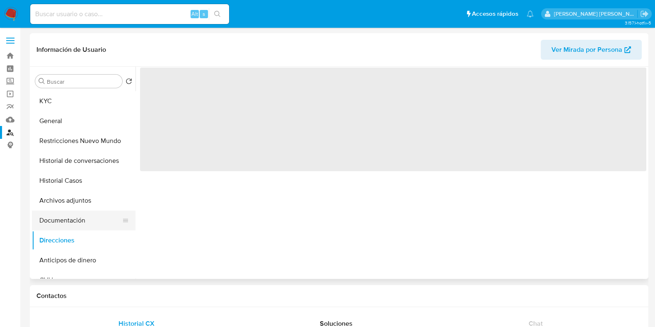
select select "10"
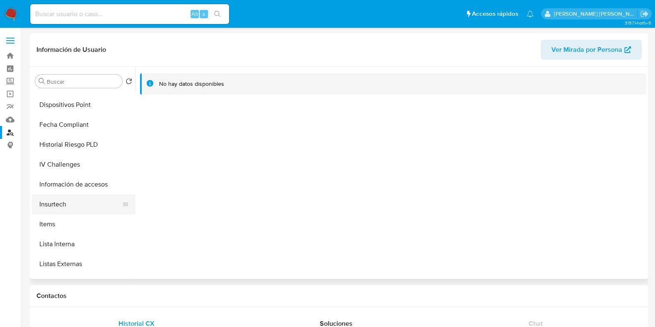
scroll to position [311, 0]
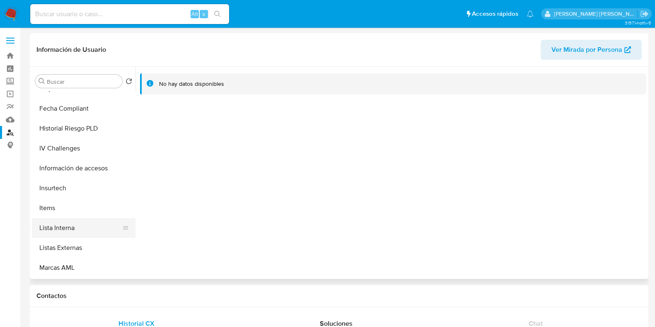
drag, startPoint x: 77, startPoint y: 223, endPoint x: 87, endPoint y: 222, distance: 10.4
click at [77, 222] on button "Lista Interna" at bounding box center [80, 228] width 97 height 20
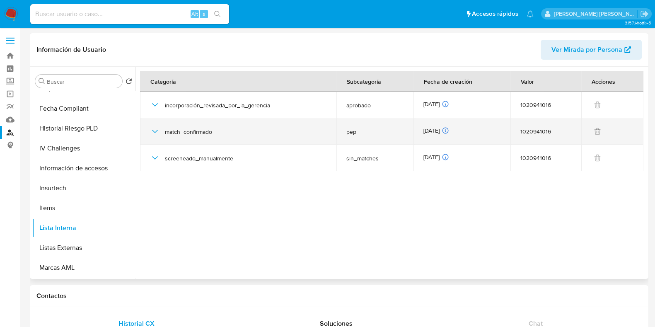
click at [150, 133] on icon "button" at bounding box center [155, 131] width 10 height 10
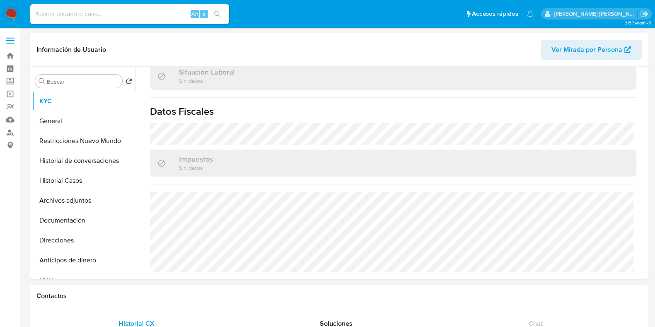
scroll to position [435, 0]
select select "10"
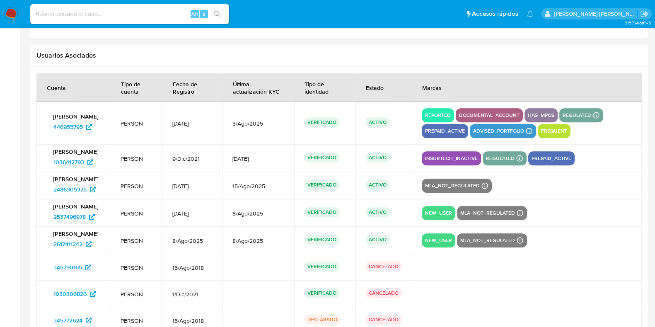
scroll to position [438, 0]
click at [66, 127] on span "446955795" at bounding box center [67, 126] width 29 height 13
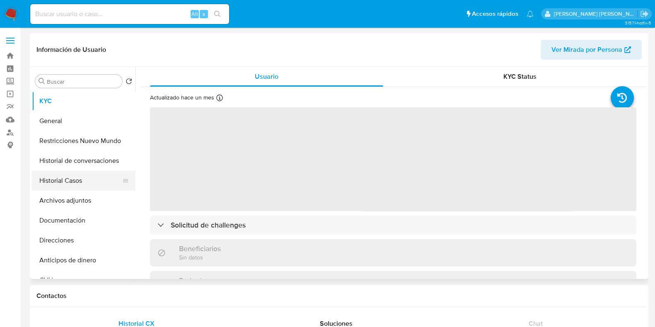
click at [73, 180] on button "Historial Casos" at bounding box center [80, 181] width 97 height 20
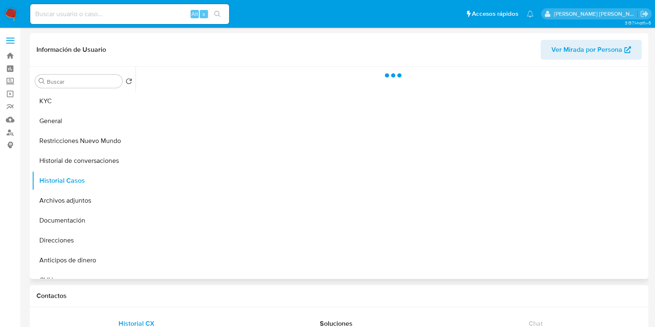
select select "10"
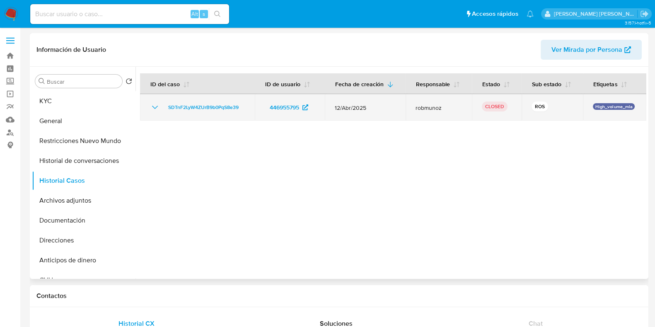
click at [154, 107] on icon "Mostrar/Ocultar" at bounding box center [155, 107] width 6 height 3
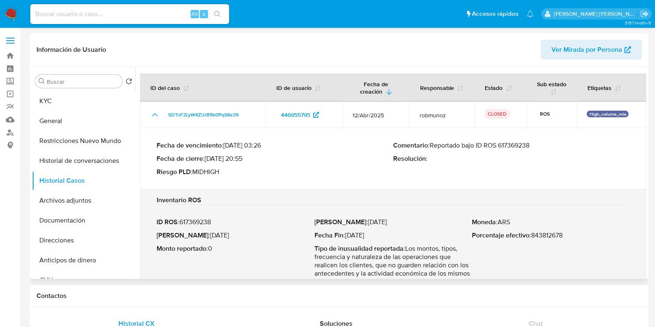
drag, startPoint x: 431, startPoint y: 146, endPoint x: 545, endPoint y: 149, distance: 113.1
click at [545, 149] on p "Comentario : Reportado bajo ID ROS 617369238" at bounding box center [511, 145] width 236 height 8
click at [93, 99] on button "KYC" at bounding box center [80, 101] width 97 height 20
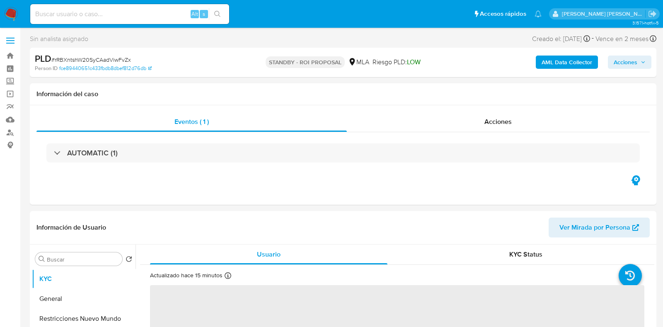
select select "10"
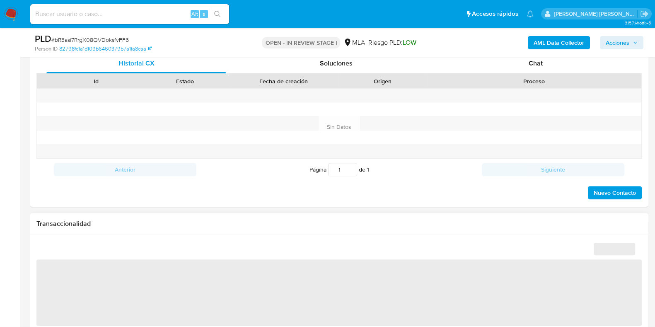
scroll to position [414, 0]
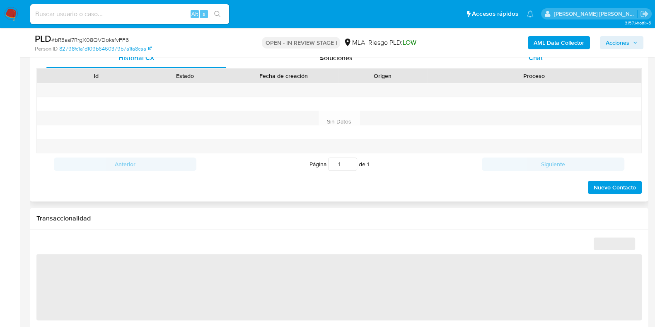
click at [533, 60] on span "Chat" at bounding box center [535, 58] width 14 height 10
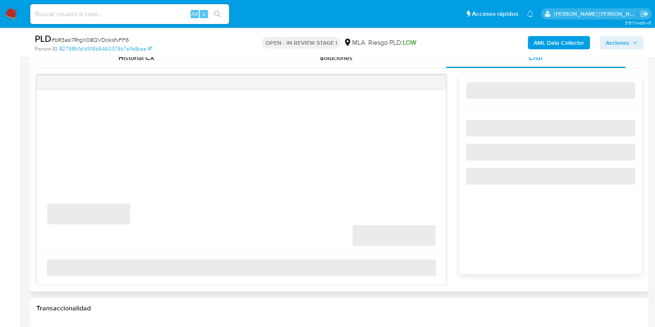
select select "10"
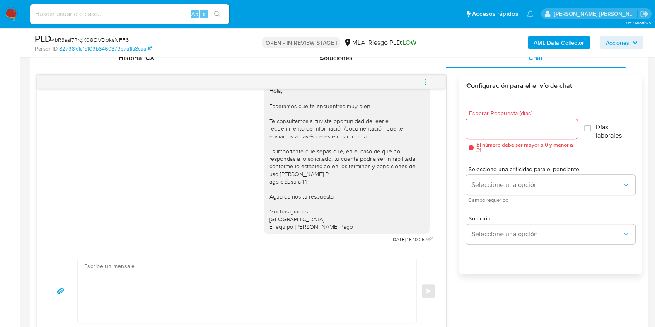
scroll to position [386, 0]
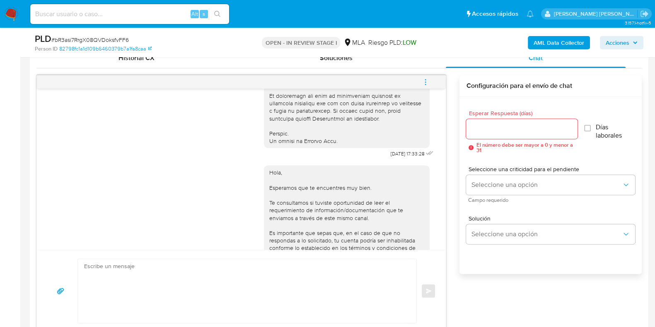
click at [422, 84] on icon "menu-action" at bounding box center [425, 81] width 7 height 7
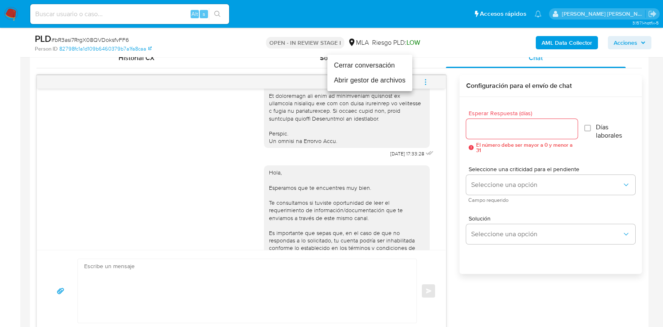
click at [384, 68] on li "Cerrar conversación" at bounding box center [369, 65] width 85 height 15
